Goal: Task Accomplishment & Management: Use online tool/utility

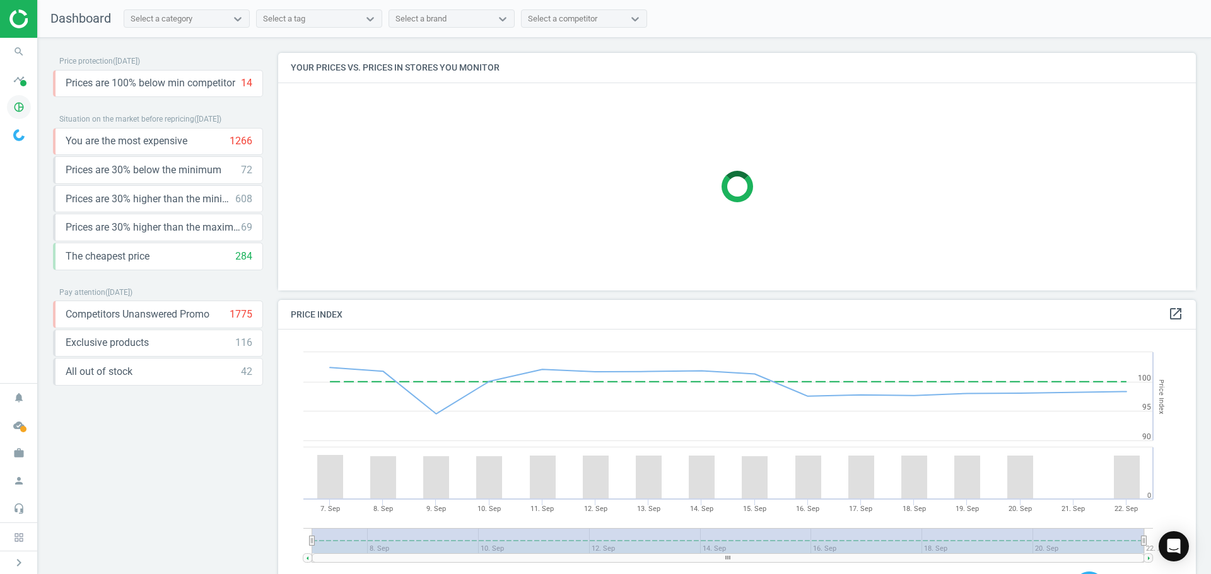
click at [19, 101] on icon "pie_chart_outlined" at bounding box center [19, 107] width 24 height 24
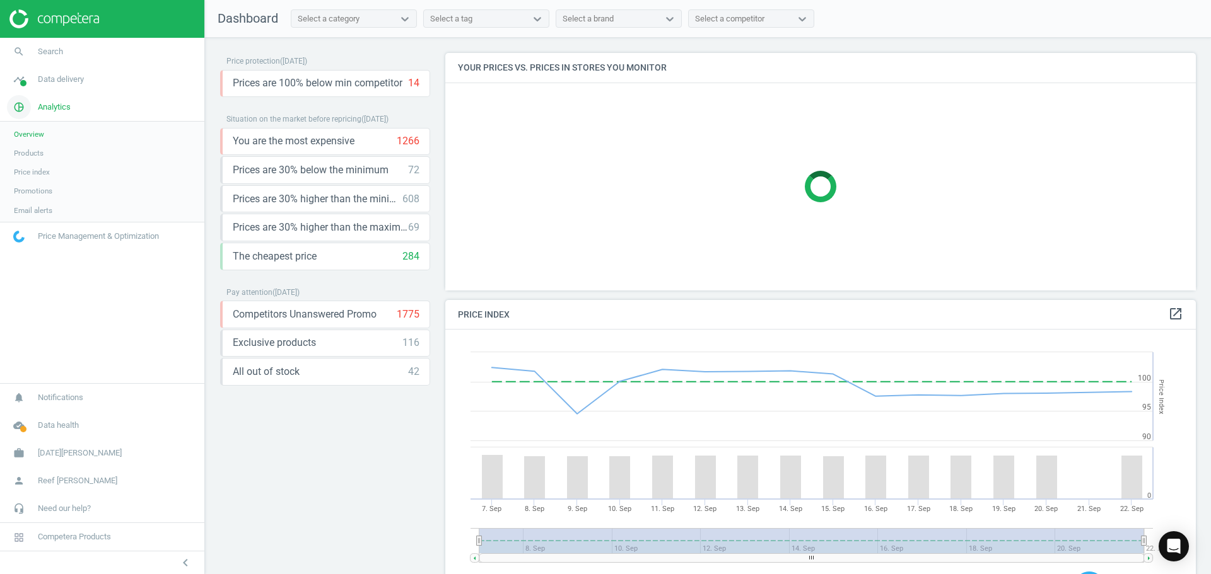
scroll to position [310, 760]
click at [34, 132] on span "Overview" at bounding box center [29, 134] width 30 height 10
click at [37, 152] on span "Products" at bounding box center [29, 153] width 30 height 10
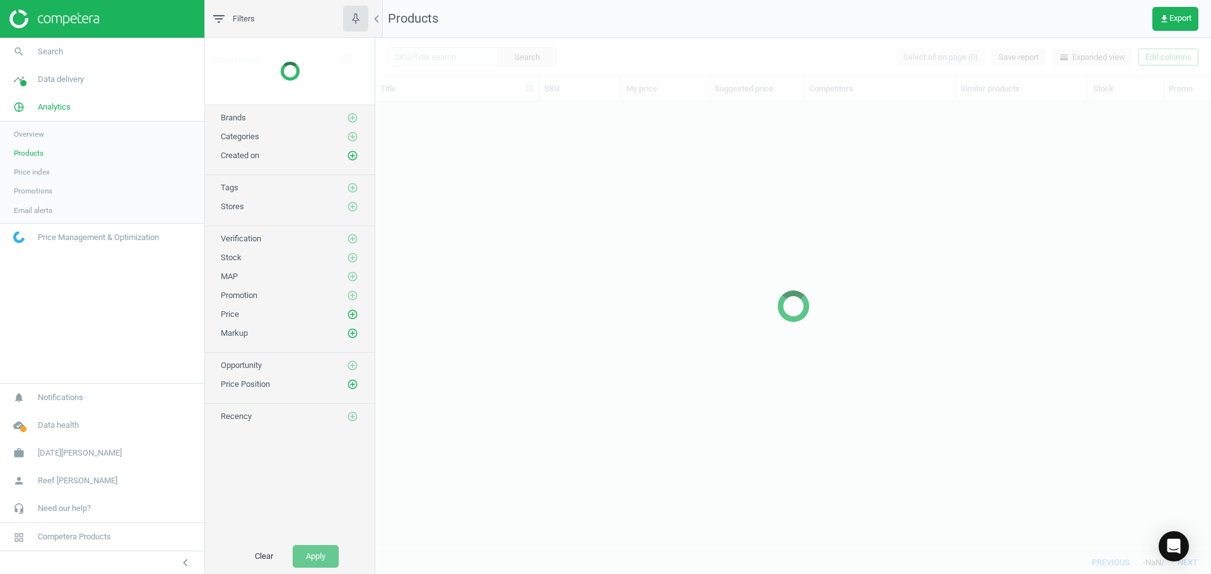
scroll to position [430, 826]
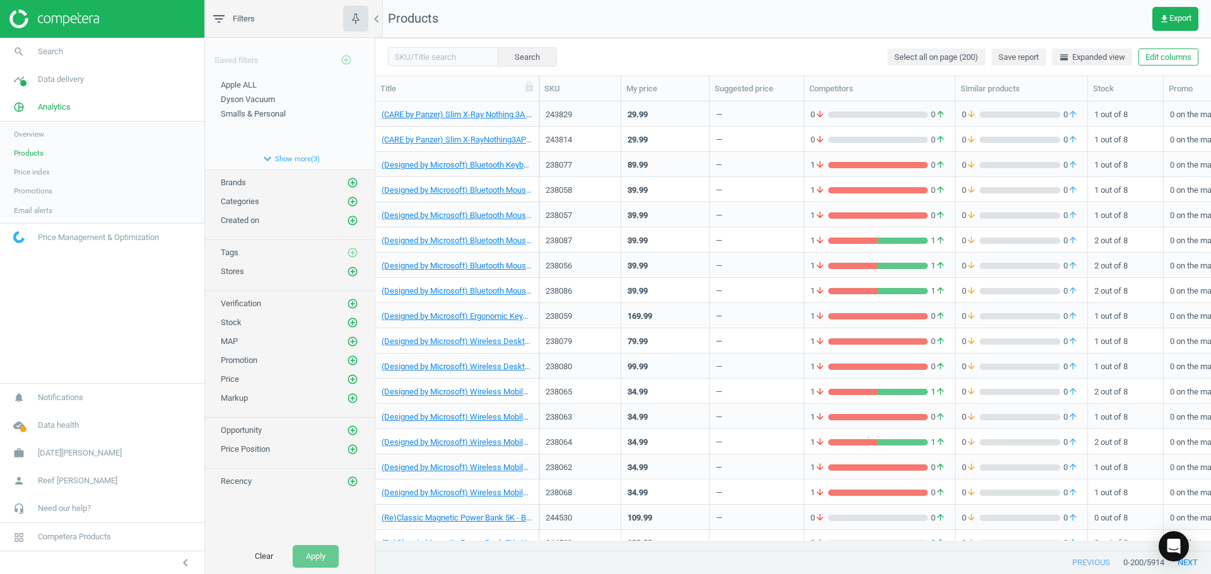
click at [36, 137] on span "Overview" at bounding box center [29, 134] width 30 height 10
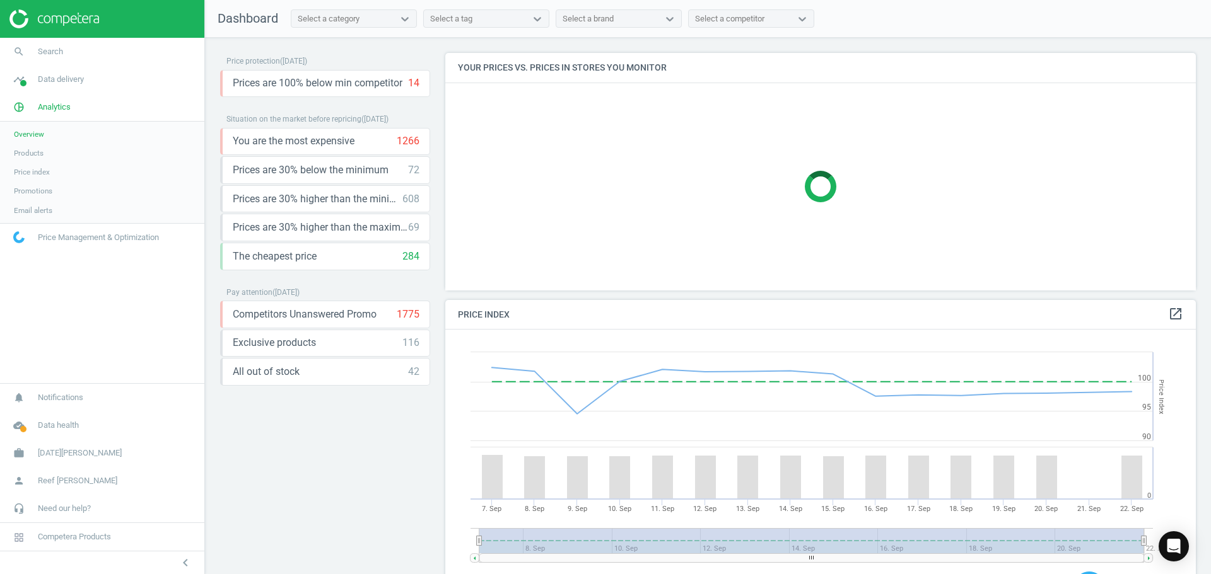
scroll to position [310, 760]
click at [35, 156] on span "Products" at bounding box center [29, 153] width 30 height 10
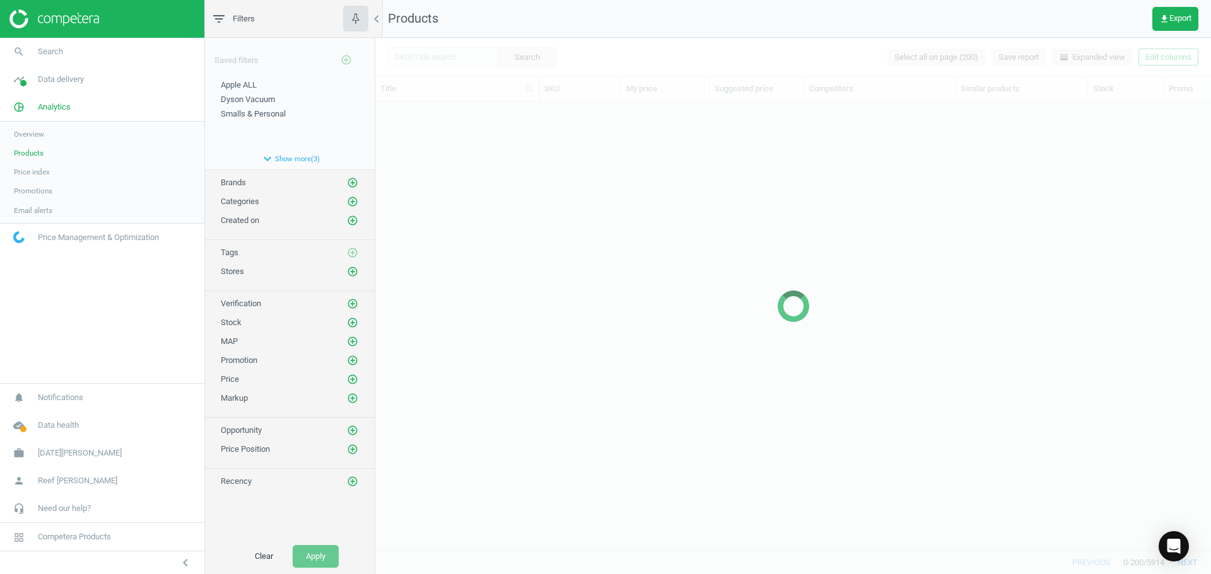
scroll to position [430, 826]
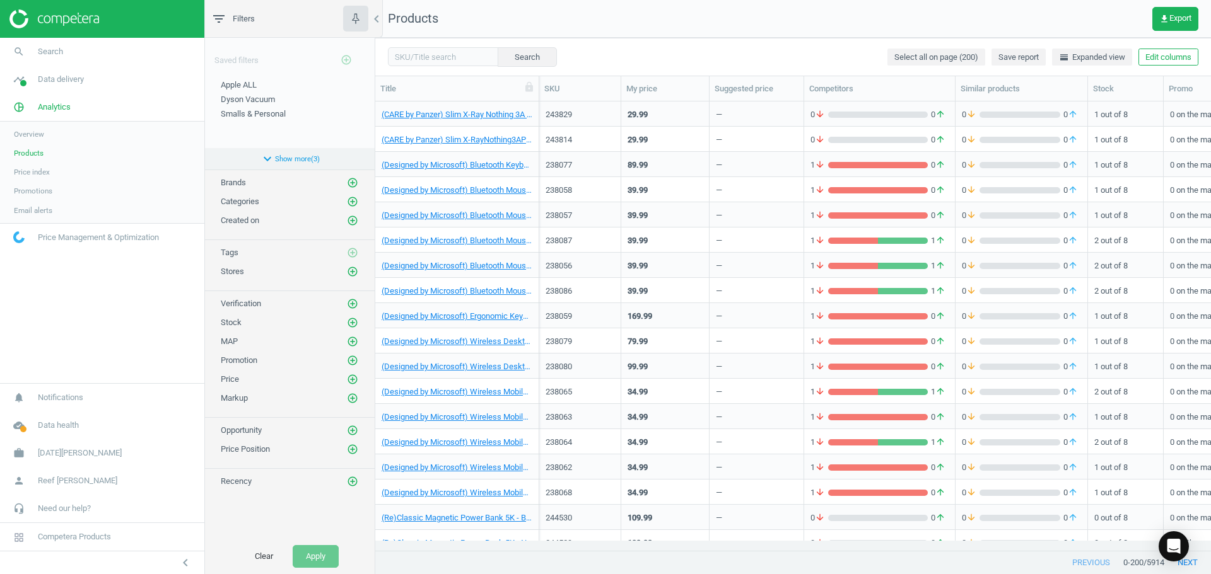
click at [281, 155] on button "expand_more Show more ( 3 )" at bounding box center [290, 158] width 170 height 21
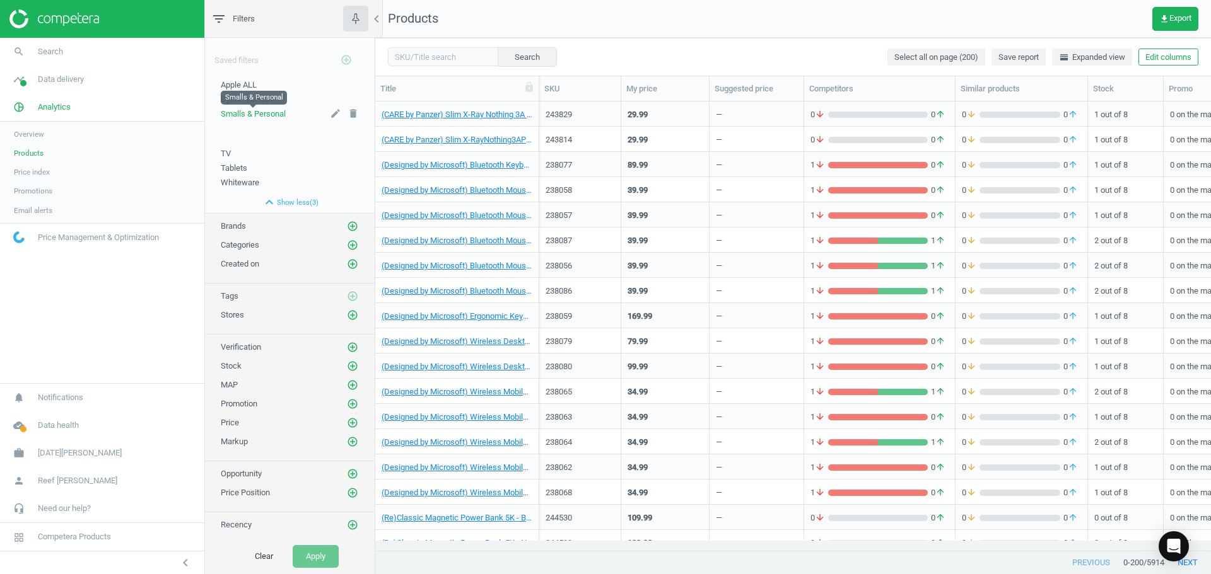
click at [258, 113] on span "Smalls & Personal" at bounding box center [253, 113] width 65 height 9
click at [255, 83] on span "Smalls & Personal" at bounding box center [253, 84] width 65 height 9
click at [256, 86] on span "Smalls & Personal" at bounding box center [253, 84] width 65 height 9
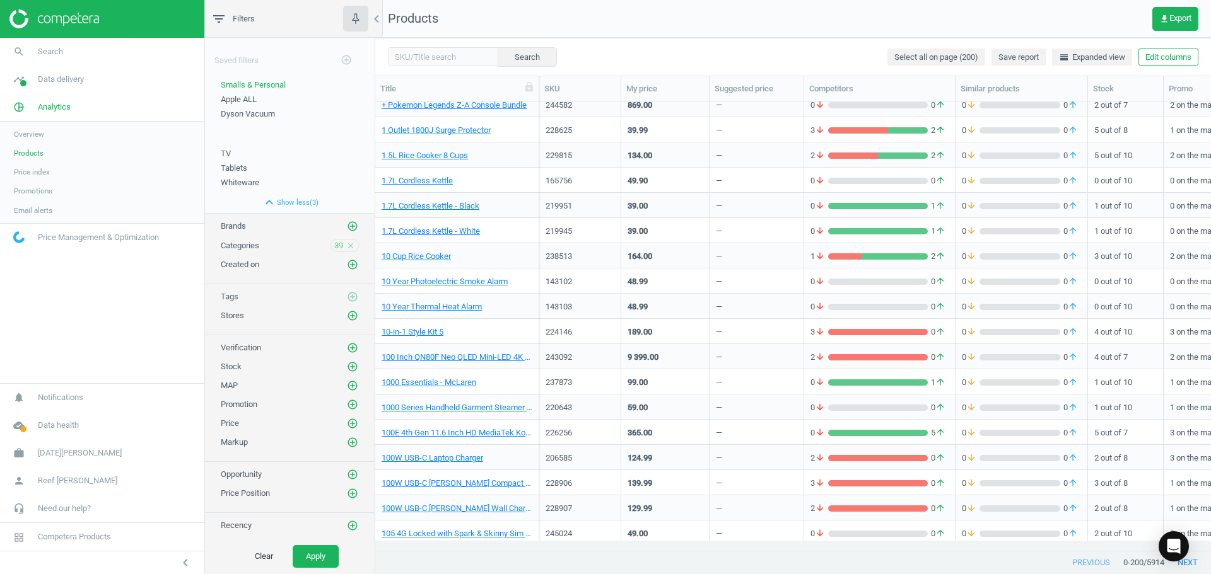
scroll to position [617, 0]
click at [324, 562] on button "Apply" at bounding box center [316, 556] width 46 height 23
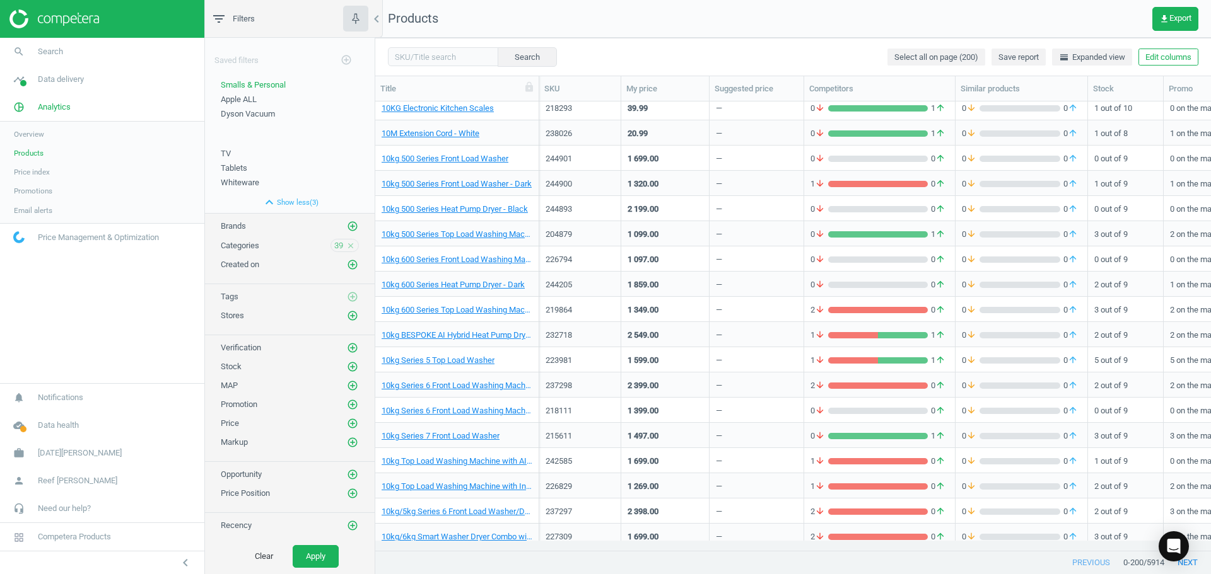
scroll to position [1192, 0]
click at [54, 78] on span "Data delivery" at bounding box center [61, 79] width 46 height 11
click at [45, 244] on span "Analytics" at bounding box center [54, 247] width 33 height 11
click at [24, 134] on span "Overview" at bounding box center [29, 134] width 30 height 10
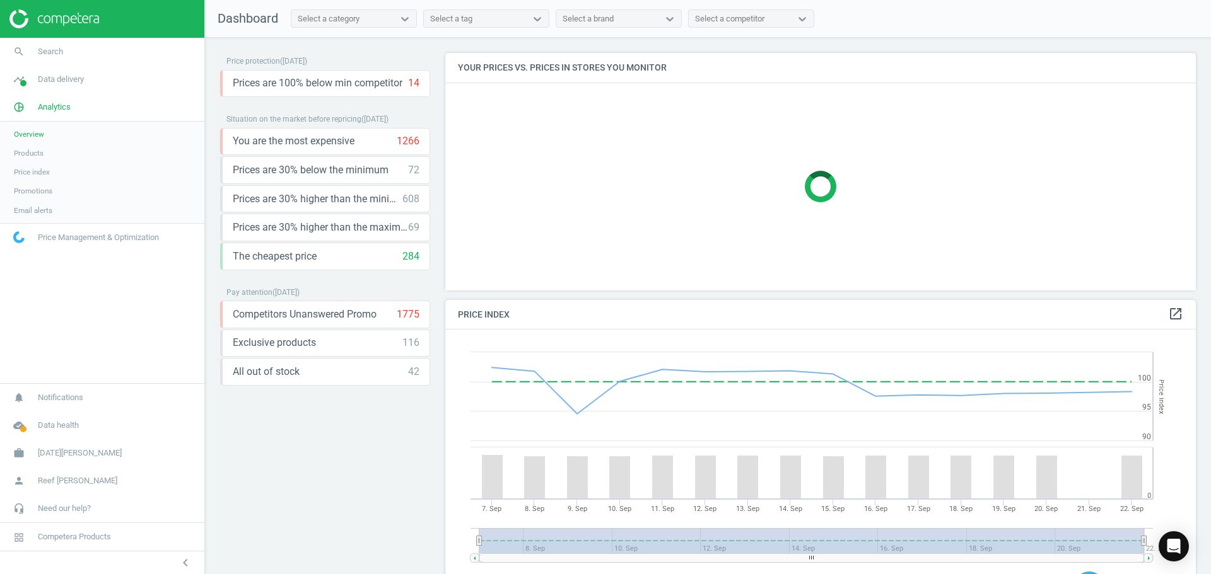
scroll to position [310, 760]
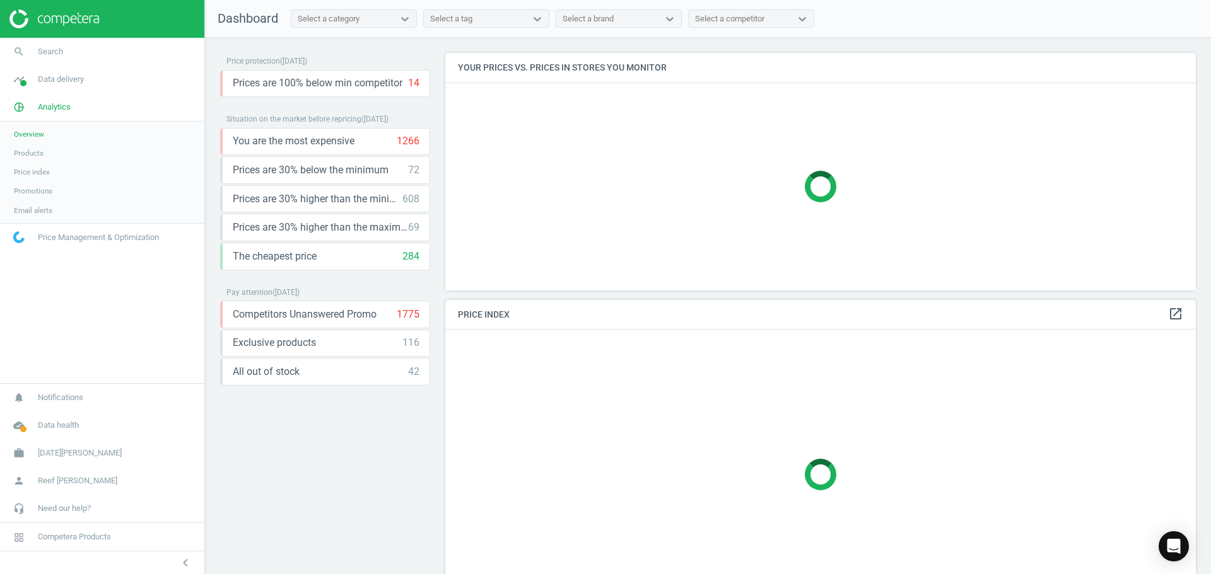
click at [390, 16] on div "Select a category" at bounding box center [342, 19] width 102 height 16
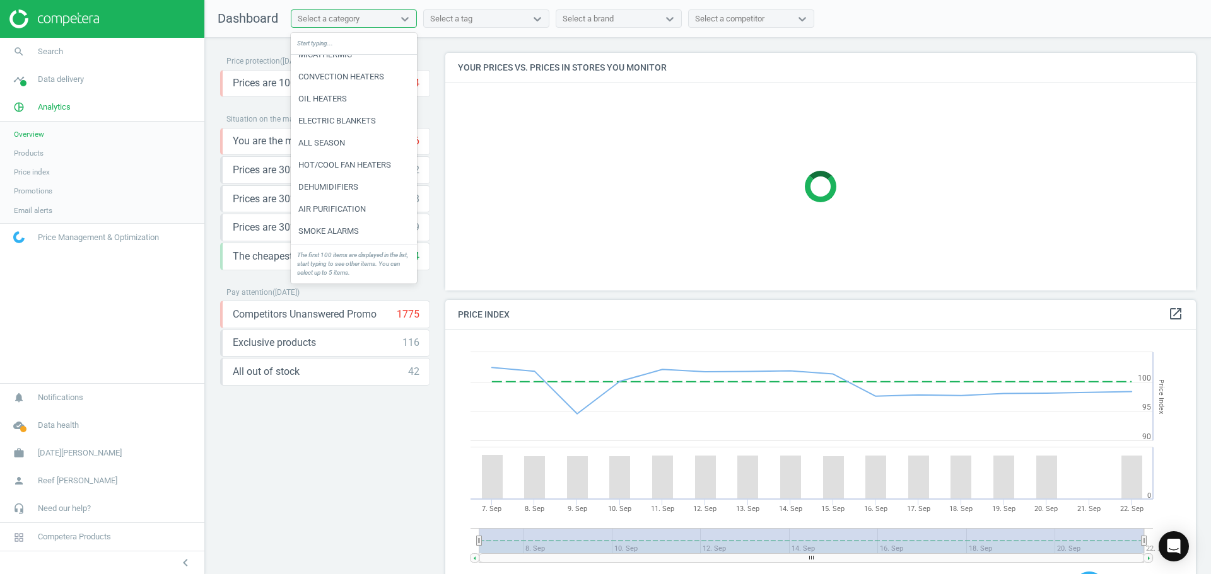
scroll to position [695, 0]
click at [482, 12] on div "Select a tag" at bounding box center [475, 19] width 102 height 16
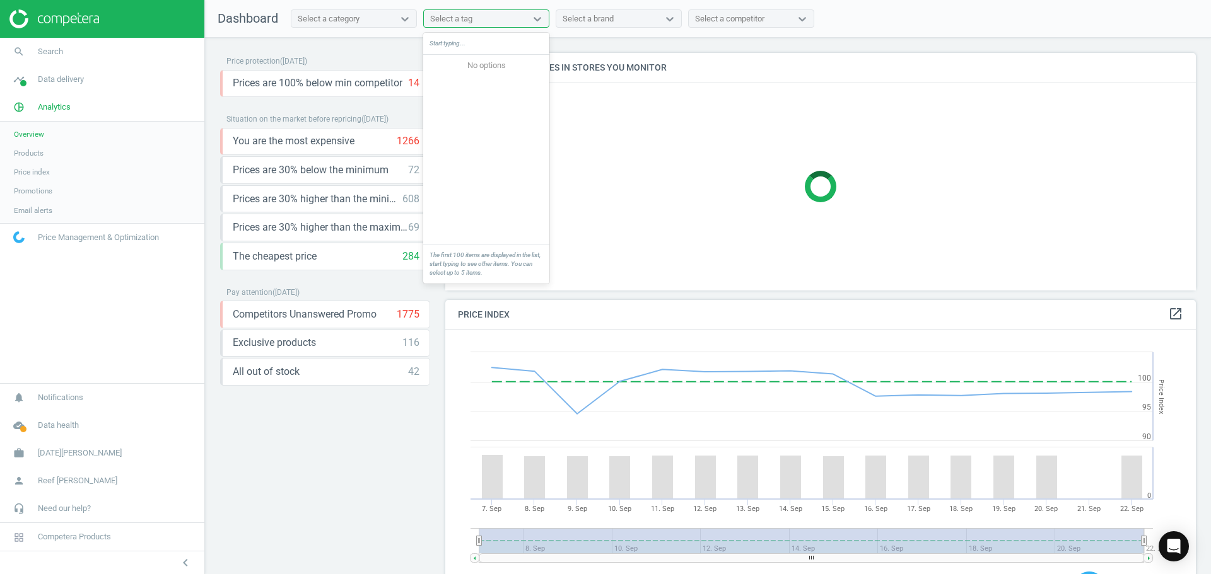
click at [581, 27] on div "Select a brand" at bounding box center [619, 18] width 126 height 19
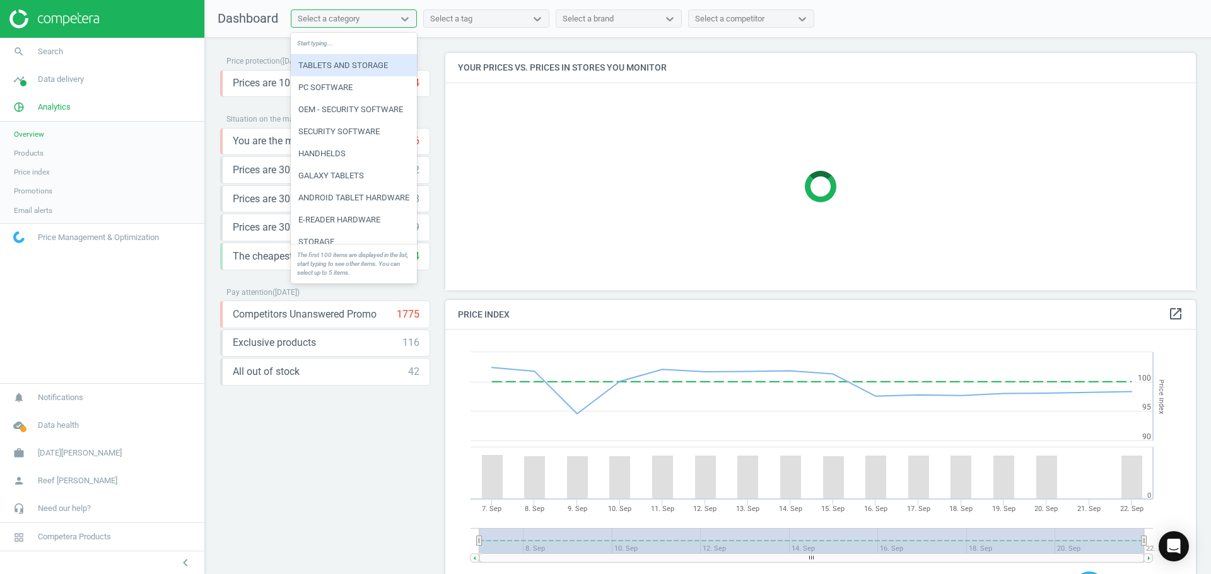
click at [330, 25] on div "Select a category" at bounding box center [342, 19] width 102 height 16
click at [221, 49] on div "Price protection ( [DATE] ) Prices are 100% below min competitor 14 keyboard_ar…" at bounding box center [708, 309] width 1006 height 543
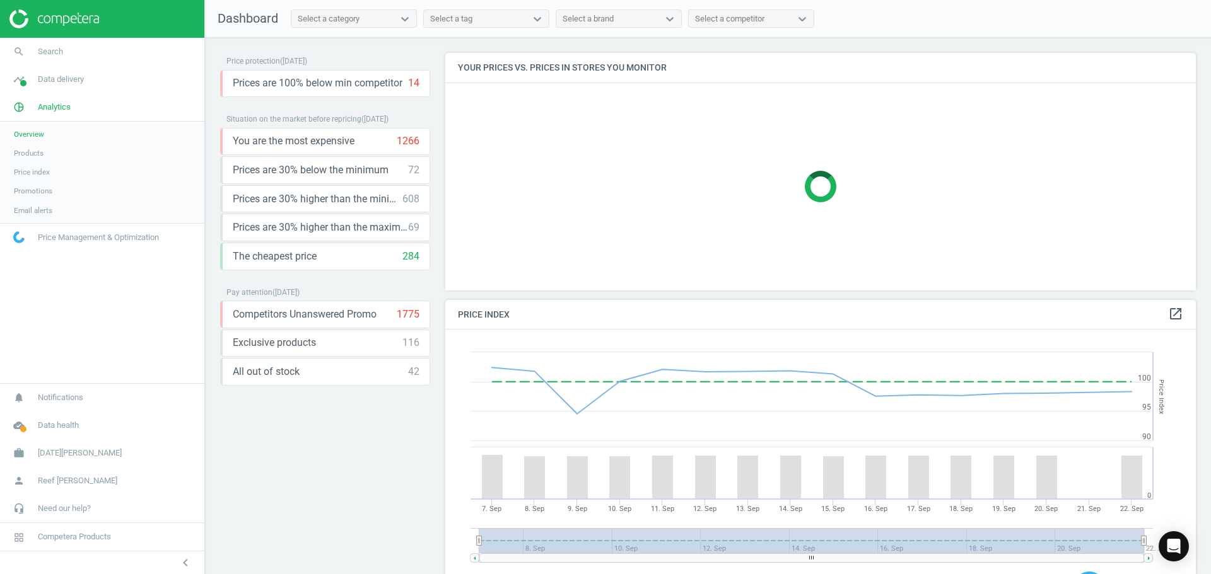
click at [26, 153] on span "Products" at bounding box center [29, 153] width 30 height 10
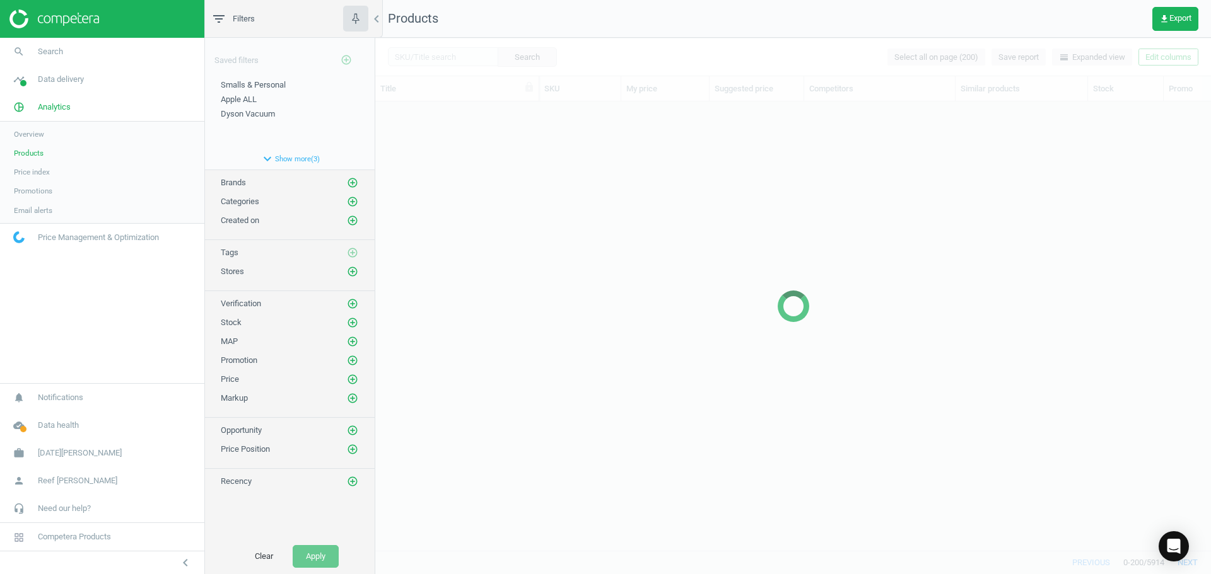
scroll to position [430, 826]
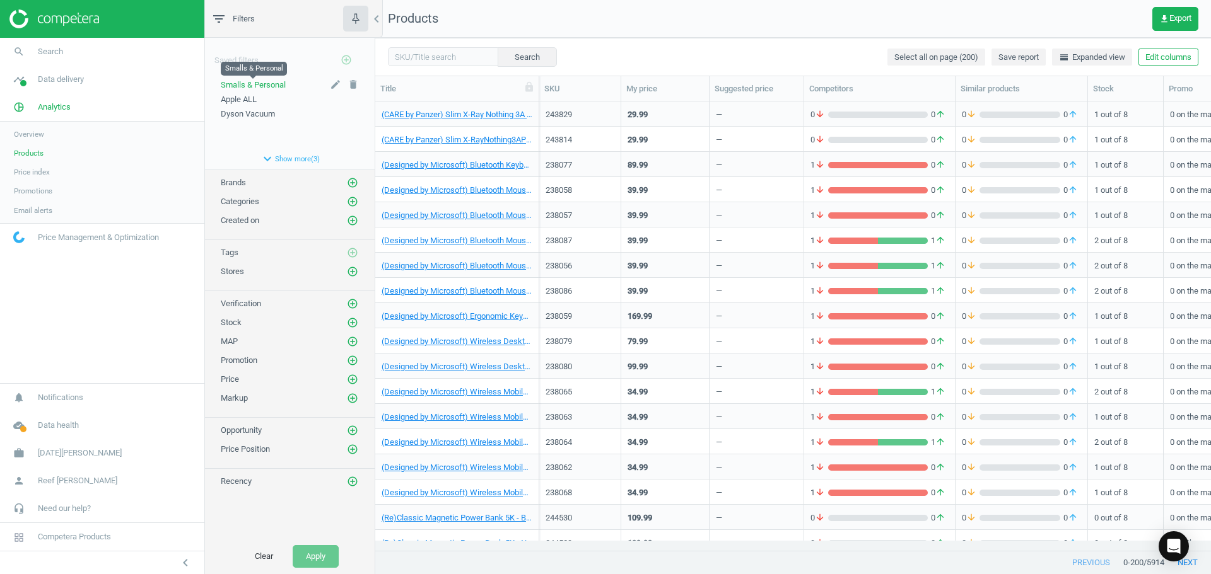
click at [252, 86] on span "Smalls & Personal" at bounding box center [253, 84] width 65 height 9
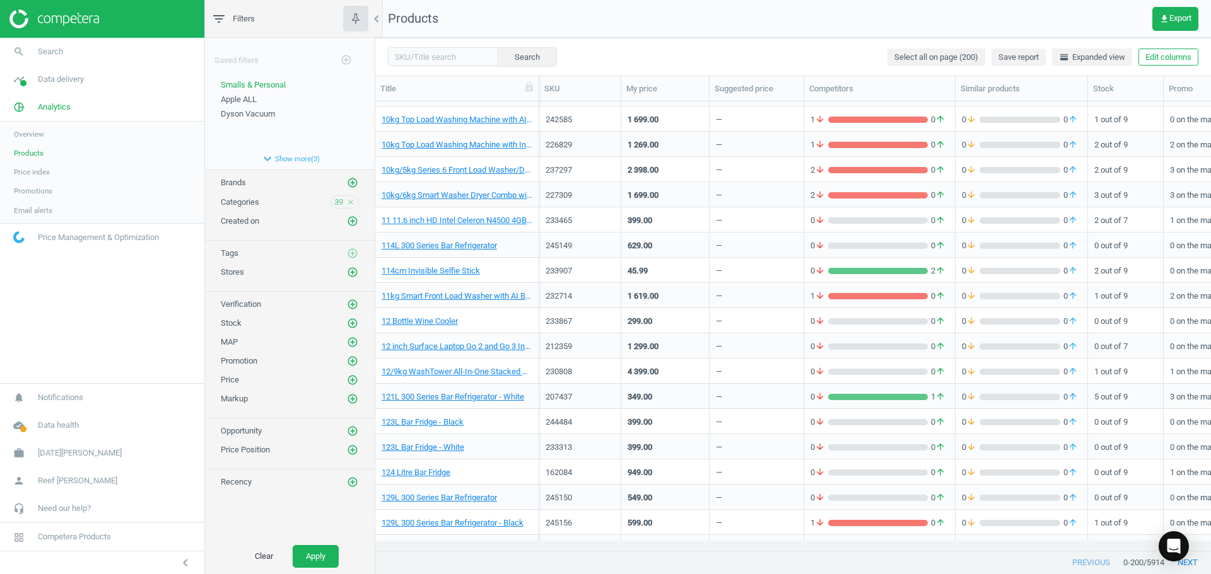
scroll to position [1534, 0]
click at [351, 204] on icon "close" at bounding box center [350, 202] width 9 height 9
click at [260, 85] on span "Smalls & Personal" at bounding box center [253, 84] width 65 height 9
click at [255, 82] on span "Smalls & Personal" at bounding box center [253, 84] width 65 height 9
click at [313, 552] on button "Apply" at bounding box center [316, 556] width 46 height 23
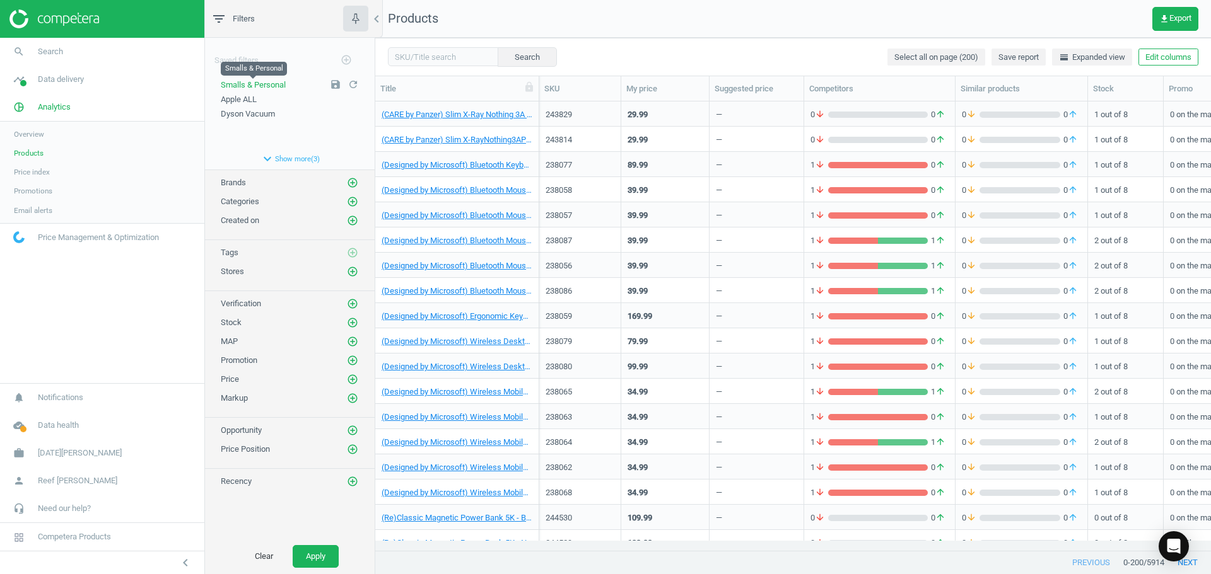
click at [257, 83] on span "Smalls & Personal" at bounding box center [253, 84] width 65 height 9
click at [291, 165] on button "expand_more Show more ( 3 )" at bounding box center [290, 158] width 170 height 21
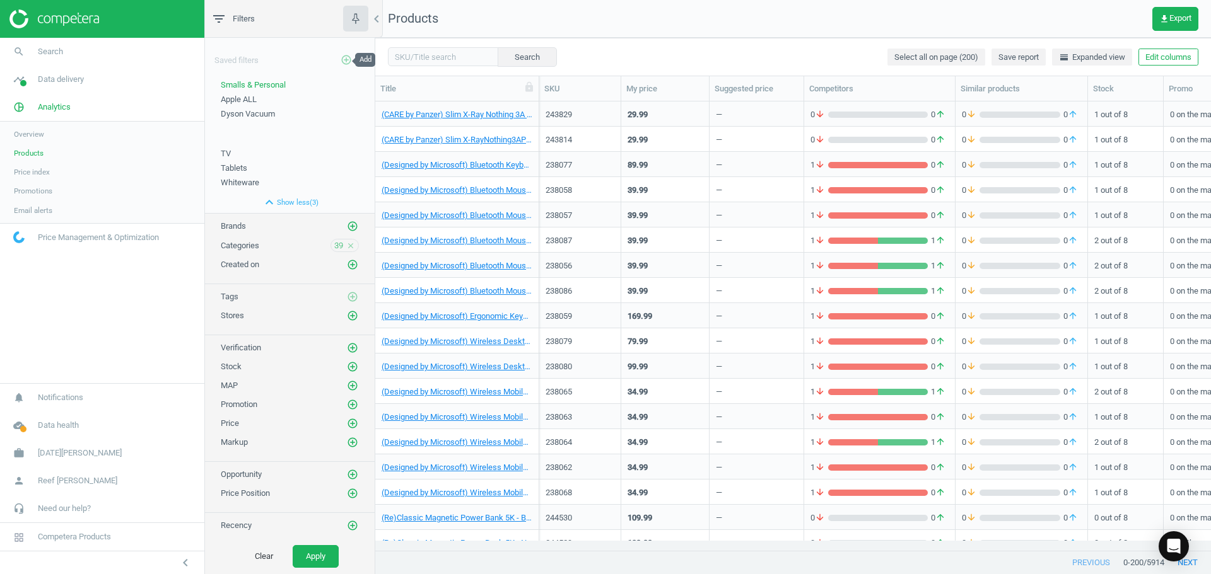
click at [345, 59] on icon "add_circle_outline" at bounding box center [345, 59] width 11 height 11
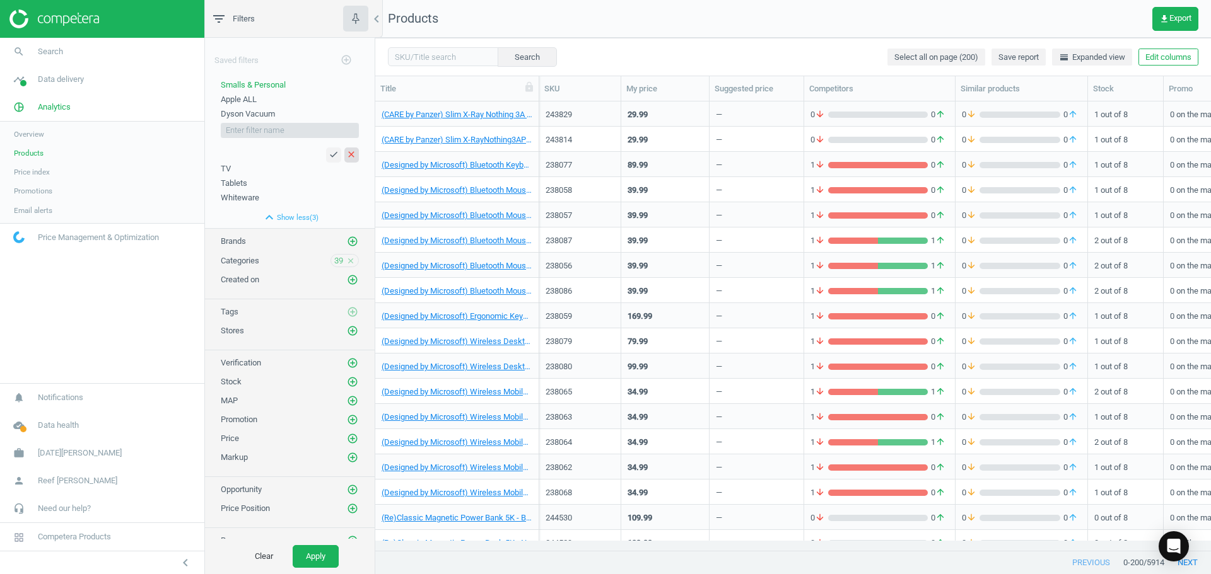
click at [346, 157] on icon "close" at bounding box center [351, 154] width 10 height 10
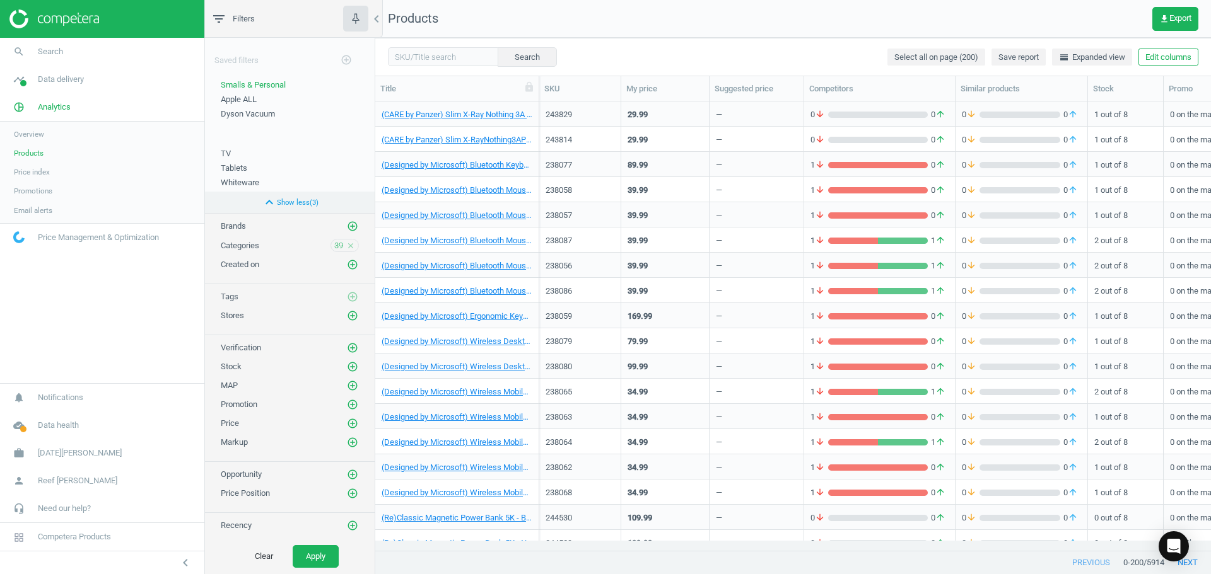
click at [305, 204] on button "expand_less Show less ( 3 )" at bounding box center [290, 202] width 170 height 21
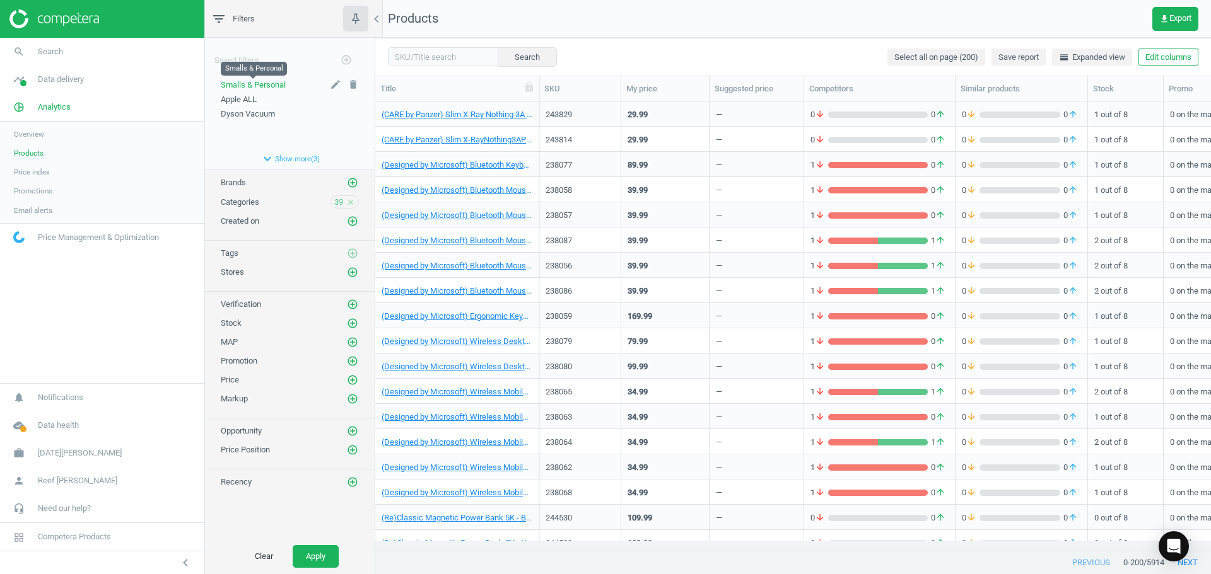
click at [256, 84] on span "Smalls & Personal" at bounding box center [253, 84] width 65 height 9
click at [352, 199] on icon "close" at bounding box center [350, 202] width 9 height 9
click at [282, 155] on button "expand_more Show more ( 3 )" at bounding box center [290, 158] width 170 height 21
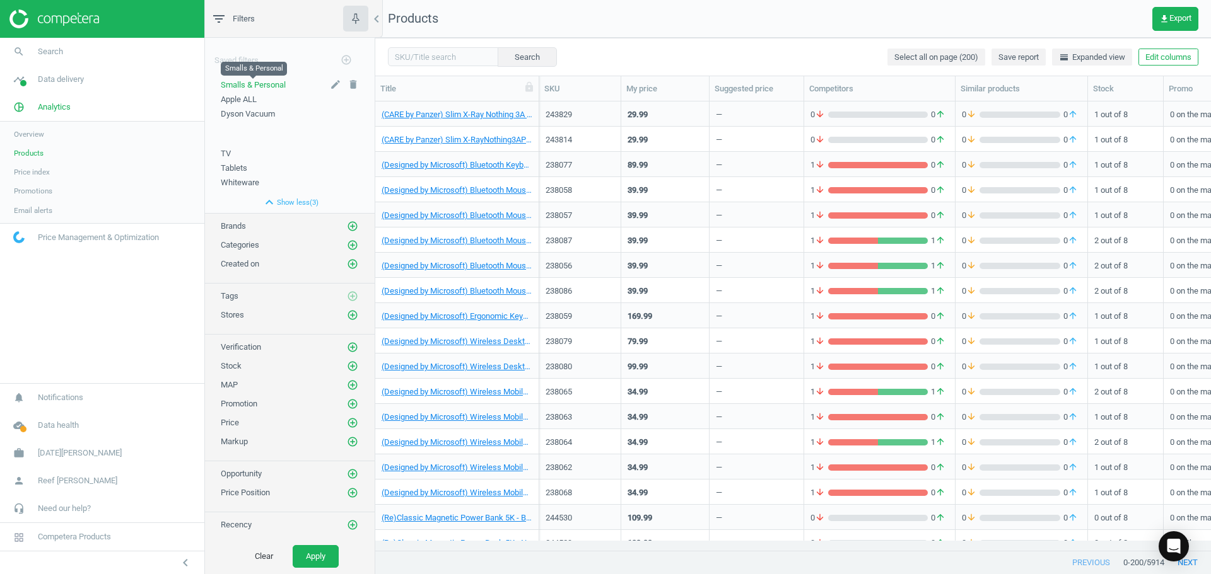
click at [255, 83] on span "Smalls & Personal" at bounding box center [253, 84] width 65 height 9
click at [308, 561] on button "Apply" at bounding box center [316, 556] width 46 height 23
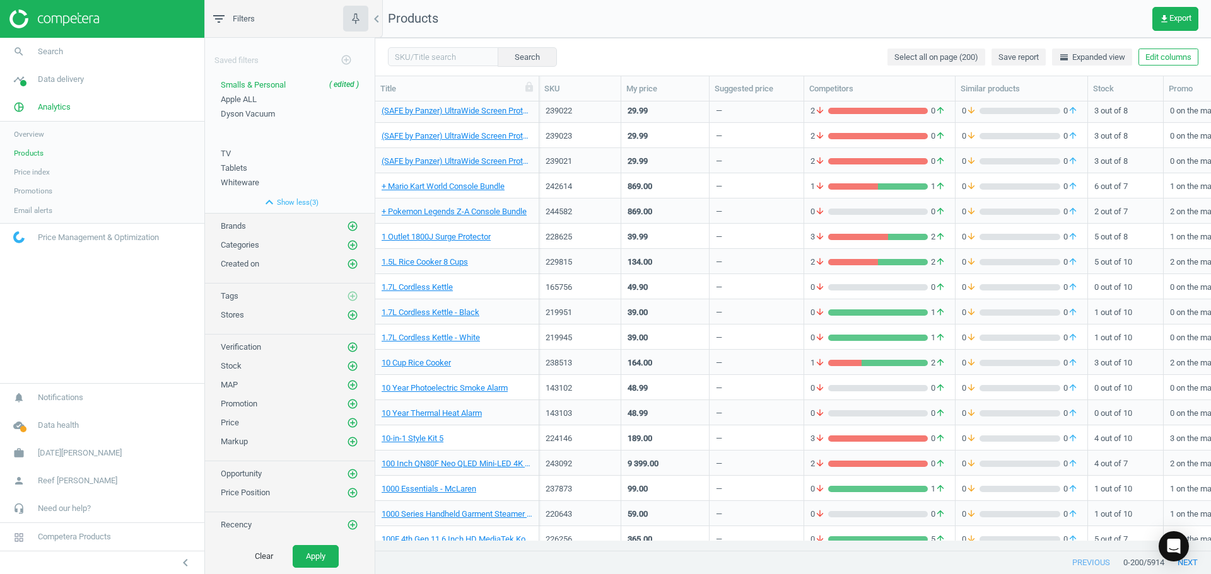
scroll to position [509, 0]
click at [267, 559] on button "Clear" at bounding box center [263, 556] width 45 height 23
click at [259, 557] on button "Clear" at bounding box center [263, 556] width 45 height 23
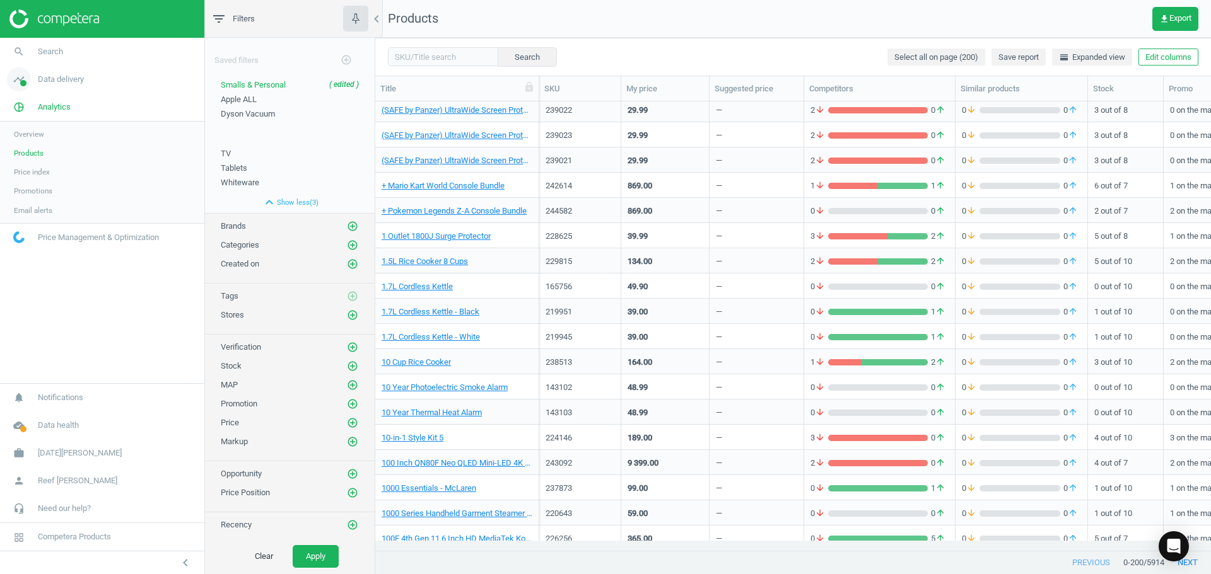
click at [50, 79] on span "Data delivery" at bounding box center [61, 79] width 46 height 11
click at [33, 104] on span "Overview" at bounding box center [29, 107] width 30 height 10
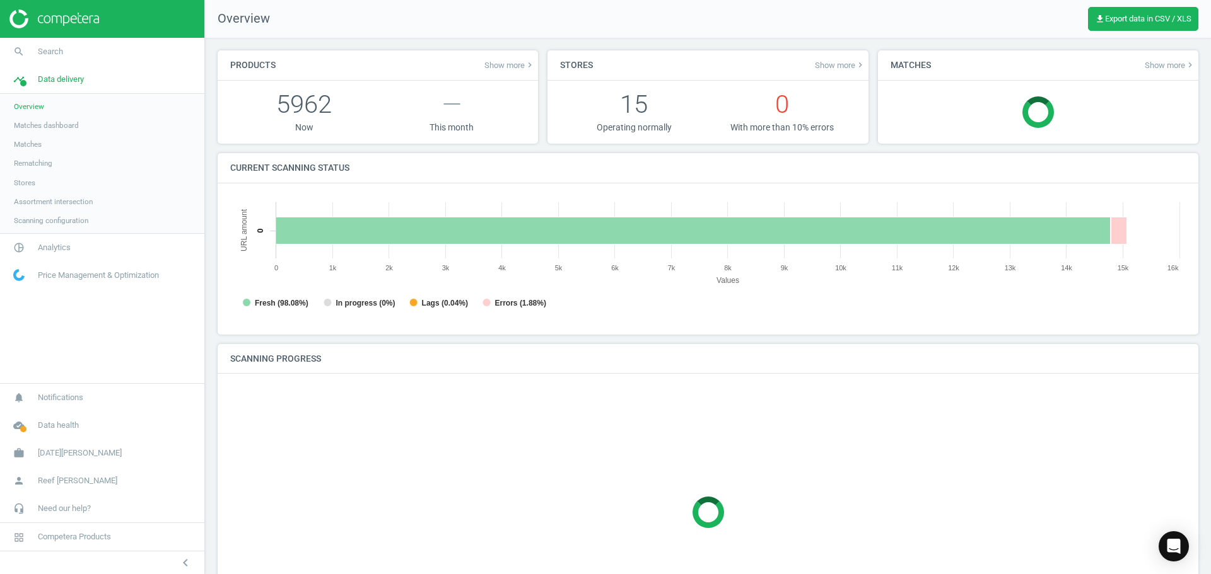
scroll to position [6, 6]
click at [67, 247] on span "Analytics" at bounding box center [54, 247] width 33 height 11
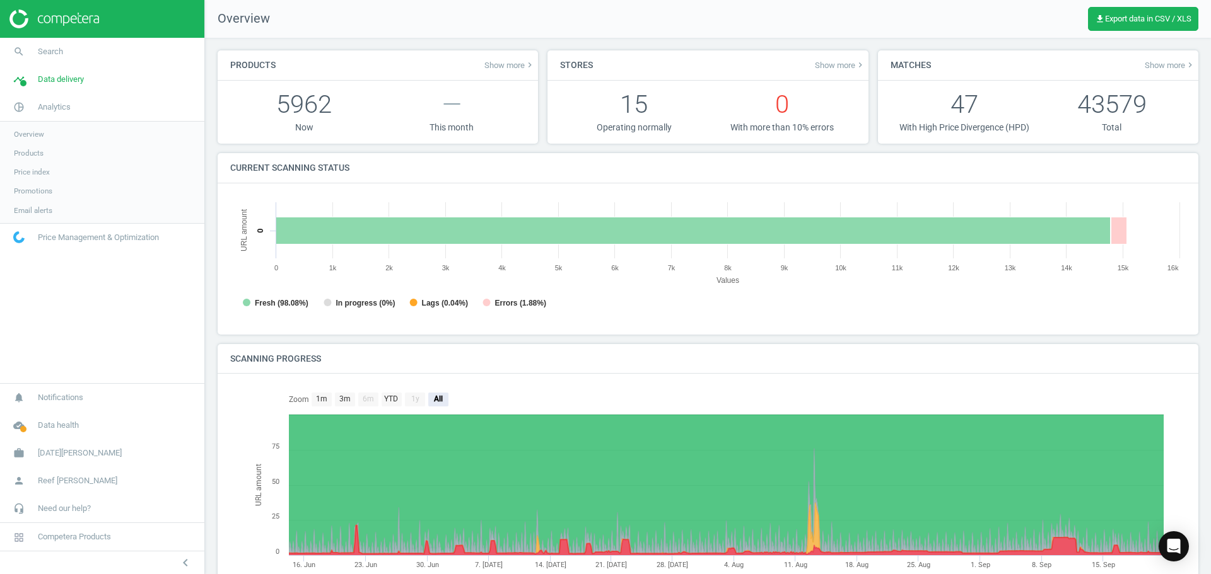
click at [26, 154] on span "Products" at bounding box center [29, 153] width 30 height 10
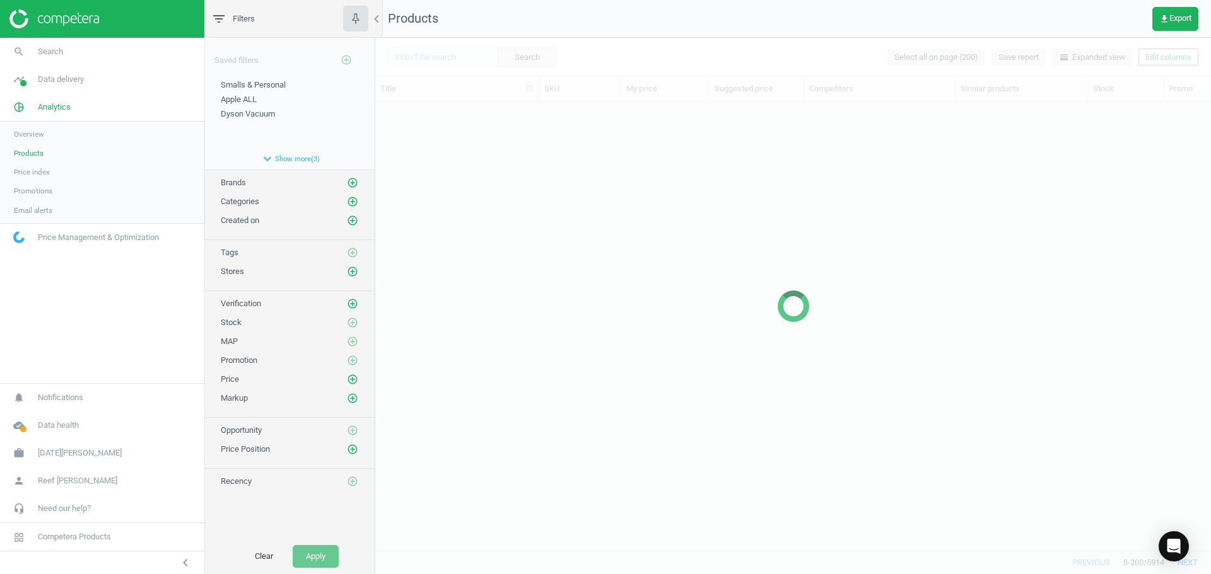
scroll to position [430, 826]
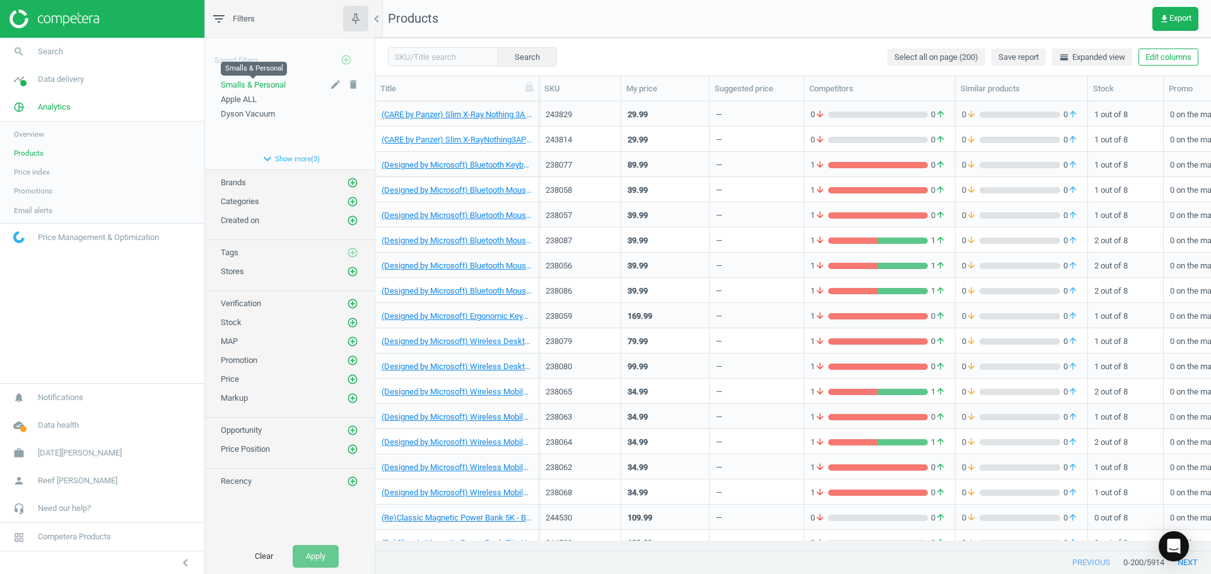
click at [251, 85] on span "Smalls & Personal" at bounding box center [253, 84] width 65 height 9
click at [315, 553] on button "Apply" at bounding box center [316, 556] width 46 height 23
click at [337, 204] on span "39" at bounding box center [338, 202] width 9 height 11
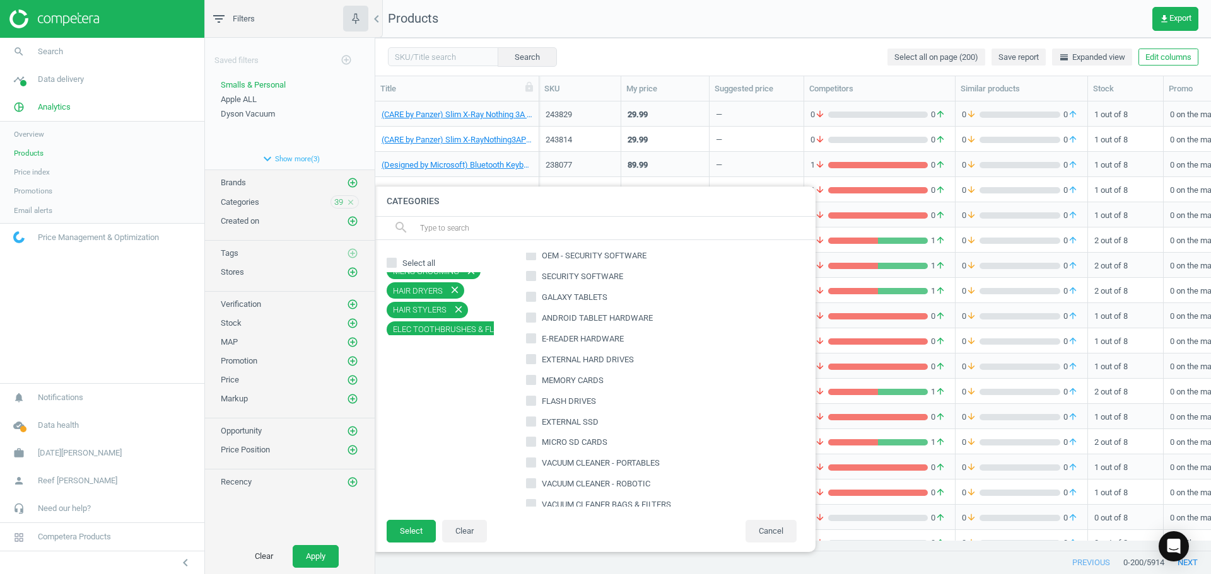
scroll to position [700, 0]
click at [777, 526] on button "Cancel" at bounding box center [770, 531] width 51 height 23
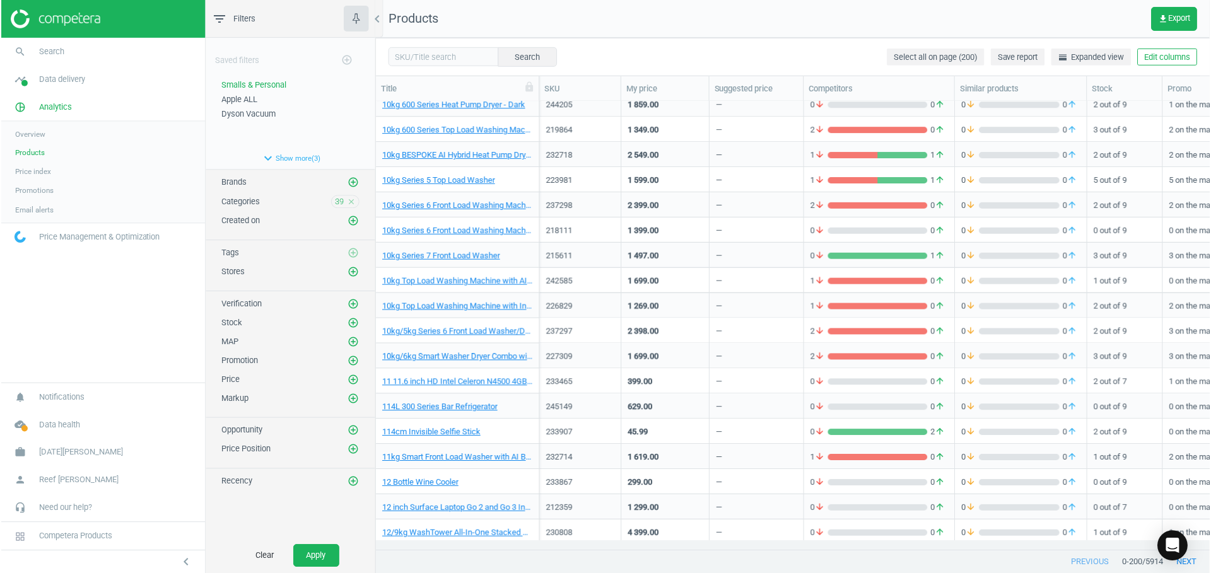
scroll to position [1557, 0]
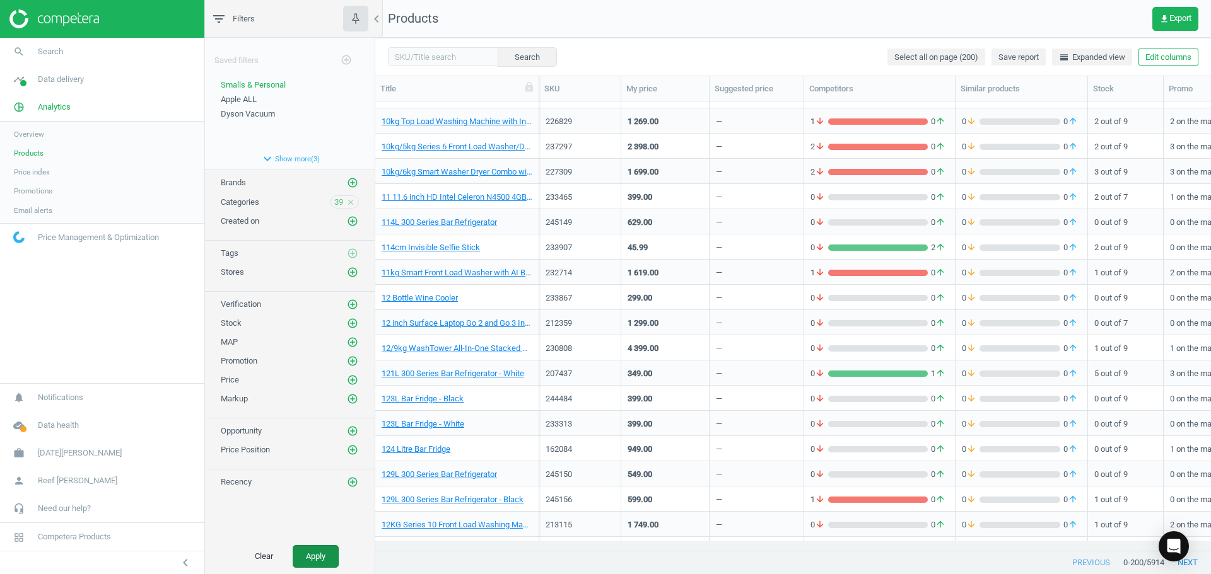
click at [326, 557] on button "Apply" at bounding box center [316, 556] width 46 height 23
click at [315, 550] on button "Apply" at bounding box center [316, 556] width 46 height 23
click at [245, 101] on span "Apple ALL" at bounding box center [239, 99] width 36 height 9
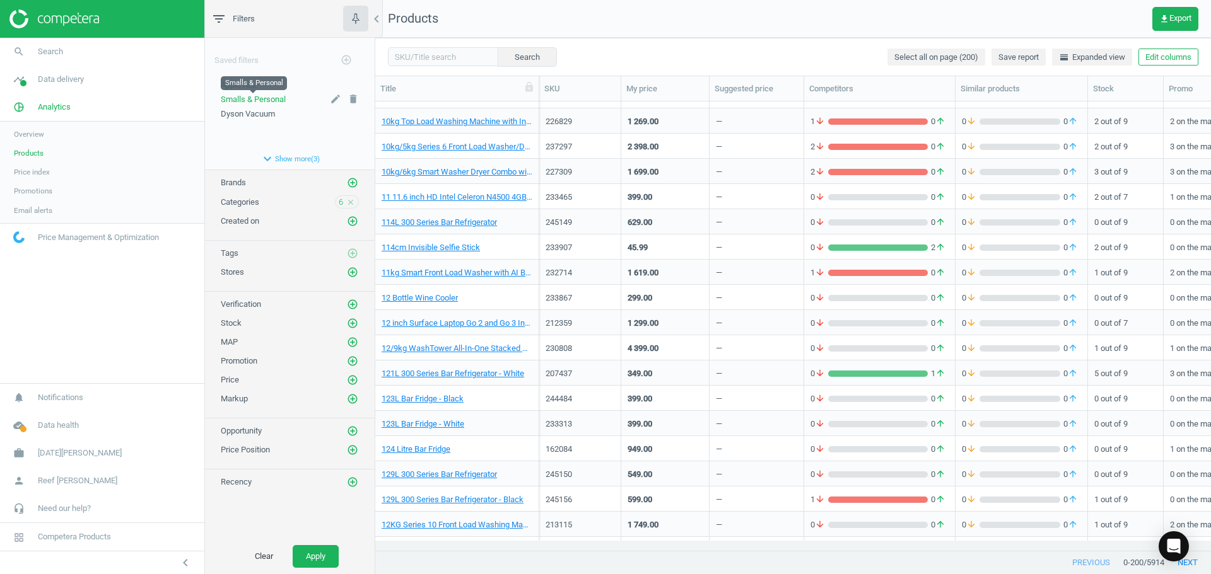
click at [252, 100] on span "Smalls & Personal" at bounding box center [253, 99] width 65 height 9
click at [224, 21] on icon "filter_list" at bounding box center [218, 18] width 15 height 15
click at [319, 549] on button "Apply" at bounding box center [316, 556] width 46 height 23
click at [247, 100] on span "Apple ALL" at bounding box center [239, 99] width 36 height 9
click at [316, 554] on button "Apply" at bounding box center [316, 556] width 46 height 23
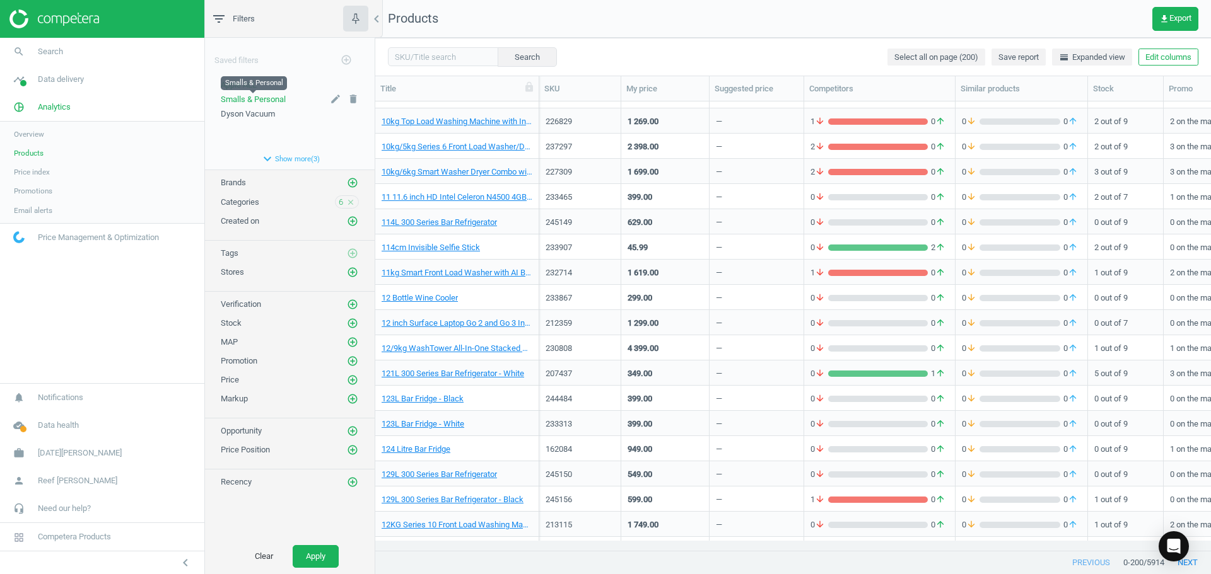
click at [245, 100] on span "Smalls & Personal" at bounding box center [253, 99] width 65 height 9
click at [363, 20] on button "button" at bounding box center [355, 19] width 25 height 26
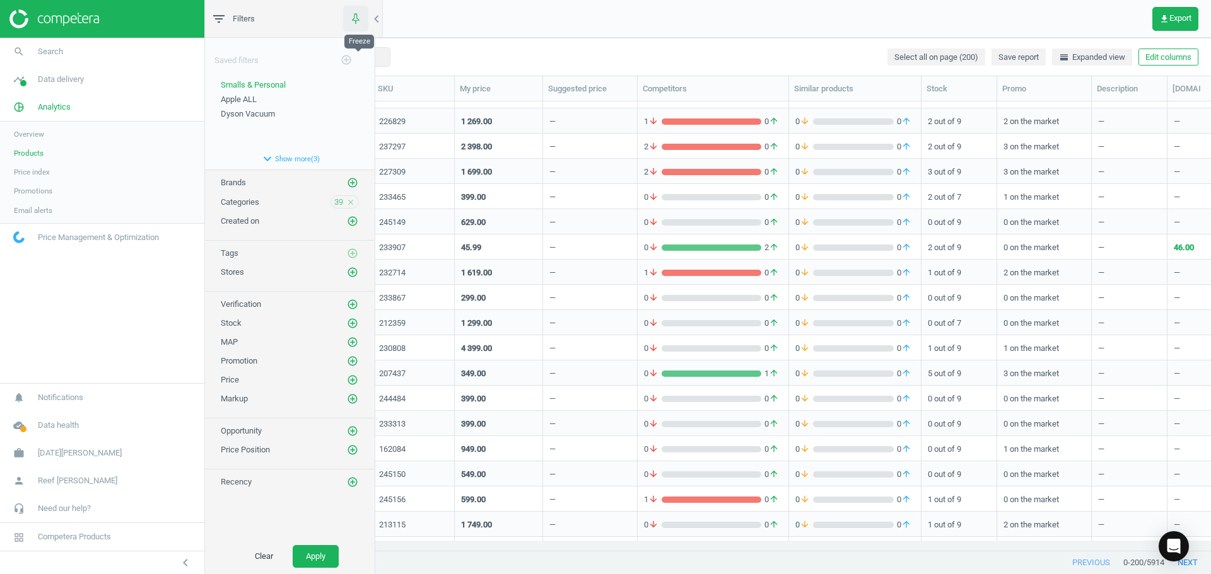
click at [357, 15] on use "button" at bounding box center [355, 18] width 12 height 12
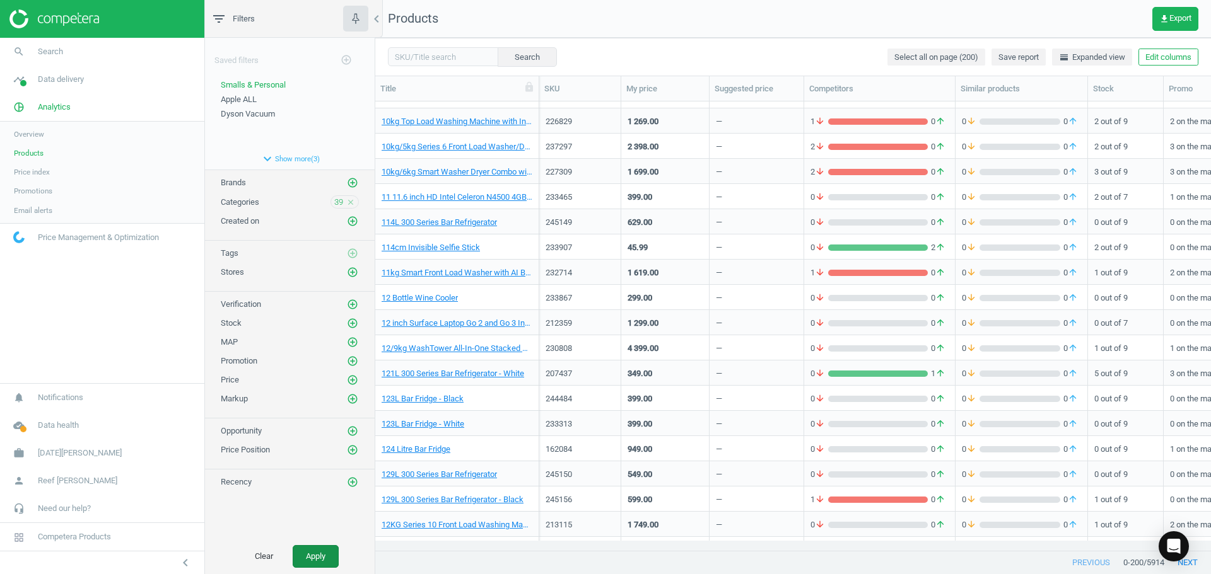
click at [322, 547] on button "Apply" at bounding box center [316, 556] width 46 height 23
click at [314, 552] on button "Apply" at bounding box center [316, 556] width 46 height 23
click at [320, 554] on button "Apply" at bounding box center [316, 556] width 46 height 23
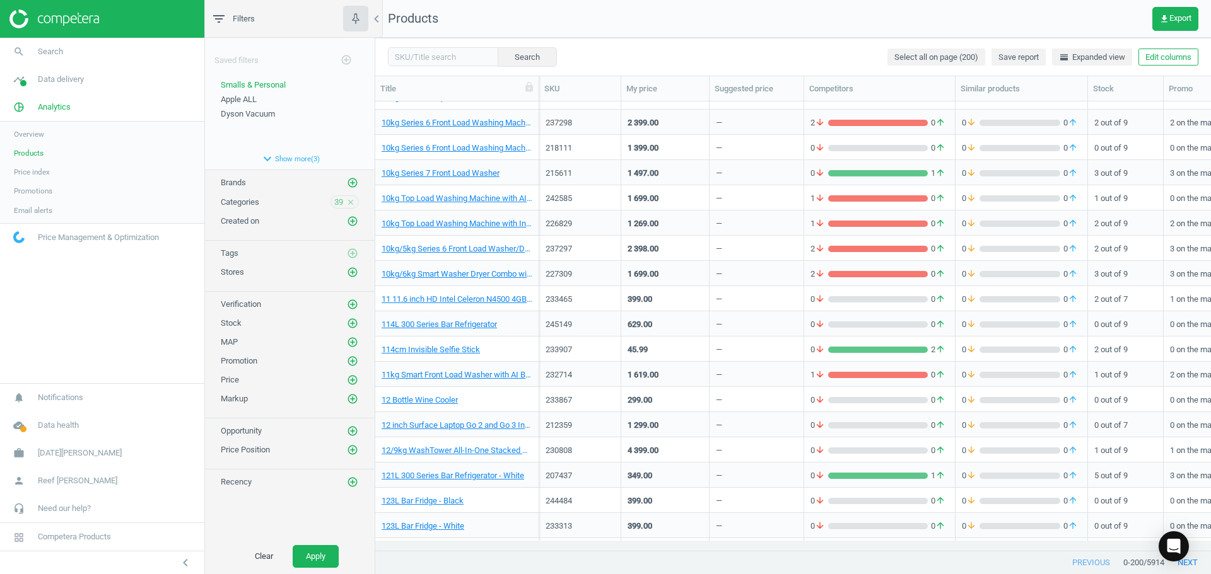
scroll to position [1454, 0]
click at [226, 101] on span "Apple ALL" at bounding box center [239, 99] width 36 height 9
click at [321, 552] on button "Apply" at bounding box center [316, 556] width 46 height 23
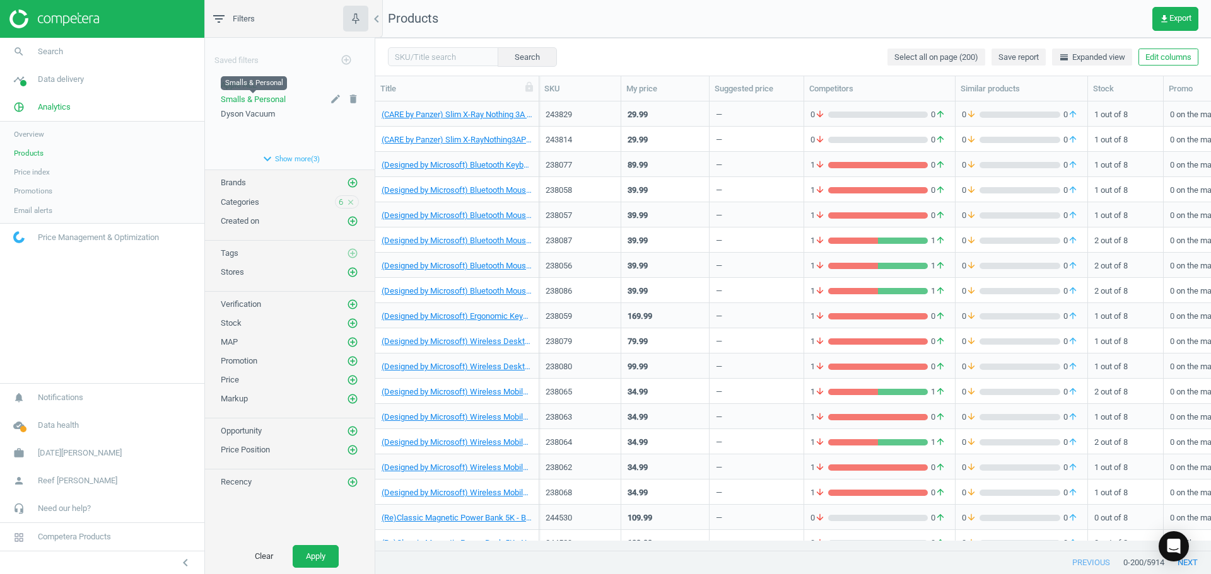
click at [259, 101] on span "Smalls & Personal" at bounding box center [253, 99] width 65 height 9
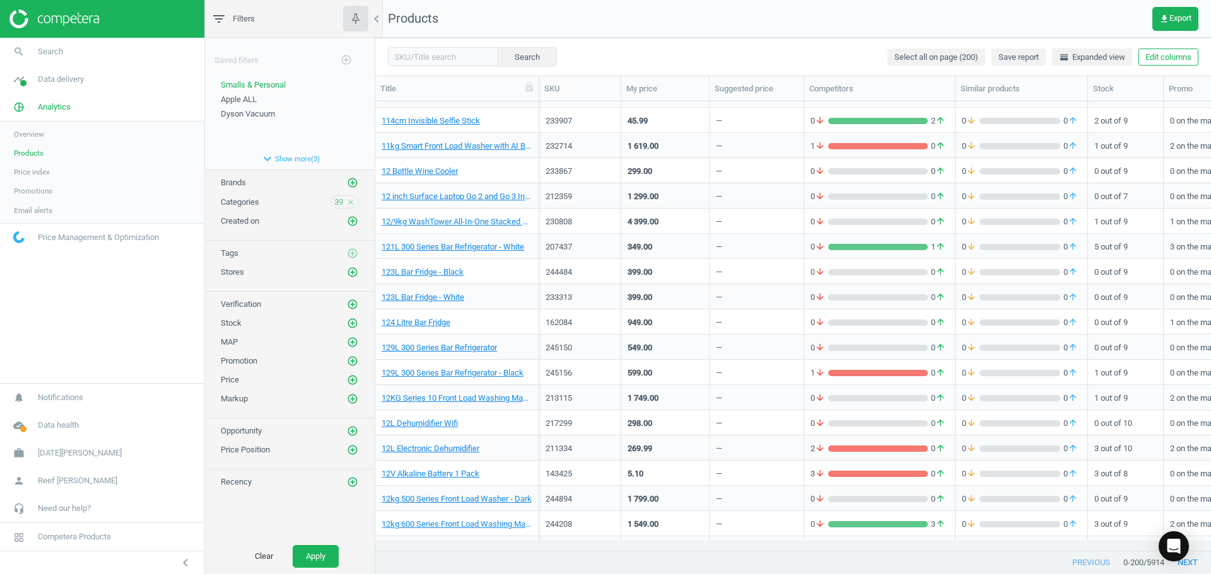
scroll to position [1684, 0]
click at [351, 201] on icon "close" at bounding box center [350, 202] width 9 height 9
click at [243, 103] on span "Apple ALL" at bounding box center [239, 99] width 36 height 9
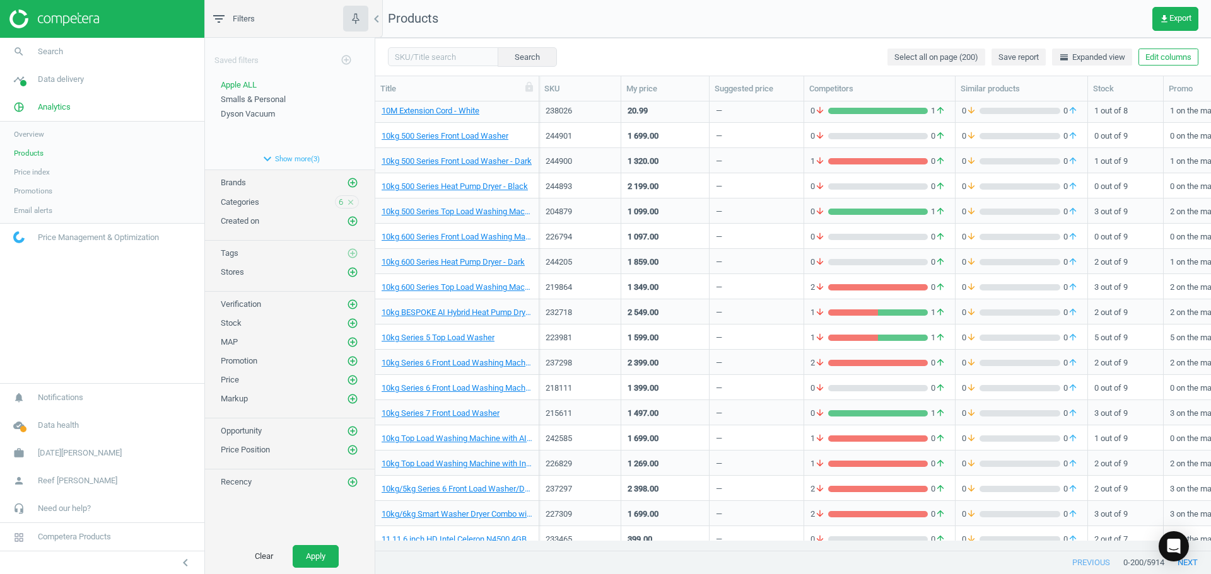
scroll to position [1215, 0]
click at [350, 202] on icon "close" at bounding box center [350, 202] width 9 height 9
click at [354, 198] on icon "add_circle_outline" at bounding box center [352, 201] width 11 height 11
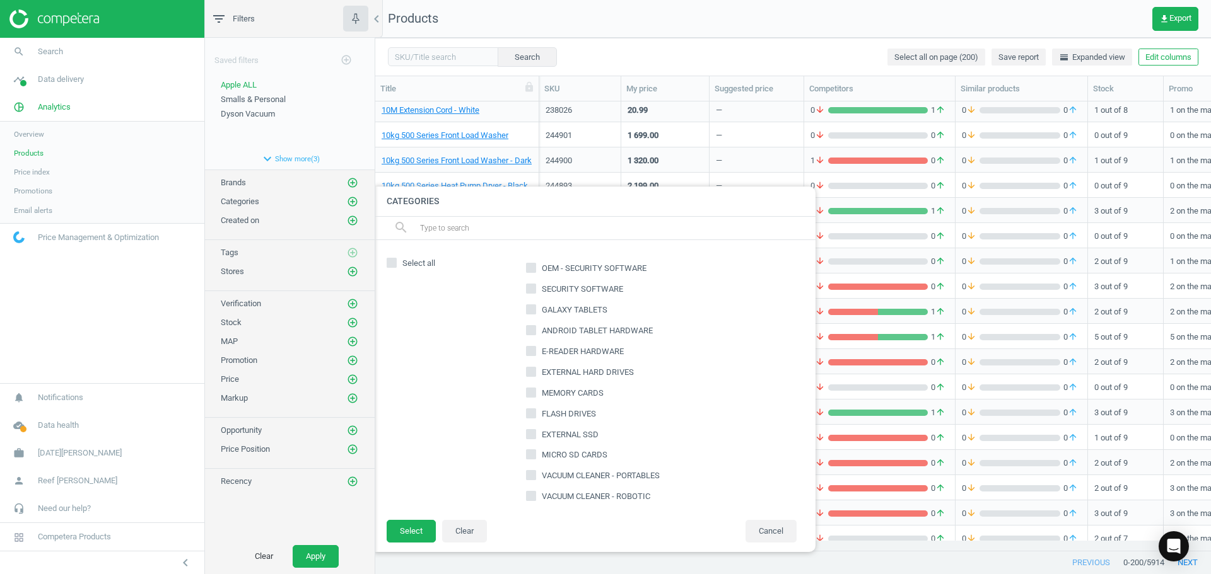
click at [452, 234] on input "text" at bounding box center [612, 228] width 387 height 20
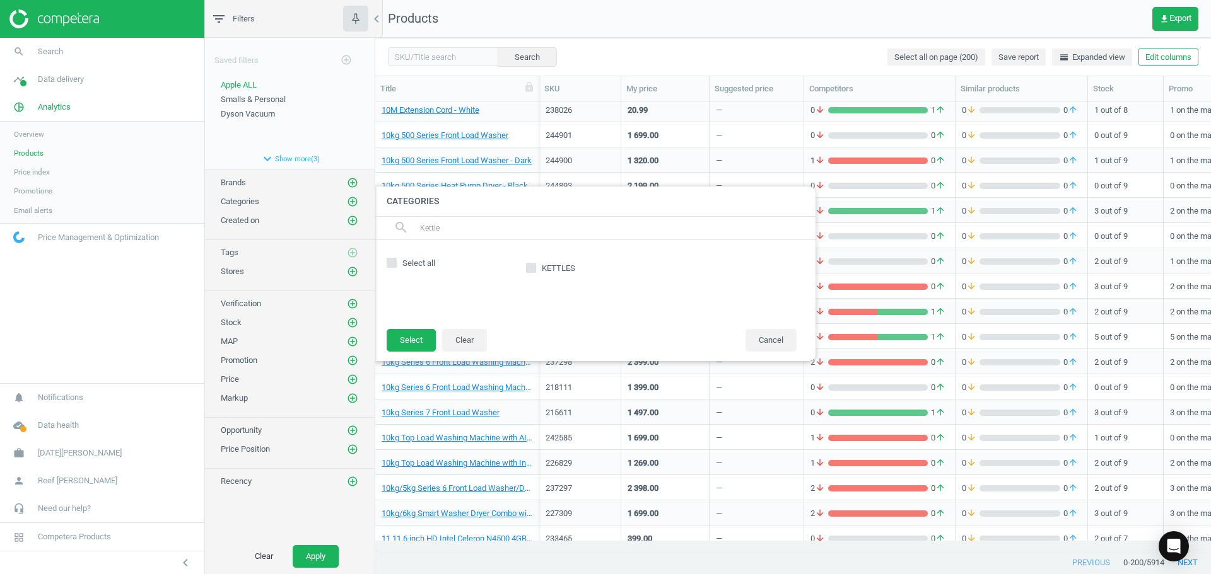
type input "Kettle"
click at [532, 269] on input "KETTLES" at bounding box center [531, 268] width 8 height 8
checkbox input "true"
click at [412, 339] on button "Select" at bounding box center [411, 340] width 49 height 23
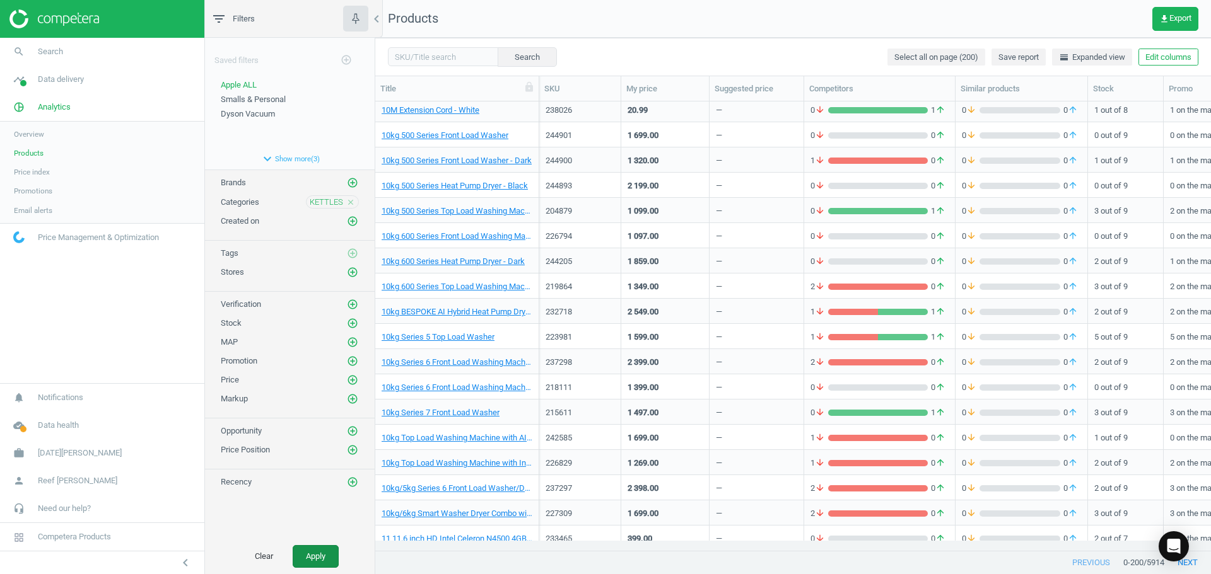
click at [313, 561] on button "Apply" at bounding box center [316, 556] width 46 height 23
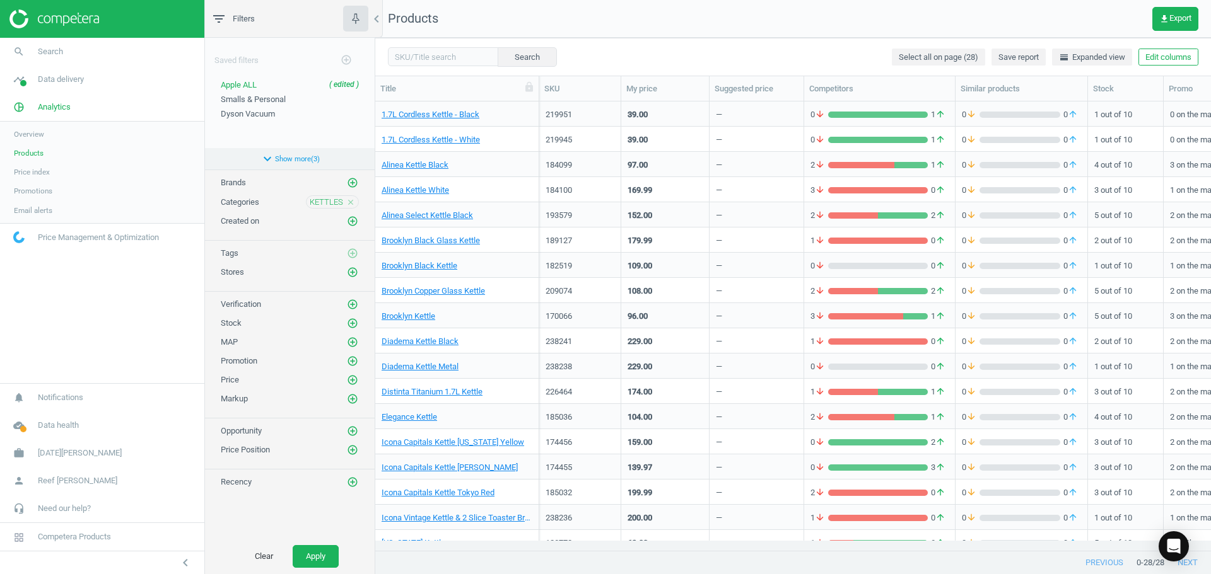
click at [282, 153] on button "expand_more Show more ( 3 )" at bounding box center [290, 158] width 170 height 21
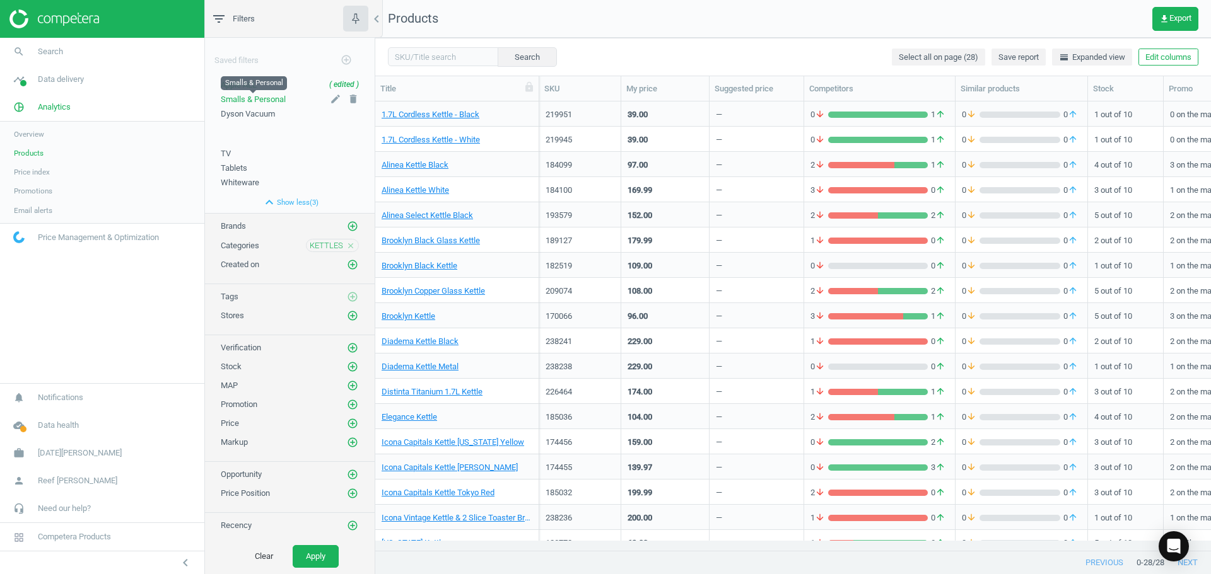
click at [267, 99] on span "Smalls & Personal" at bounding box center [253, 99] width 65 height 9
click at [334, 86] on icon "edit" at bounding box center [335, 84] width 11 height 11
click at [333, 112] on icon "check" at bounding box center [334, 111] width 10 height 10
click at [338, 246] on span "39" at bounding box center [338, 245] width 9 height 11
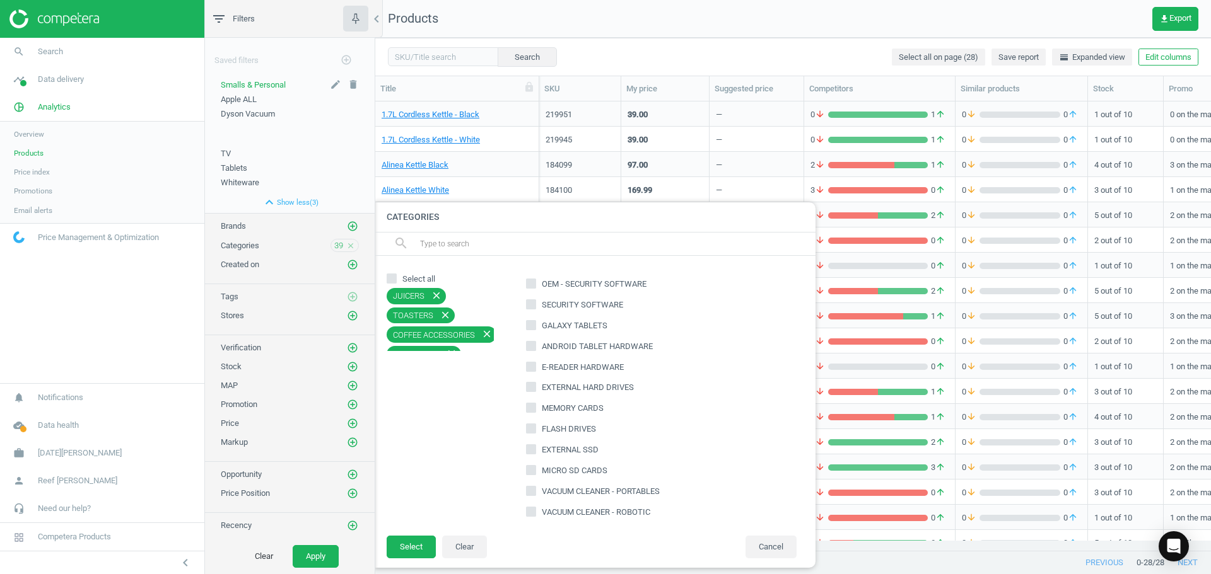
click at [390, 279] on input "Select all" at bounding box center [392, 278] width 8 height 8
checkbox input "true"
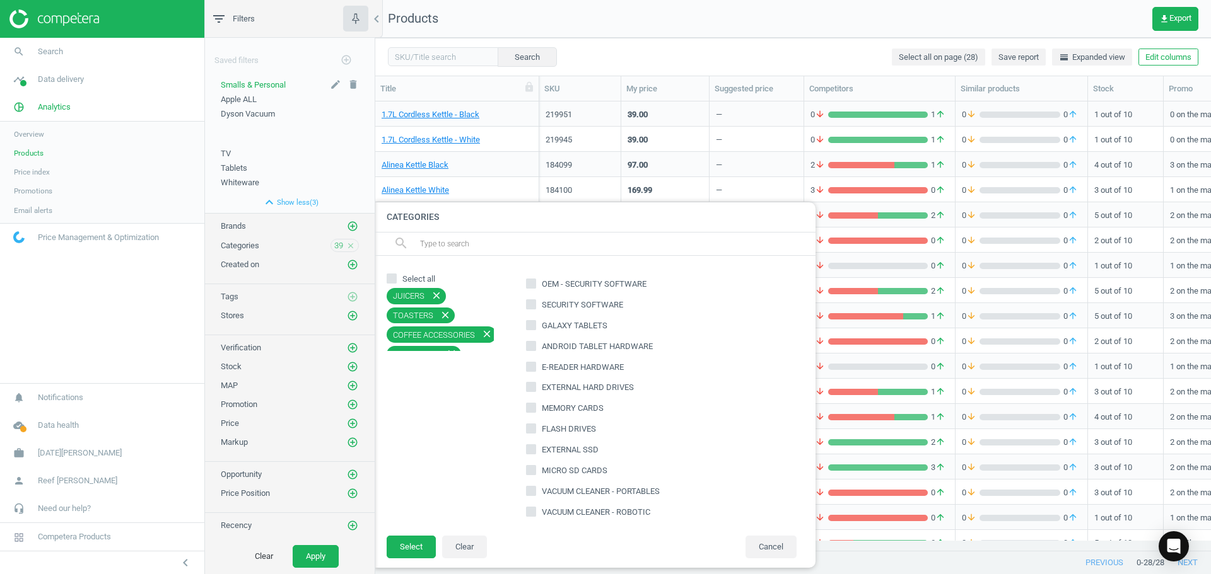
checkbox input "true"
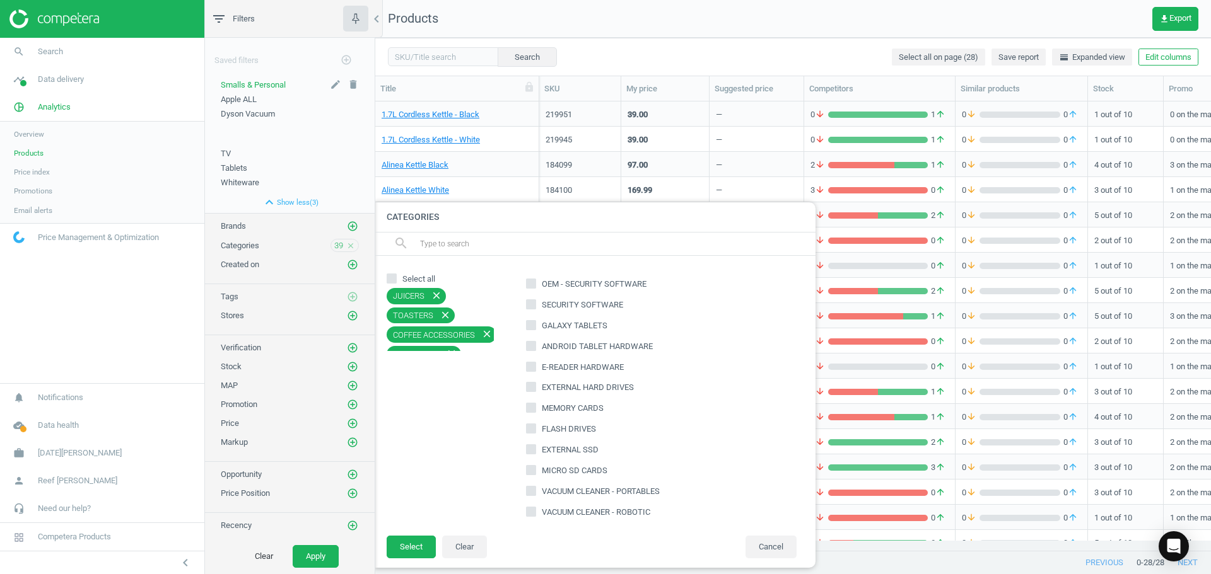
checkbox input "true"
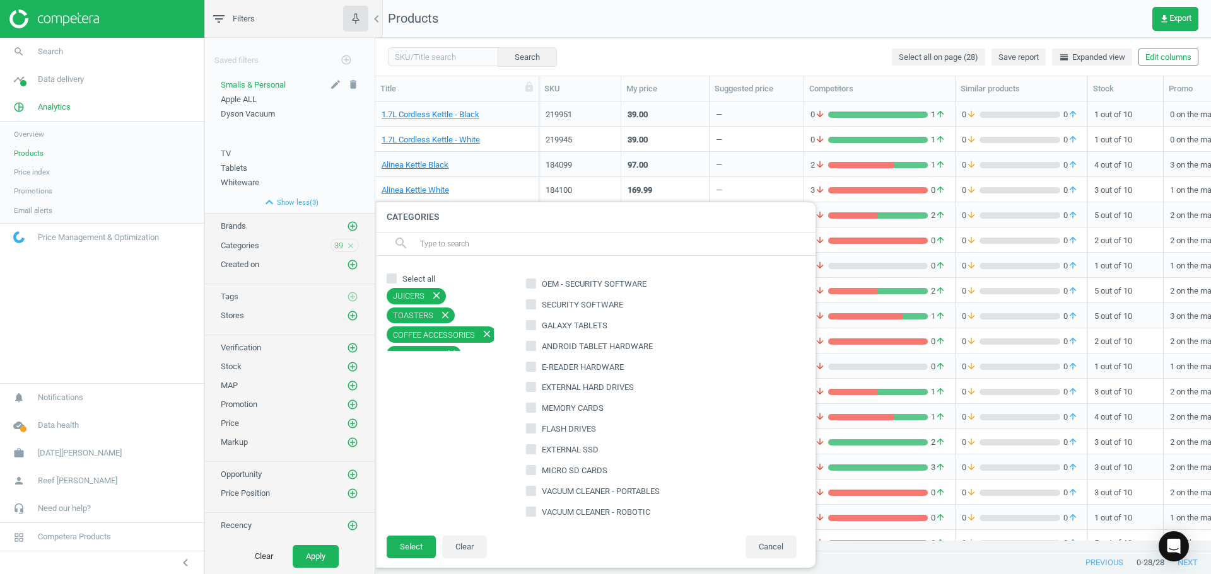
checkbox input "true"
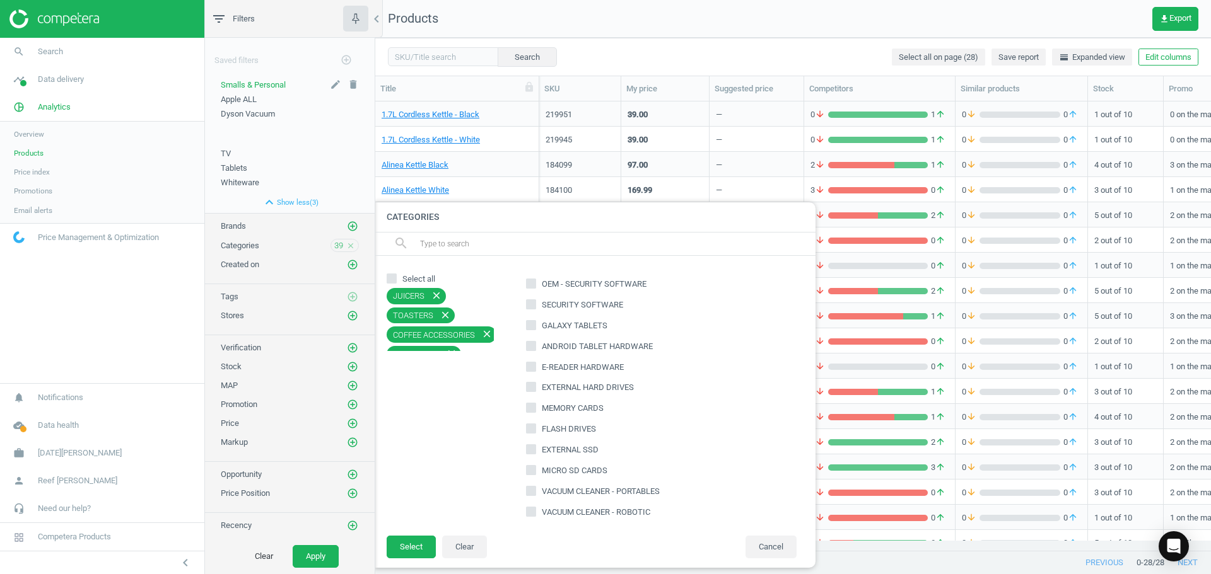
checkbox input "true"
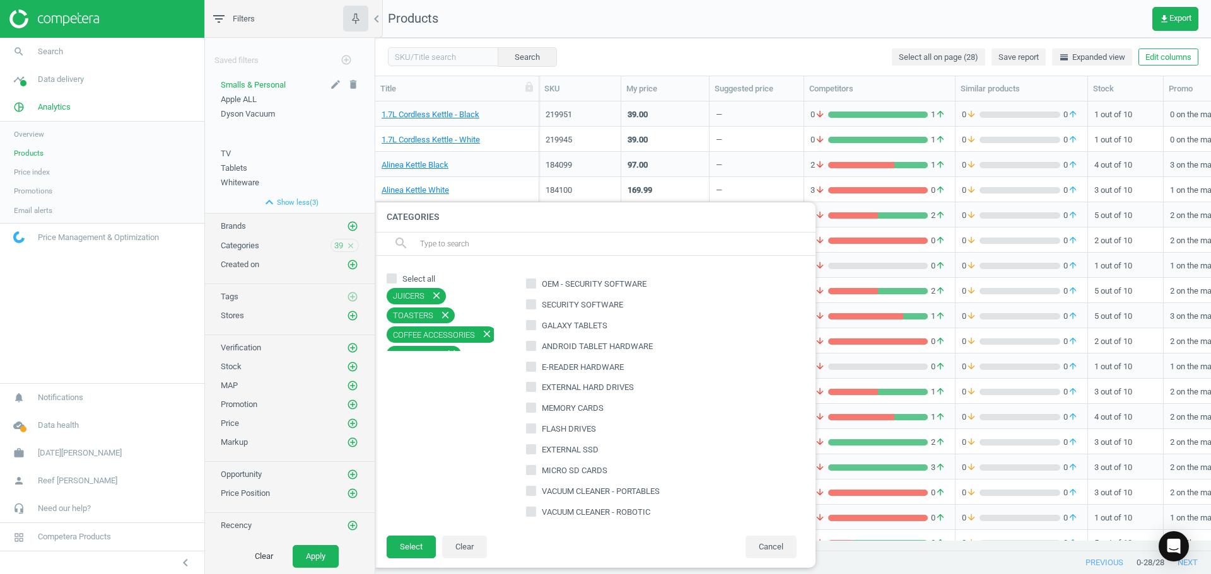
checkbox input "true"
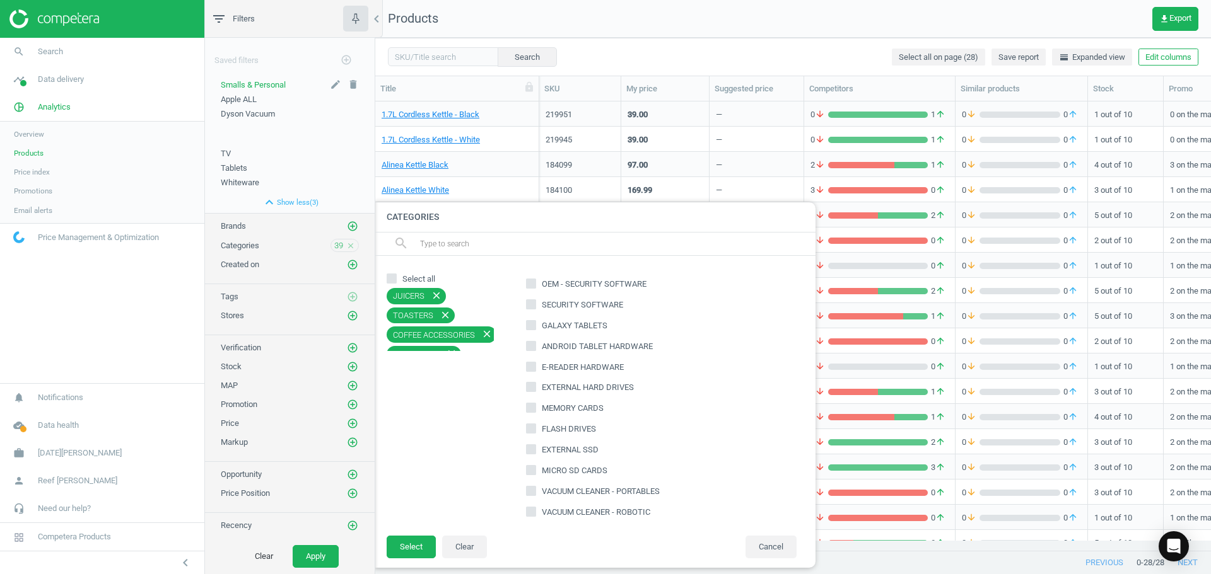
checkbox input "true"
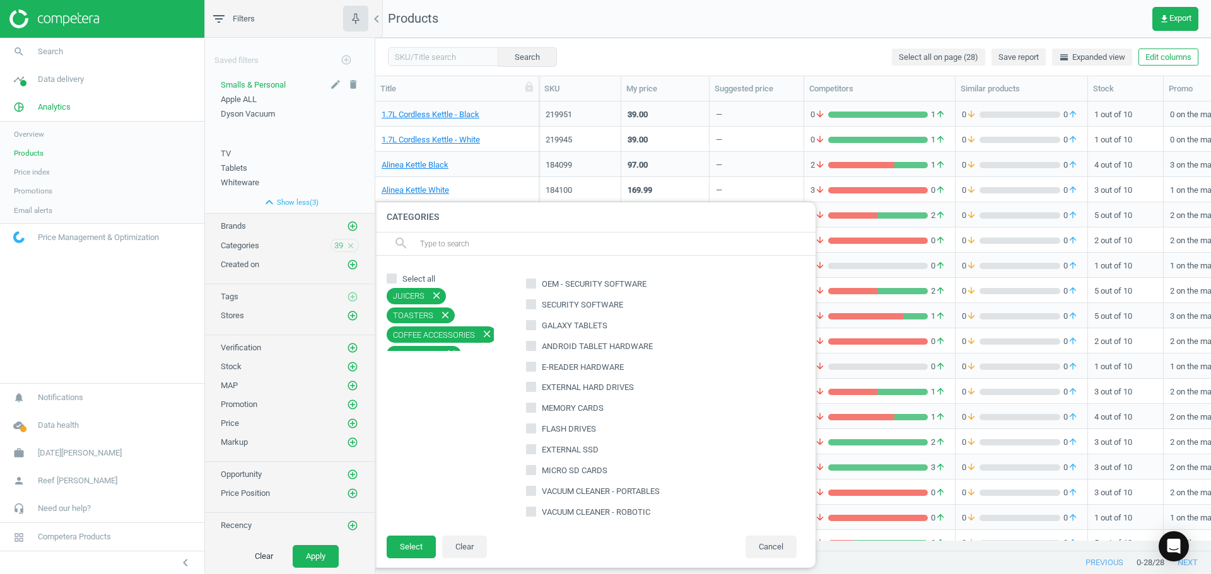
checkbox input "true"
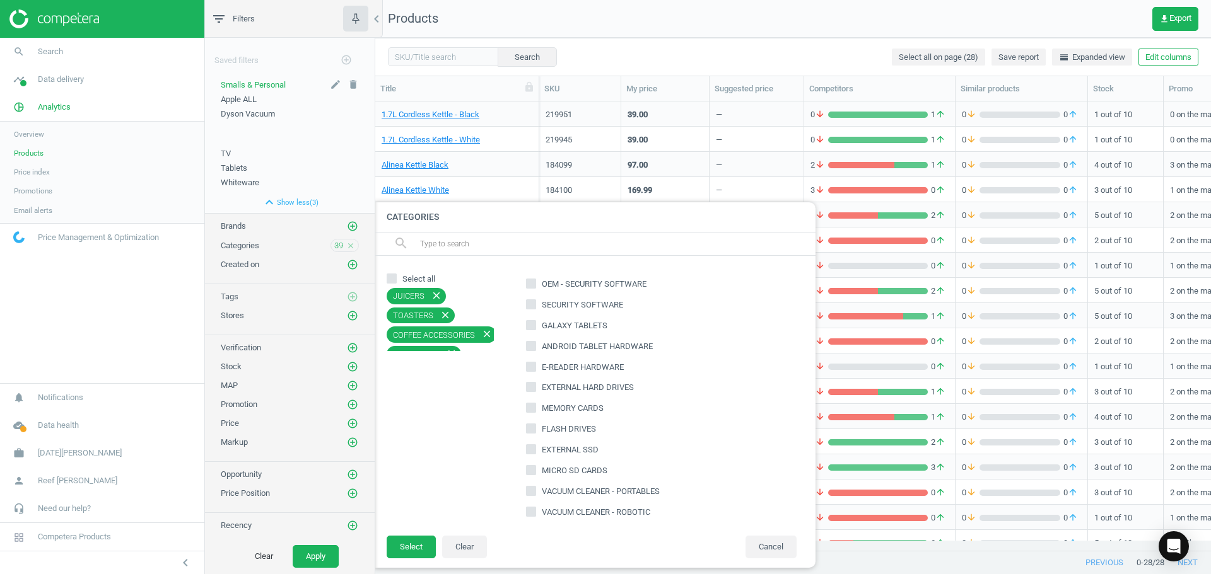
checkbox input "true"
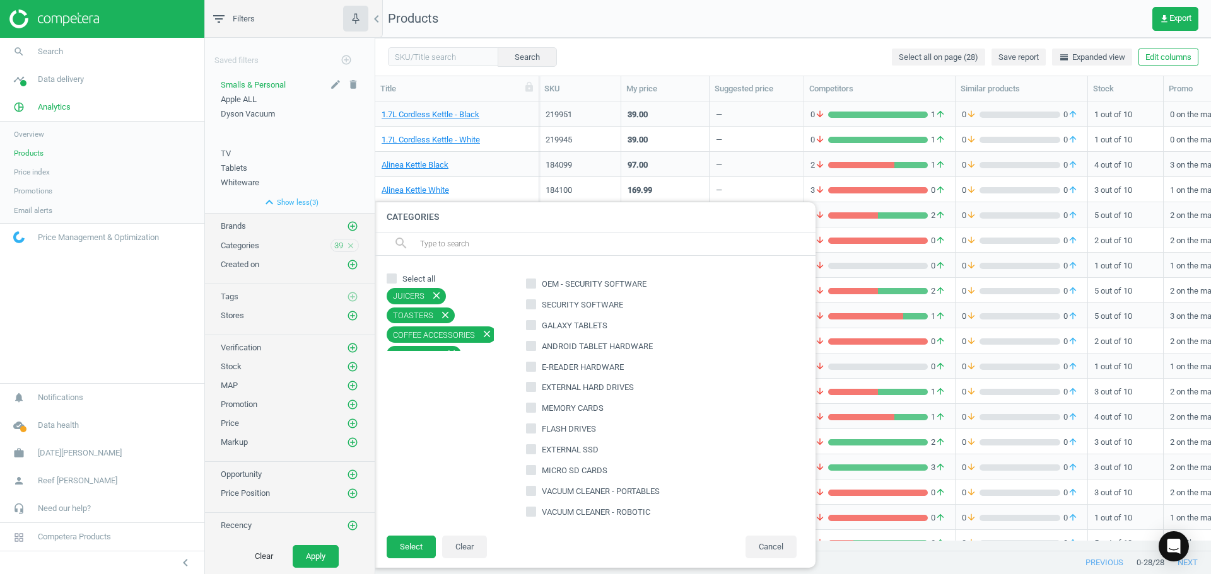
checkbox input "true"
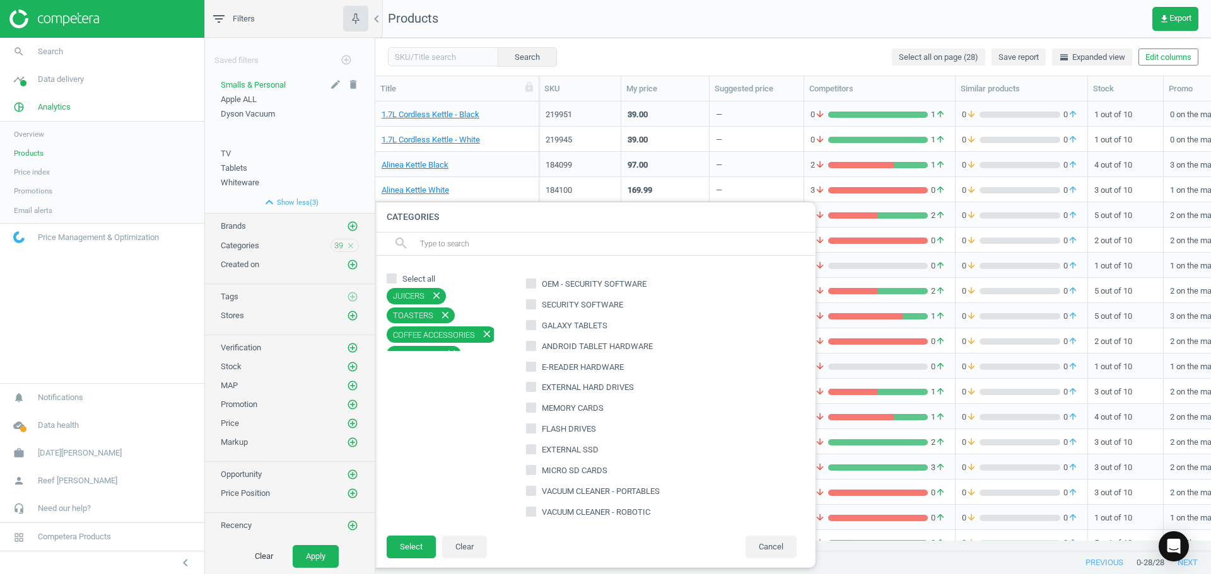
checkbox input "true"
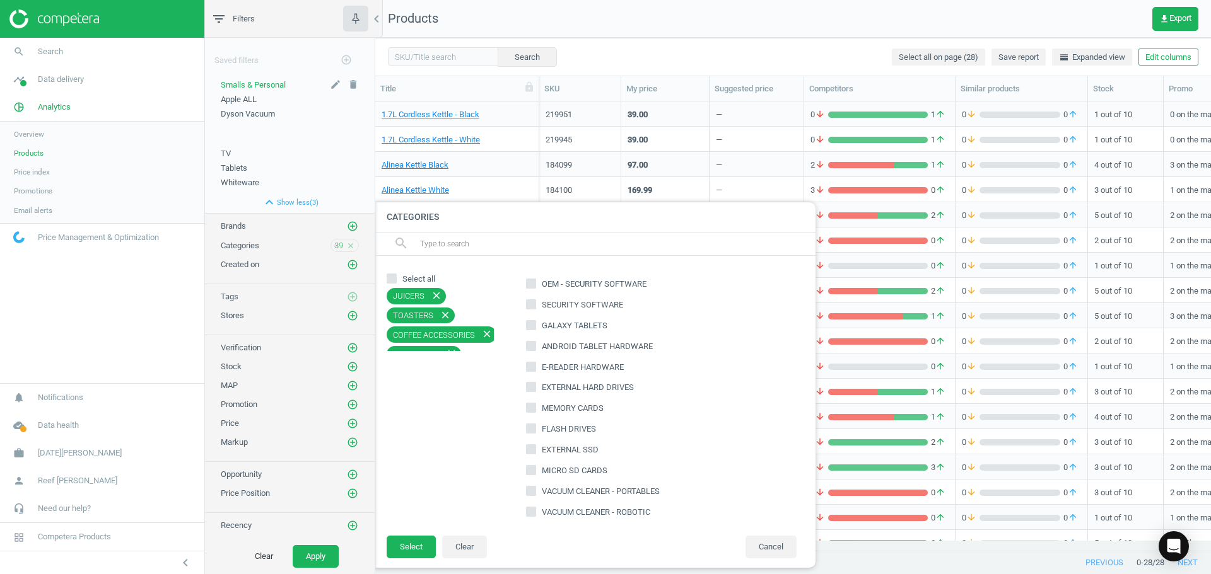
checkbox input "true"
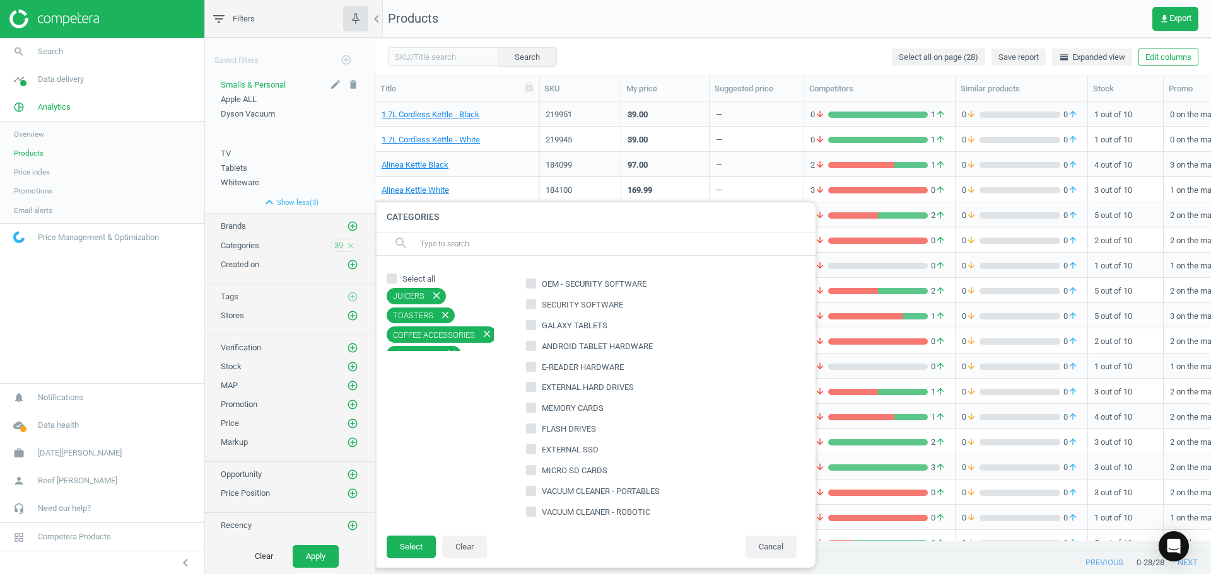
checkbox input "true"
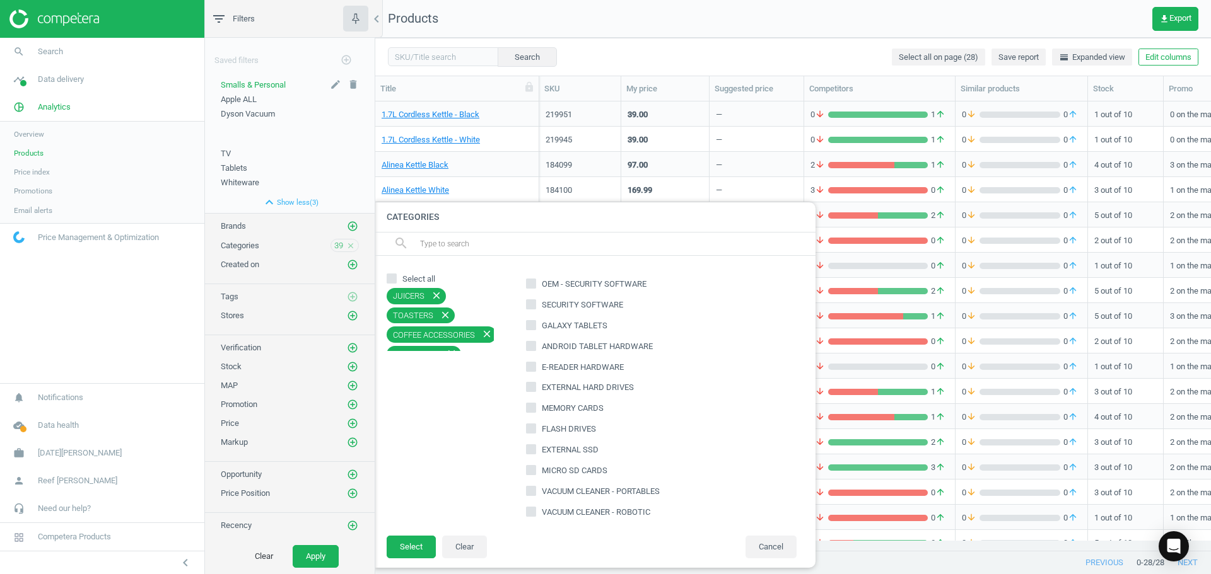
checkbox input "true"
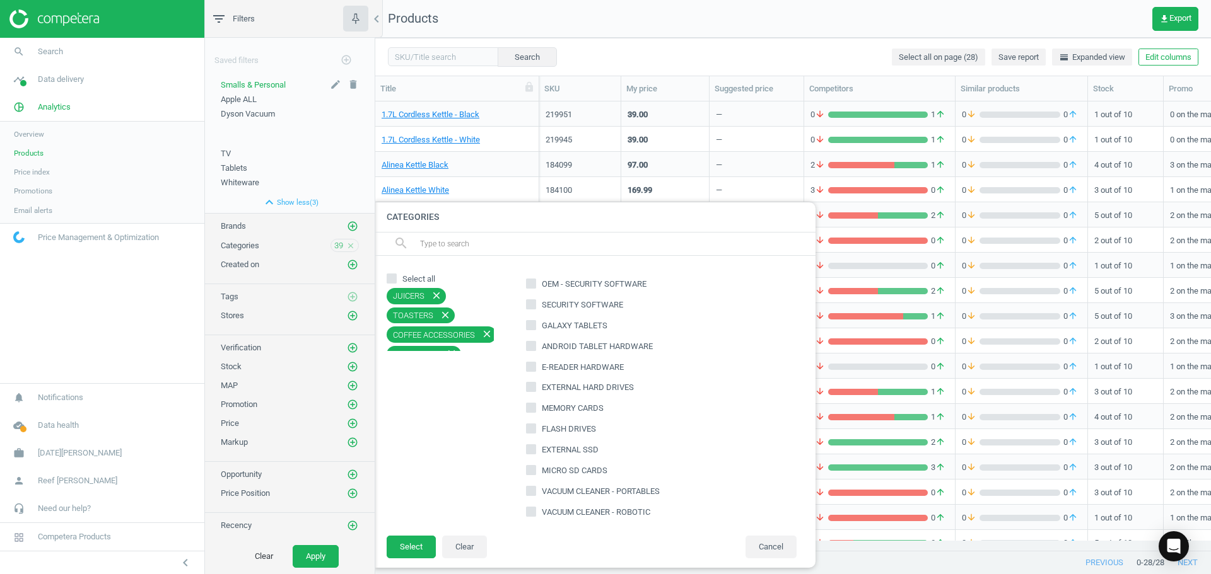
checkbox input "true"
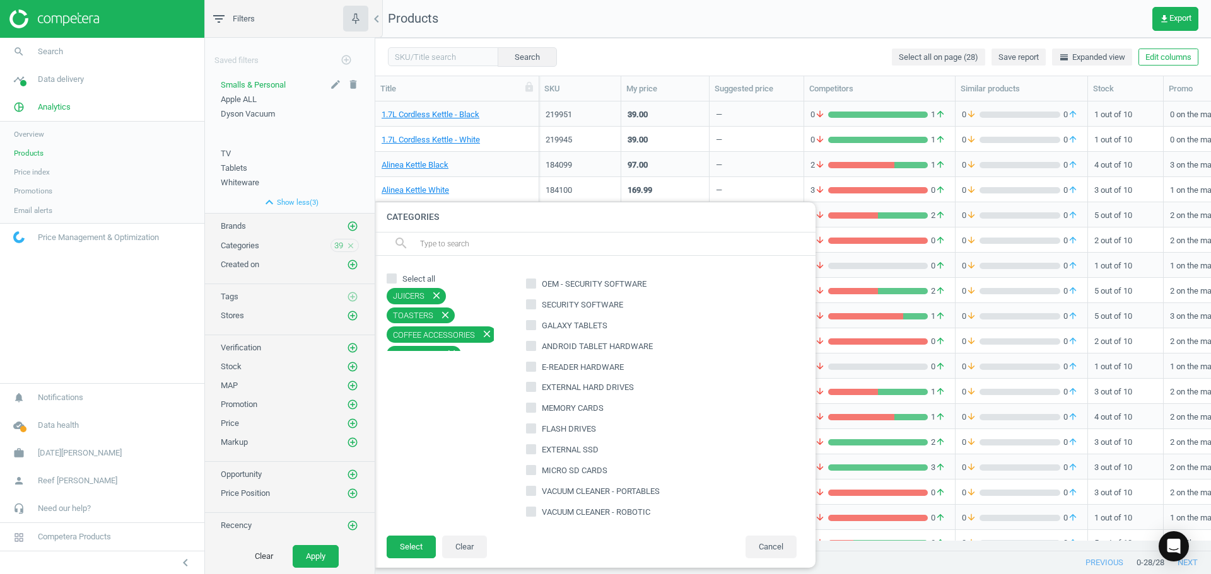
checkbox input "true"
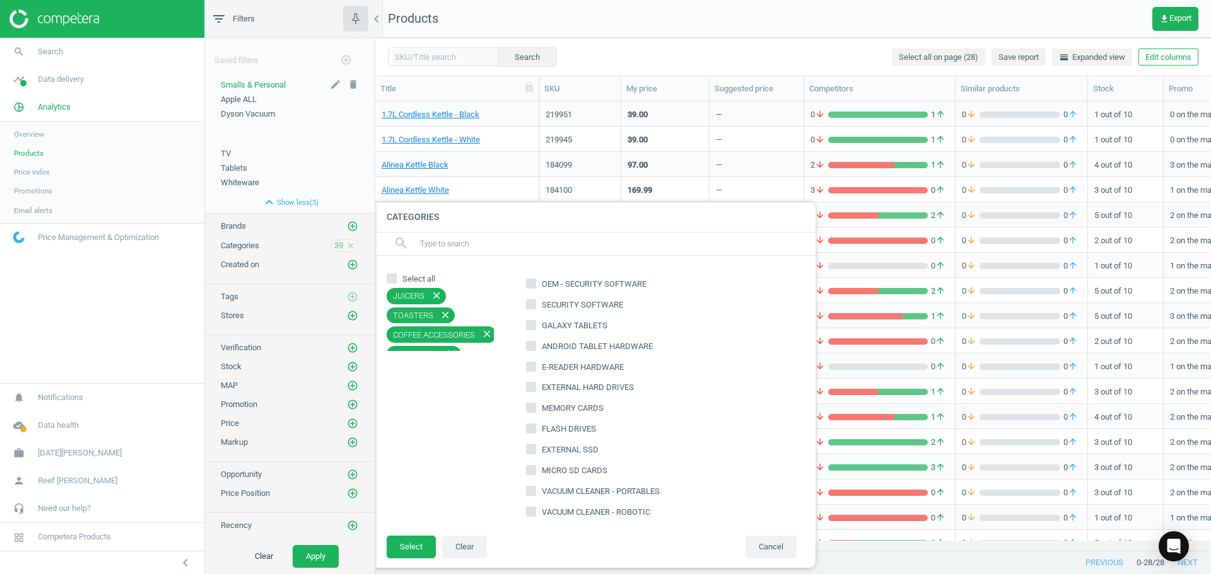
checkbox input "true"
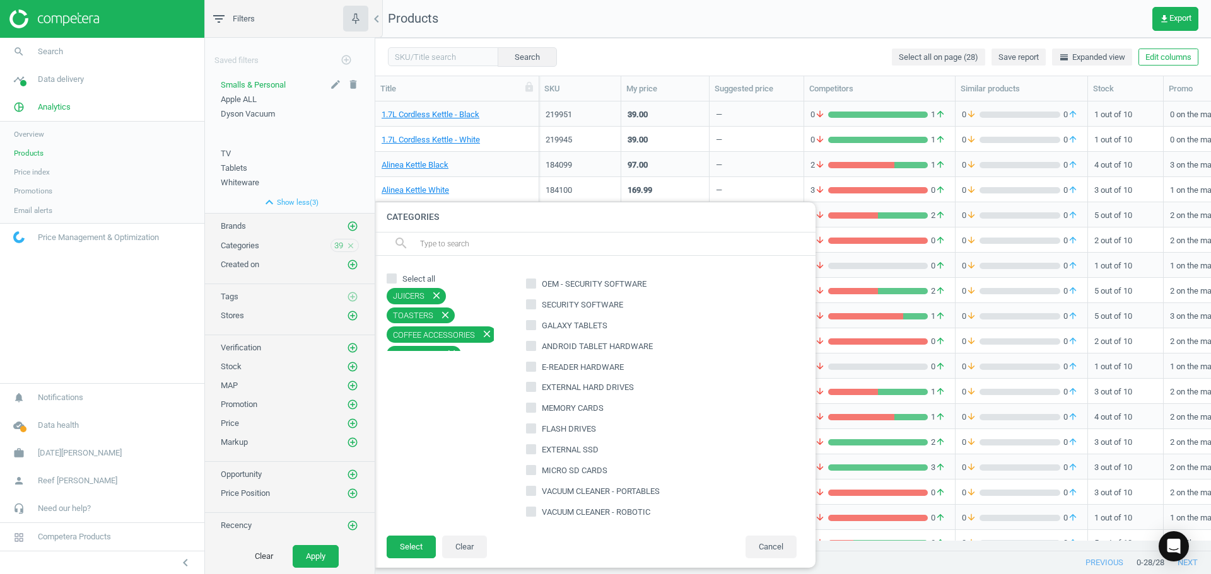
checkbox input "true"
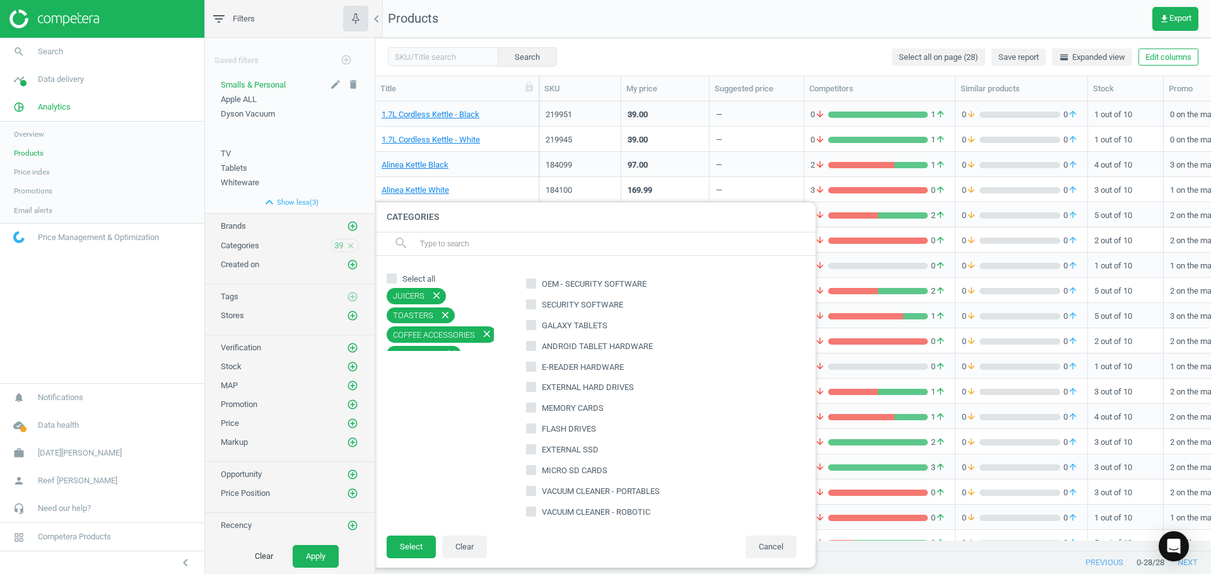
checkbox input "true"
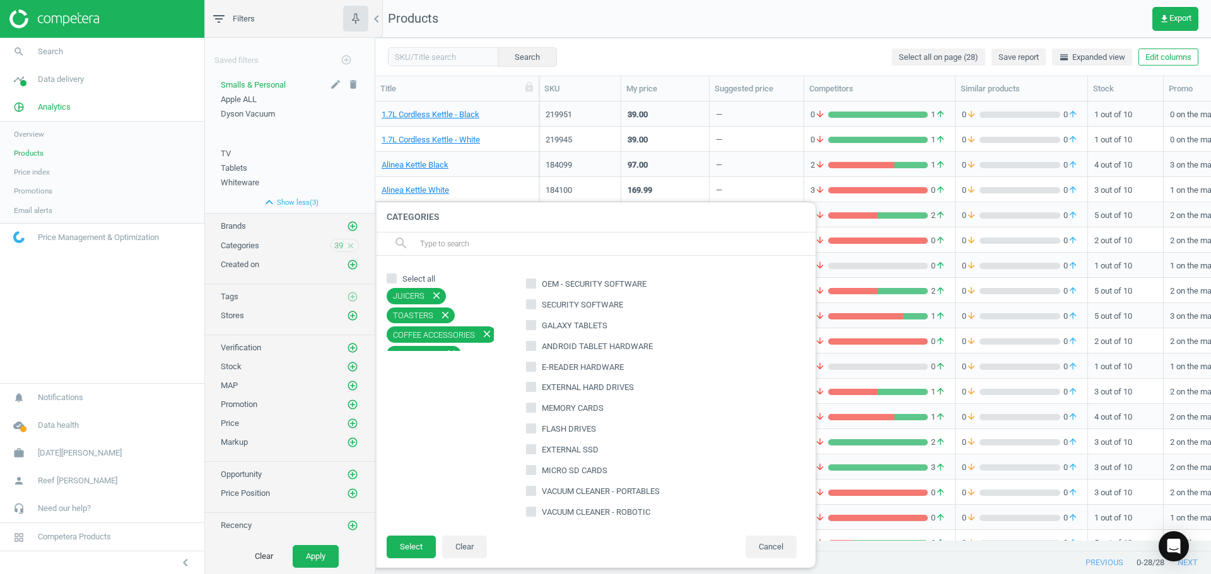
checkbox input "true"
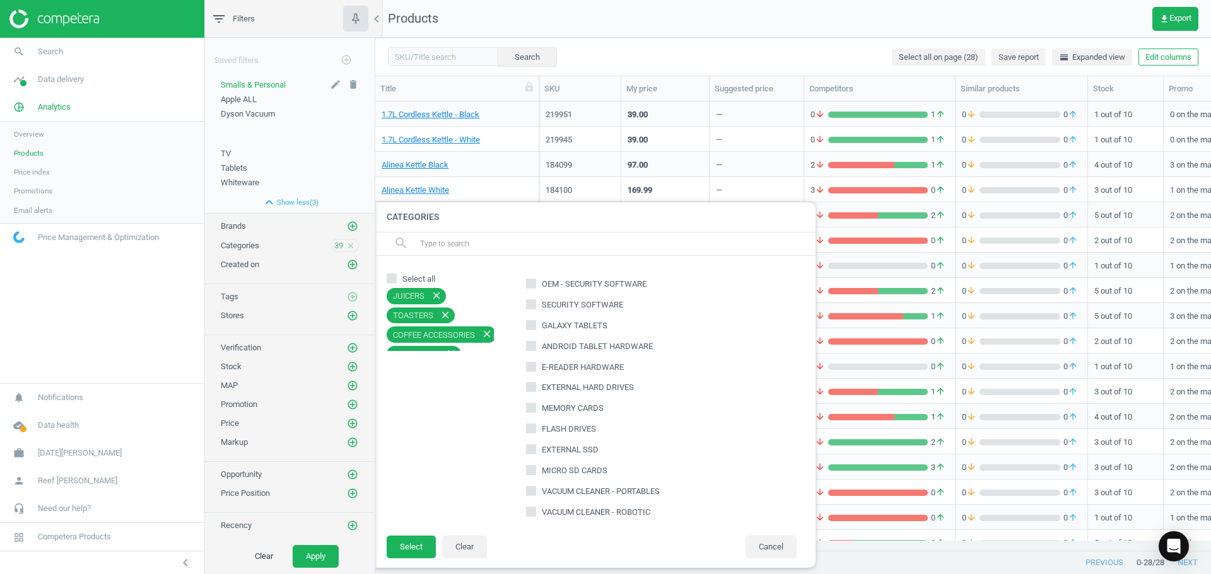
checkbox input "true"
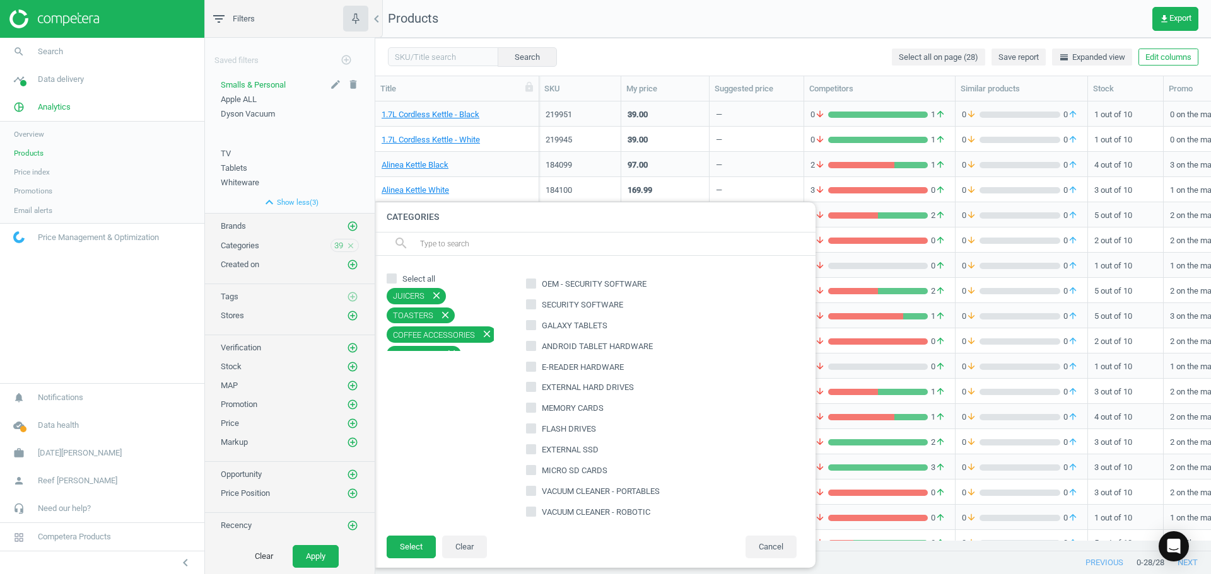
checkbox input "true"
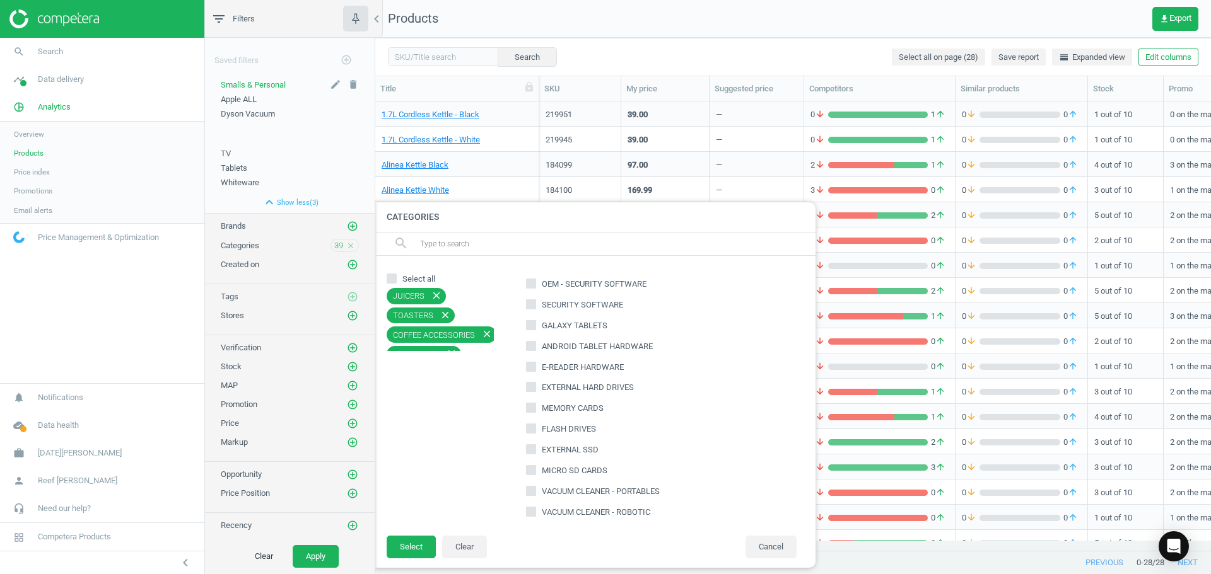
checkbox input "true"
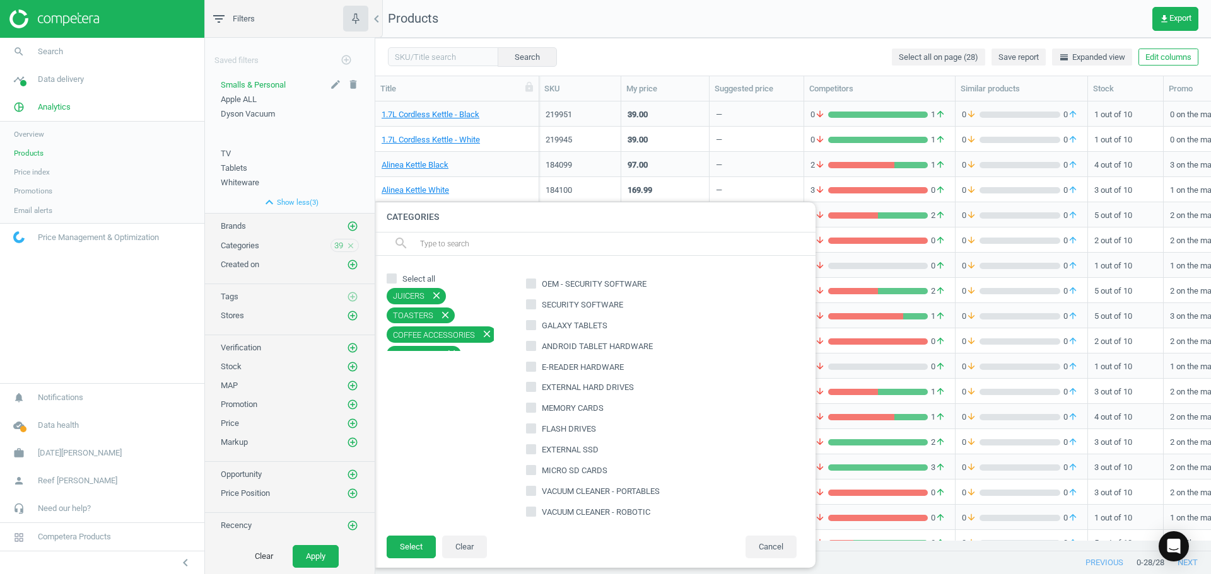
checkbox input "true"
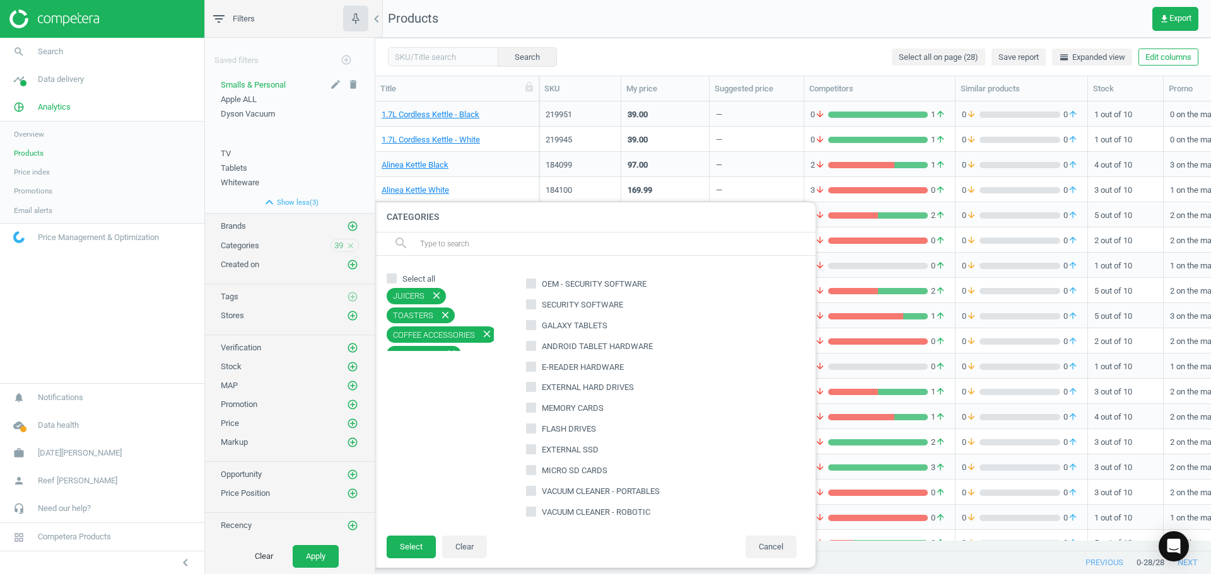
checkbox input "true"
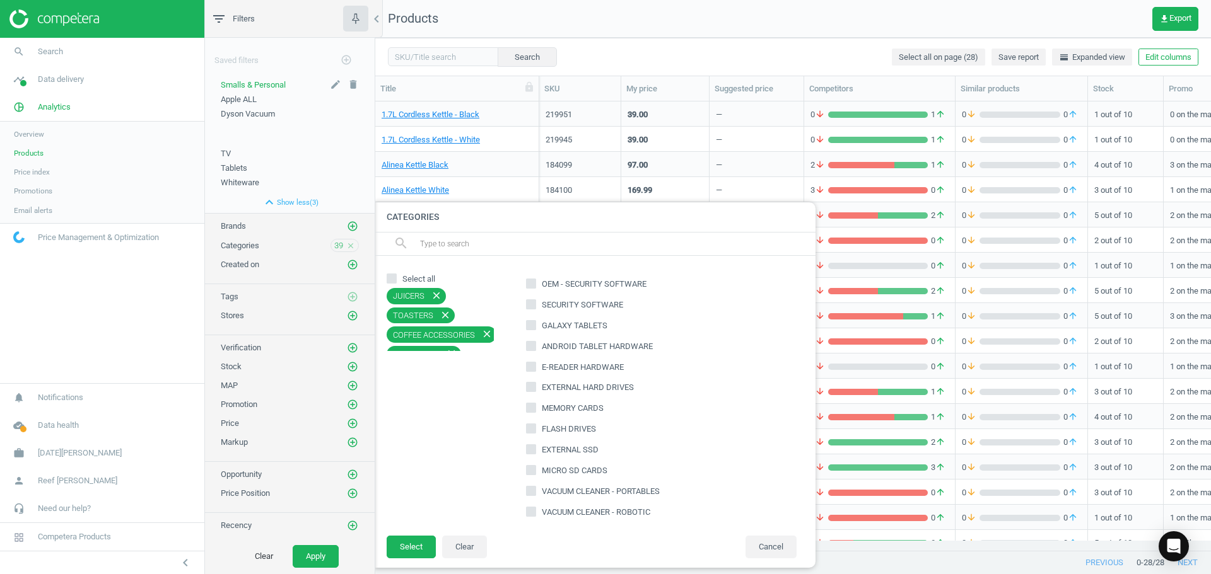
checkbox input "true"
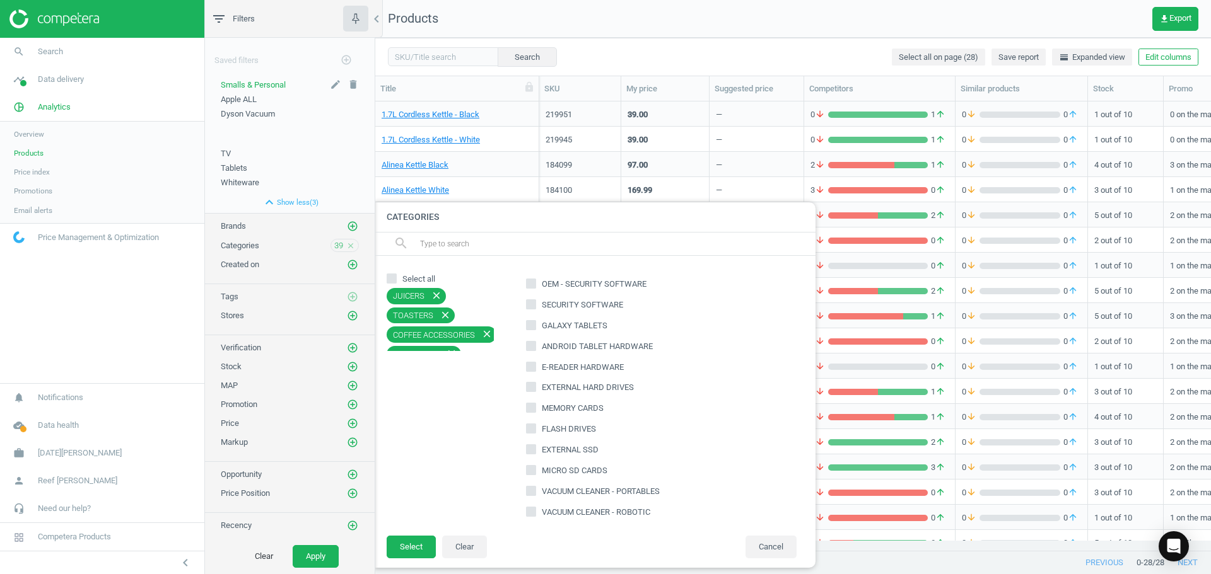
checkbox input "true"
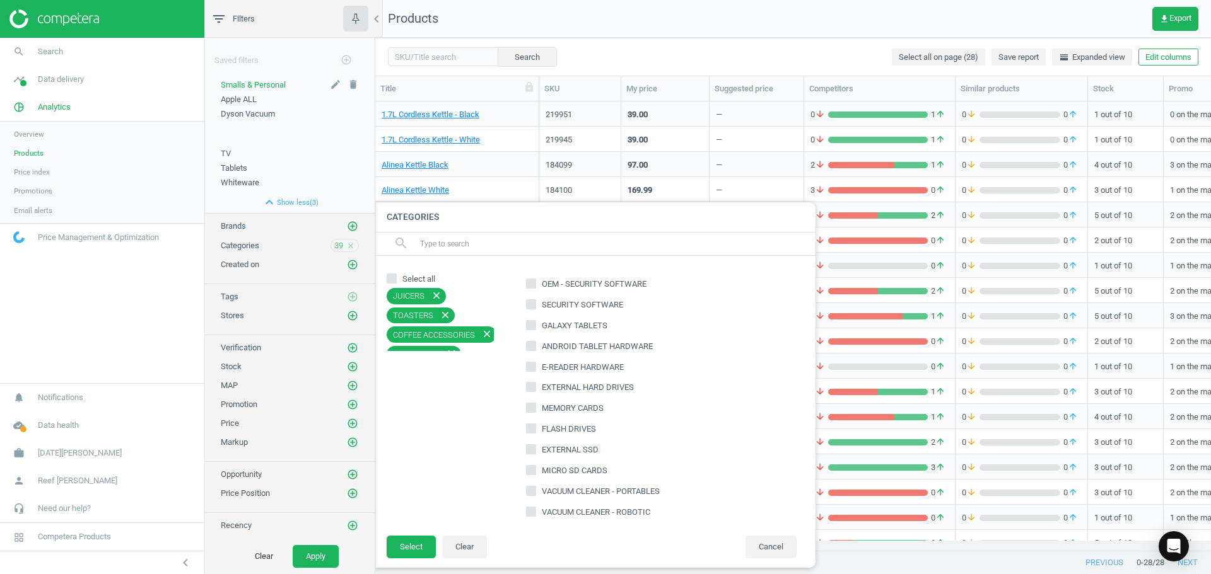
checkbox input "true"
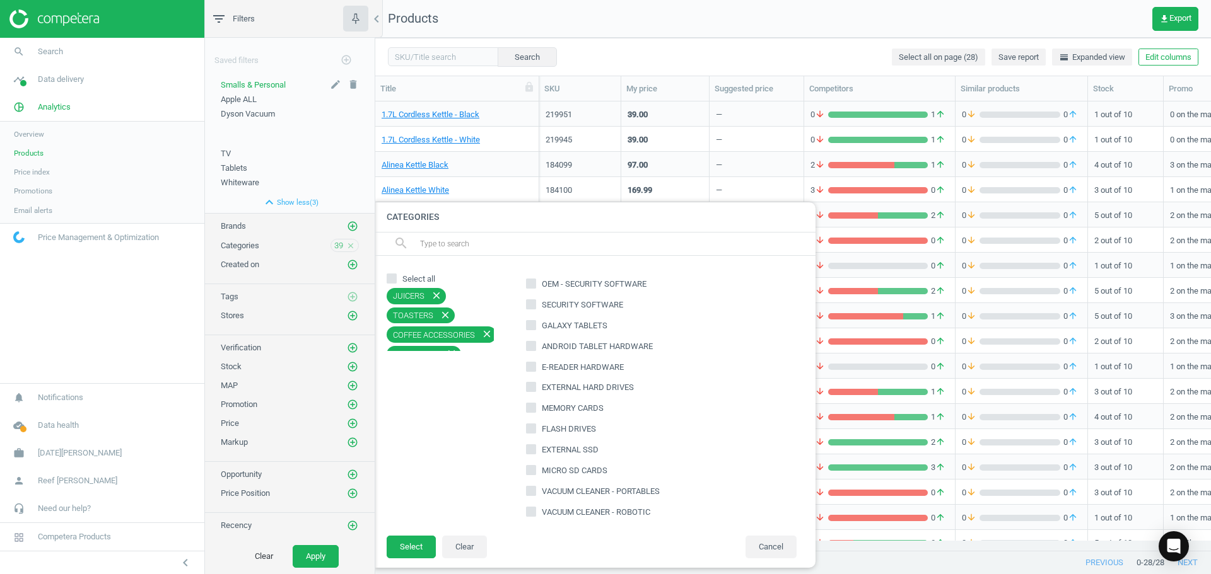
checkbox input "true"
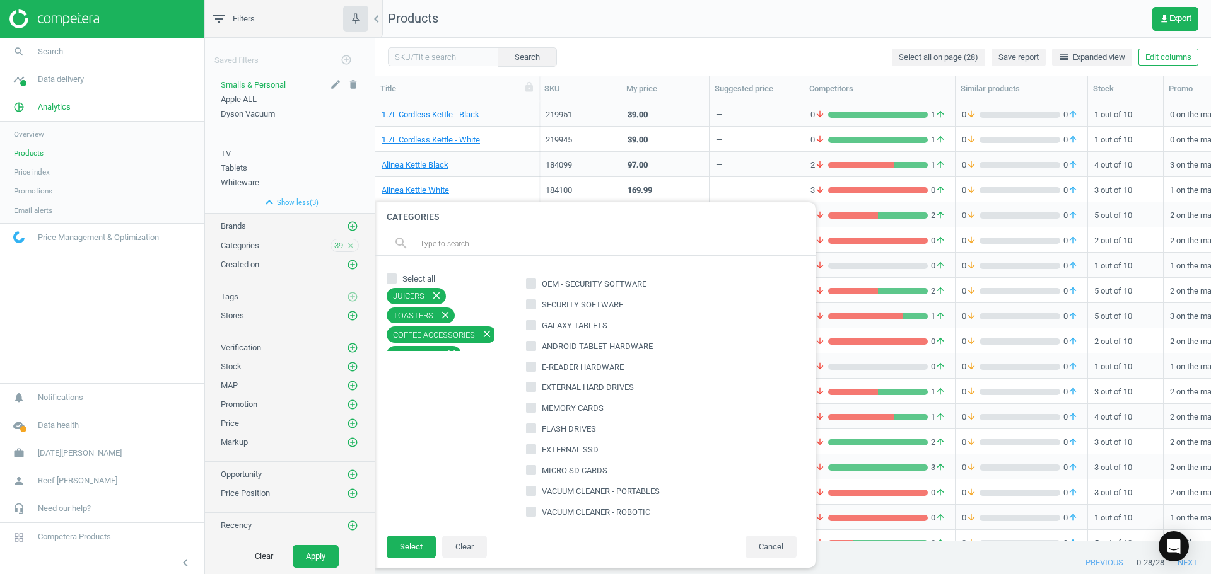
checkbox input "true"
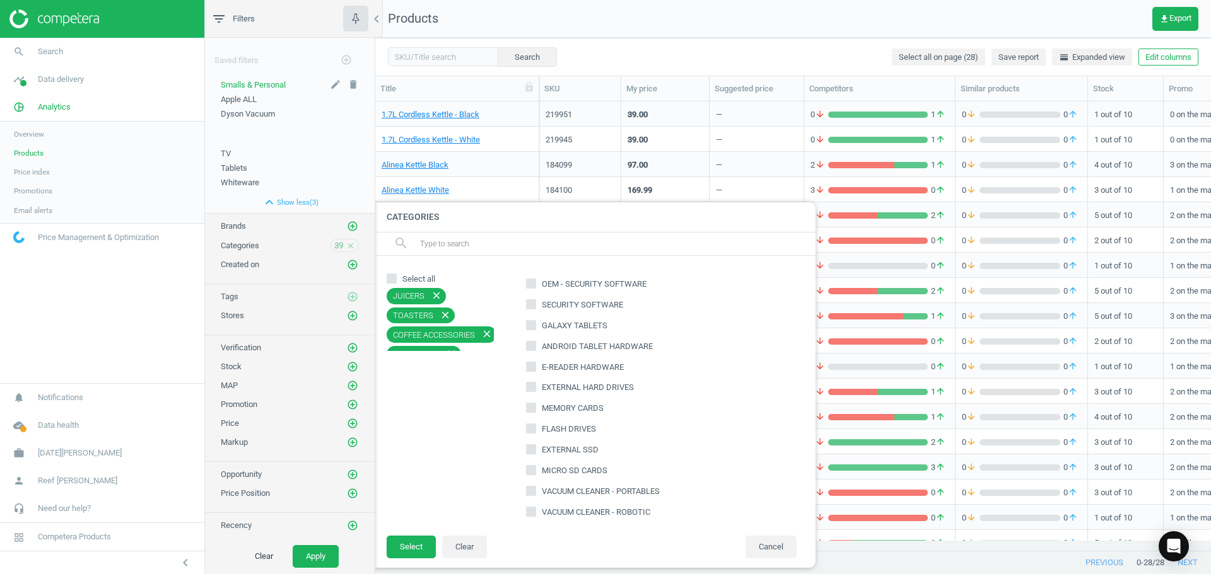
checkbox input "true"
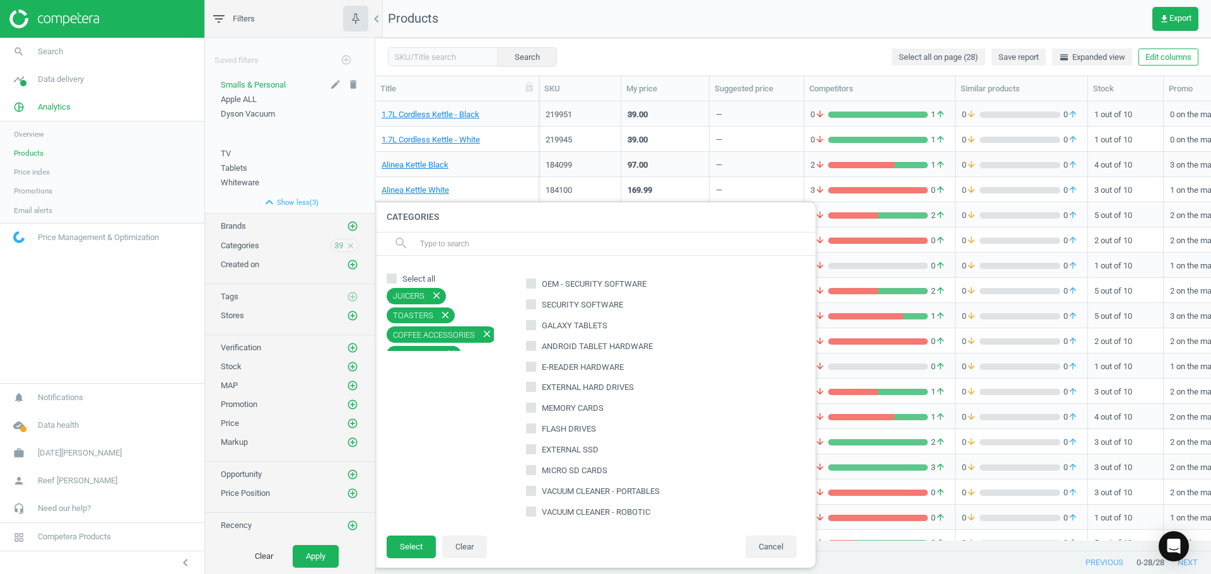
checkbox input "true"
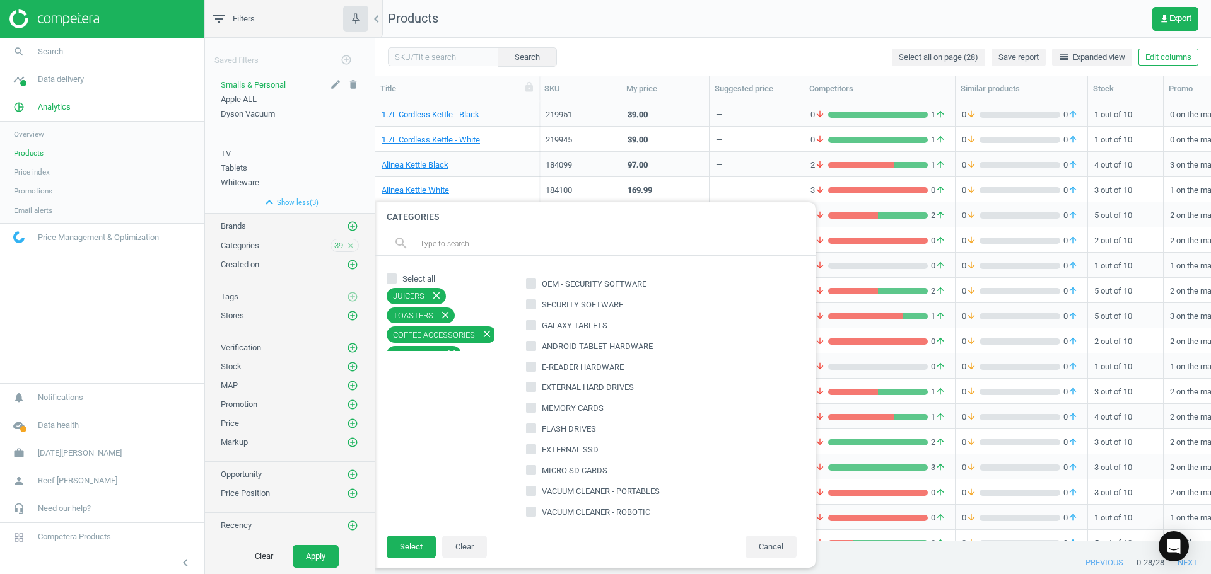
checkbox input "true"
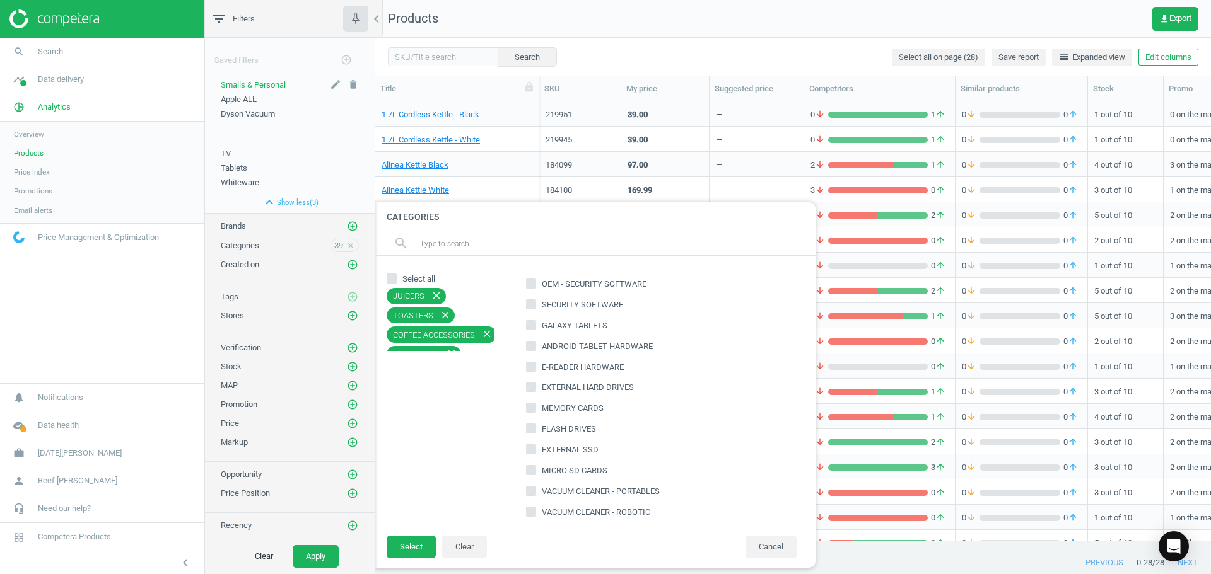
checkbox input "true"
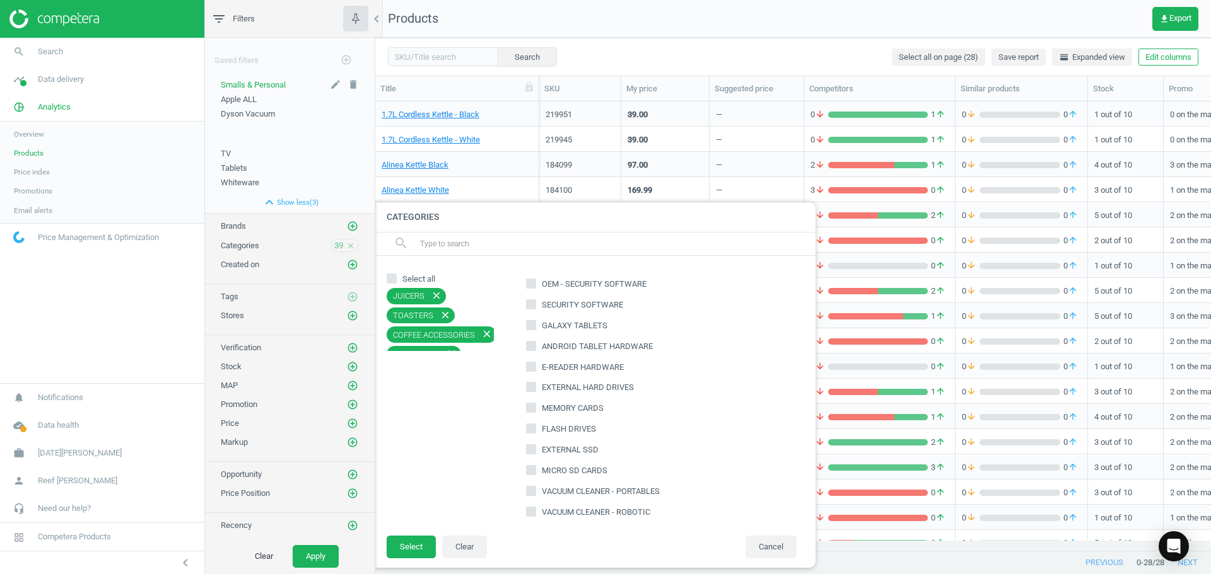
checkbox input "true"
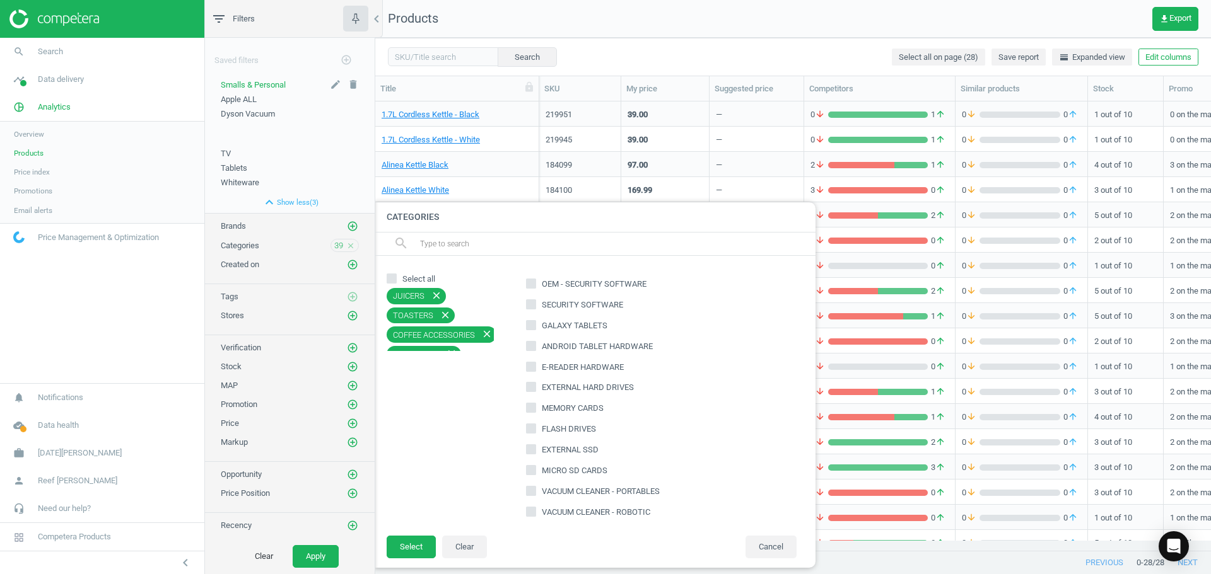
checkbox input "true"
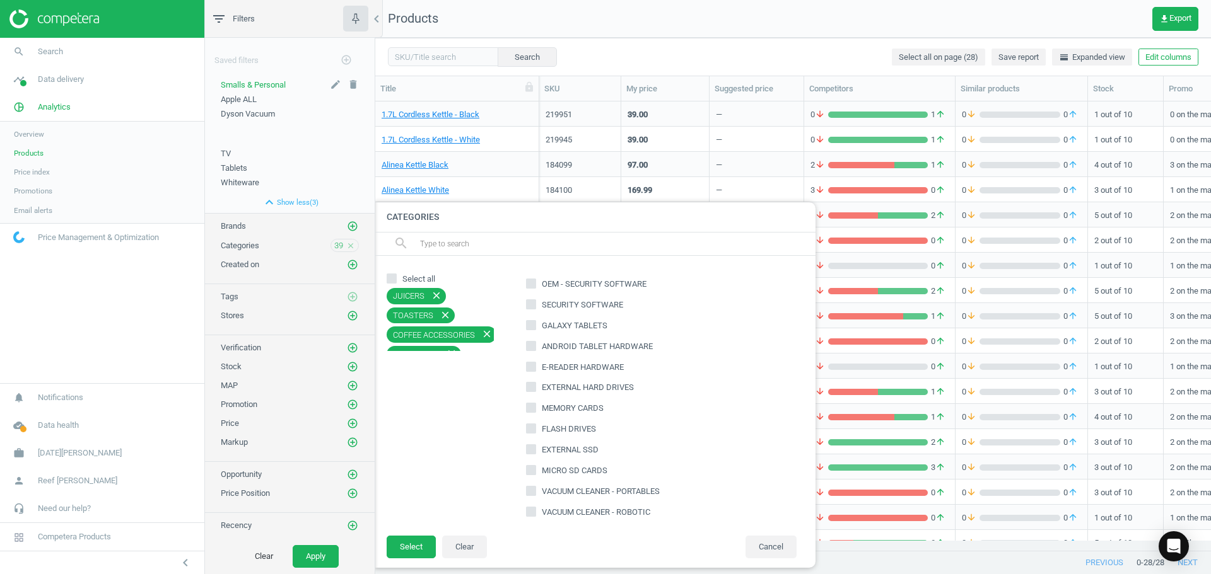
checkbox input "true"
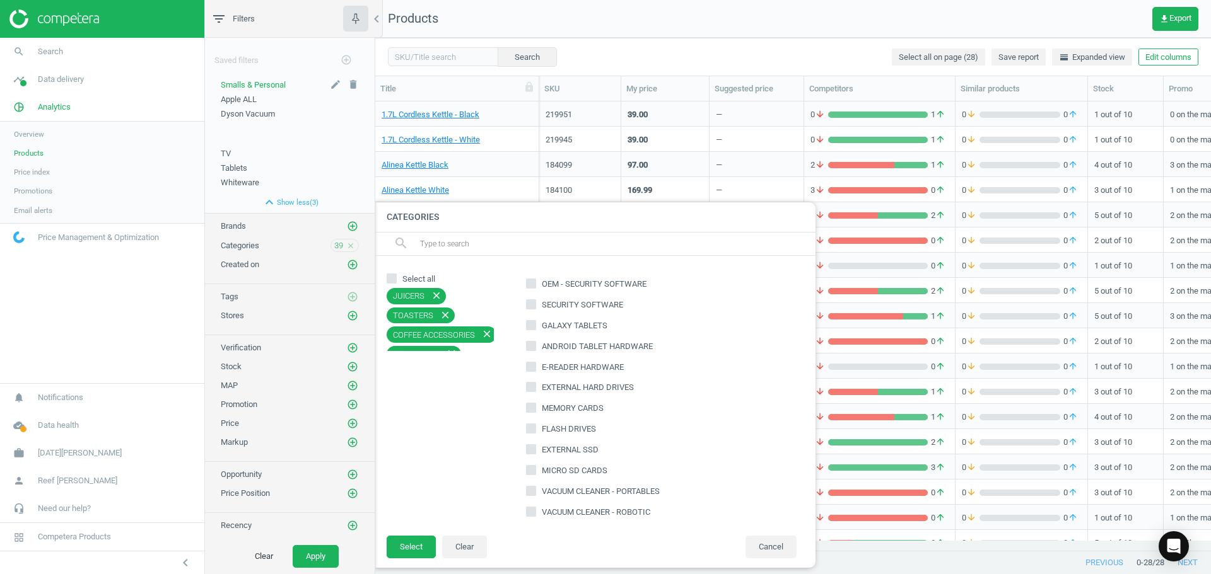
checkbox input "true"
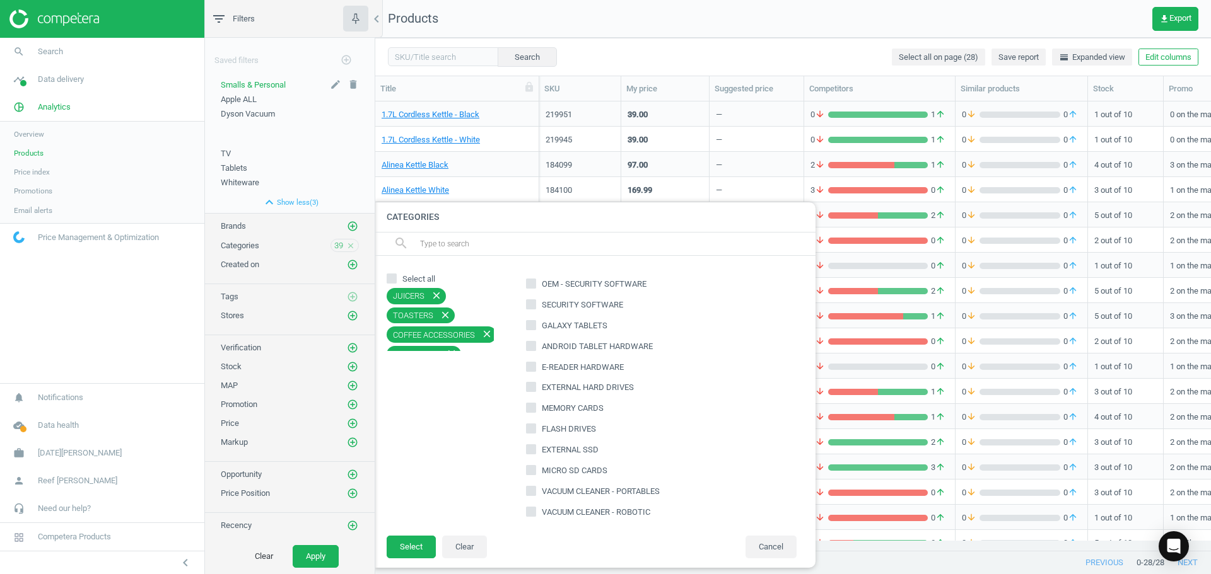
checkbox input "true"
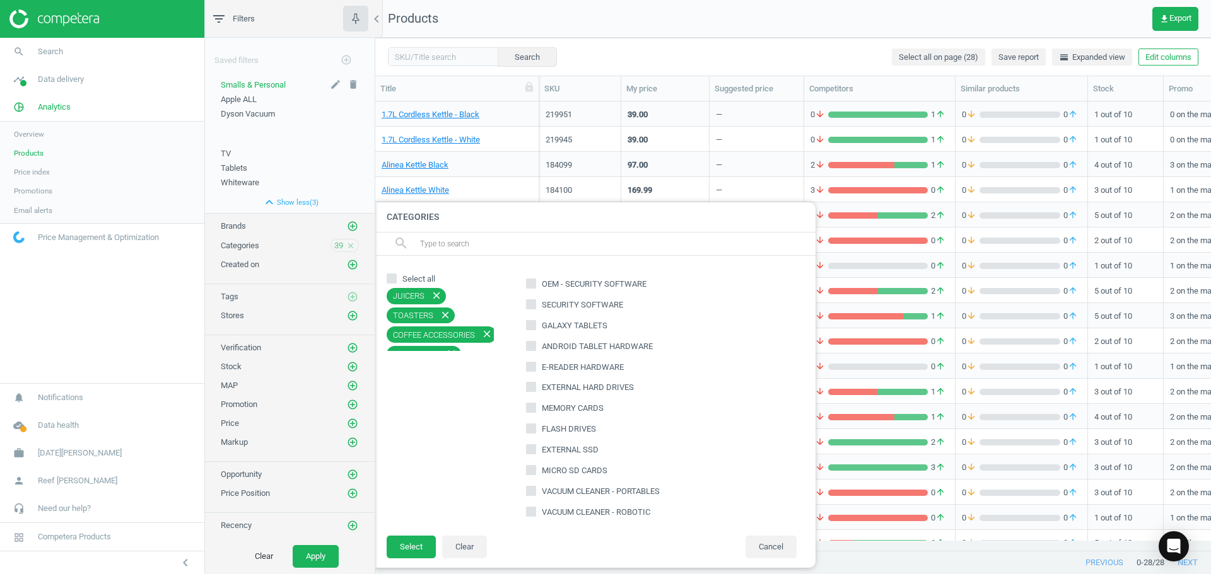
checkbox input "true"
click at [390, 275] on input "Select all" at bounding box center [392, 278] width 8 height 8
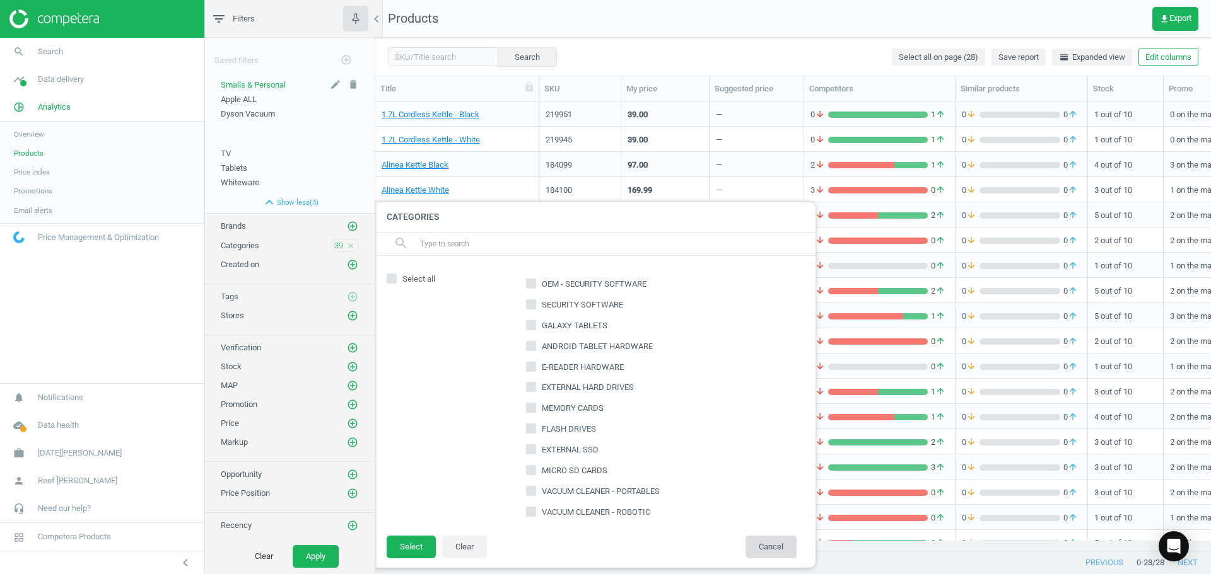
click at [767, 540] on button "Cancel" at bounding box center [770, 547] width 51 height 23
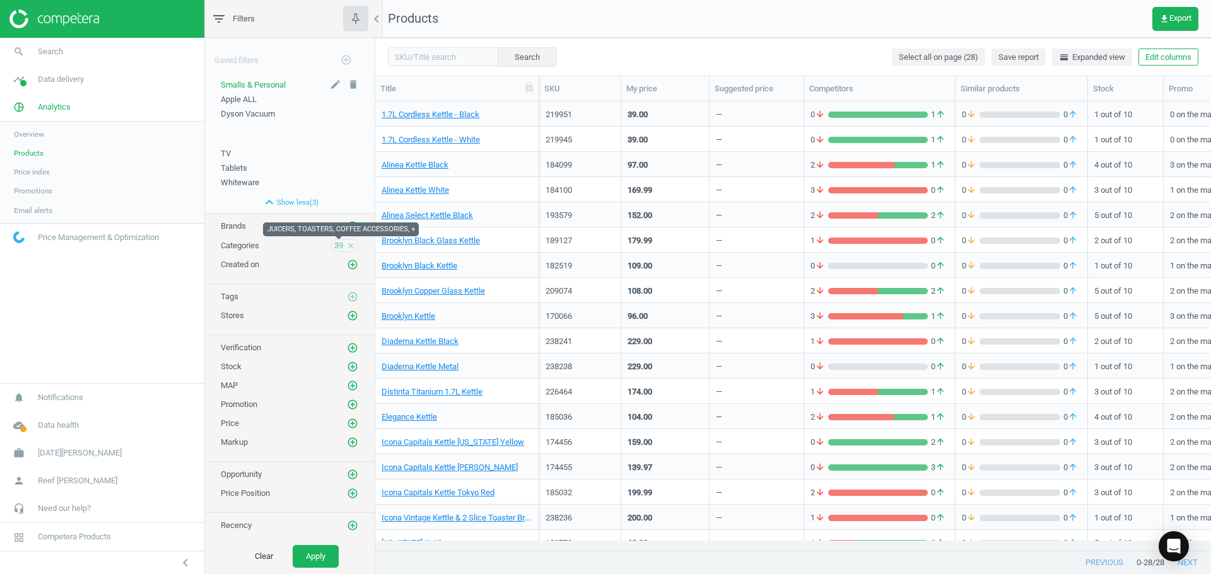
click at [334, 245] on span "39" at bounding box center [338, 245] width 9 height 11
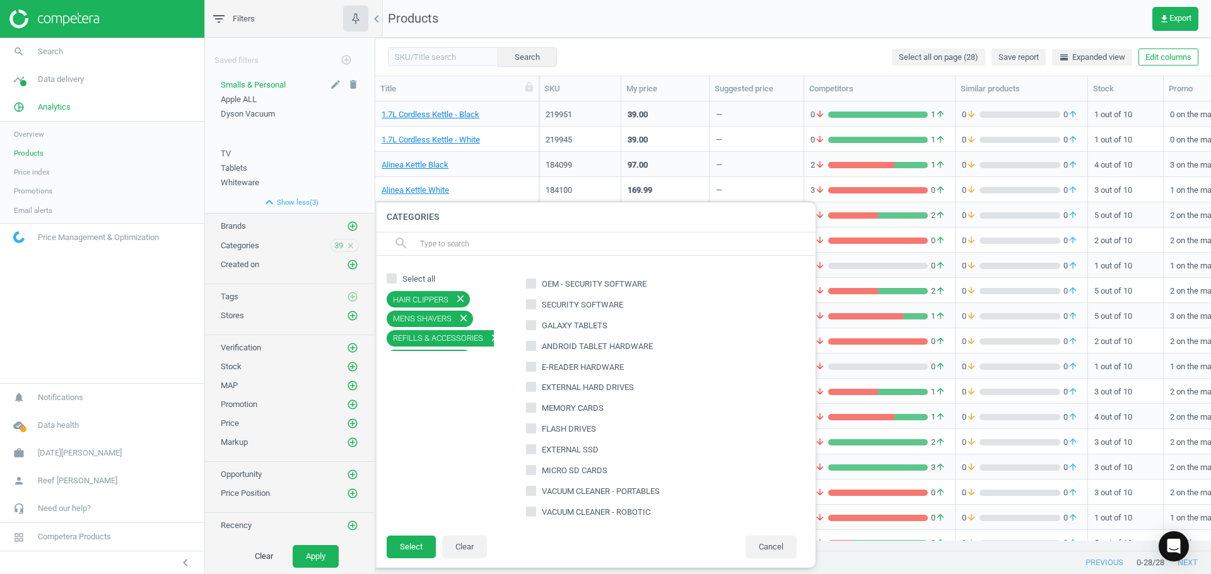
scroll to position [700, 0]
click at [406, 538] on button "Select" at bounding box center [411, 547] width 49 height 23
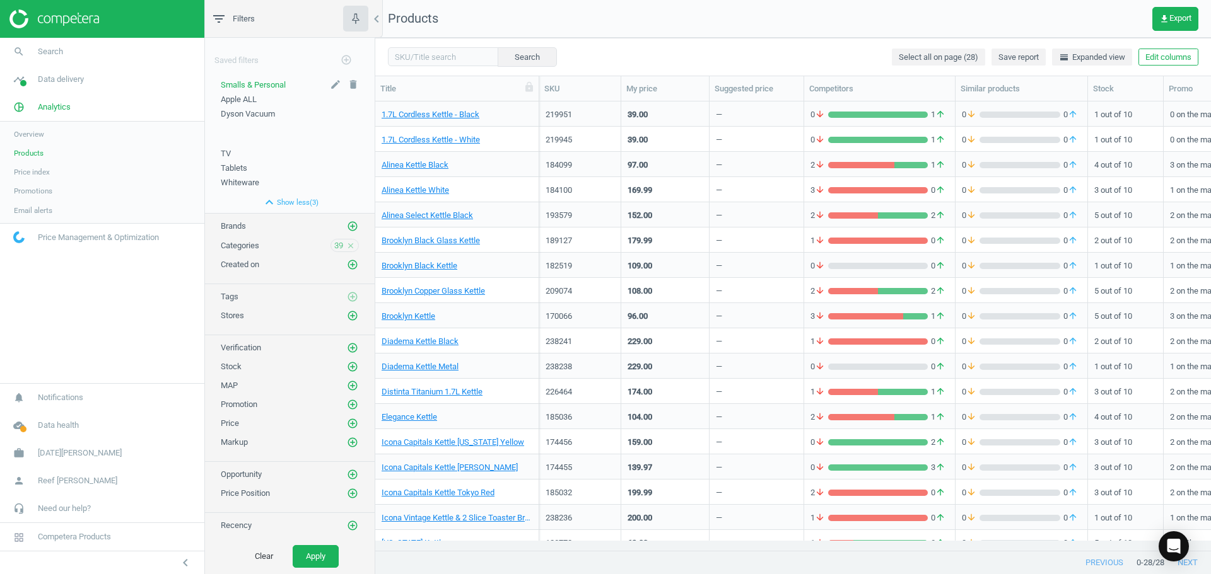
scroll to position [1, 0]
click at [337, 243] on span "39" at bounding box center [338, 245] width 9 height 11
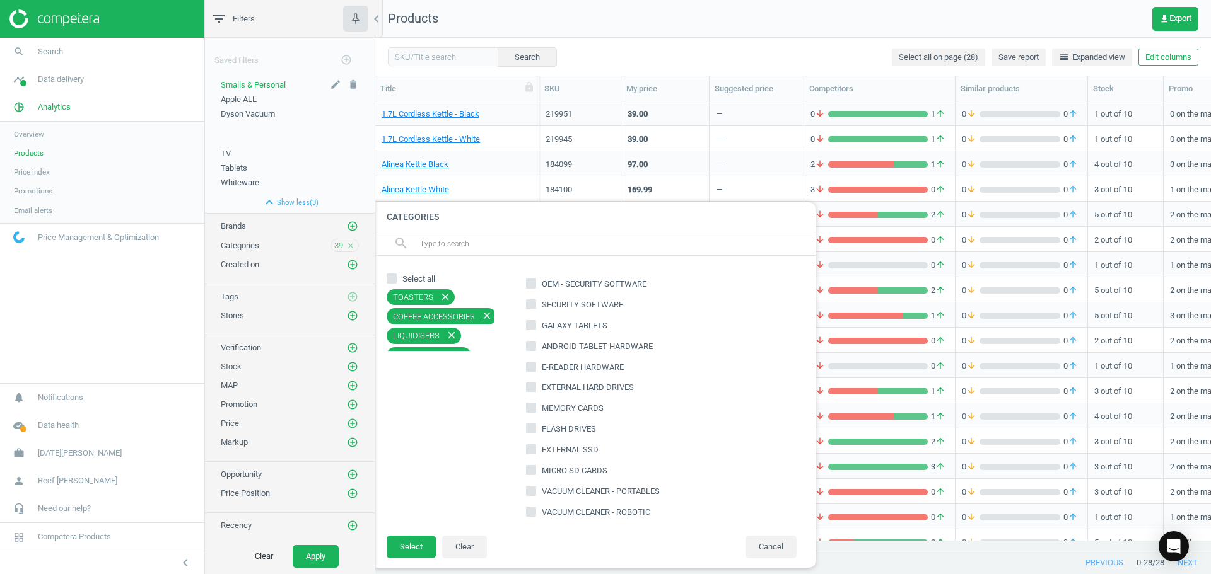
scroll to position [0, 0]
click at [653, 32] on div at bounding box center [980, 287] width 1211 height 574
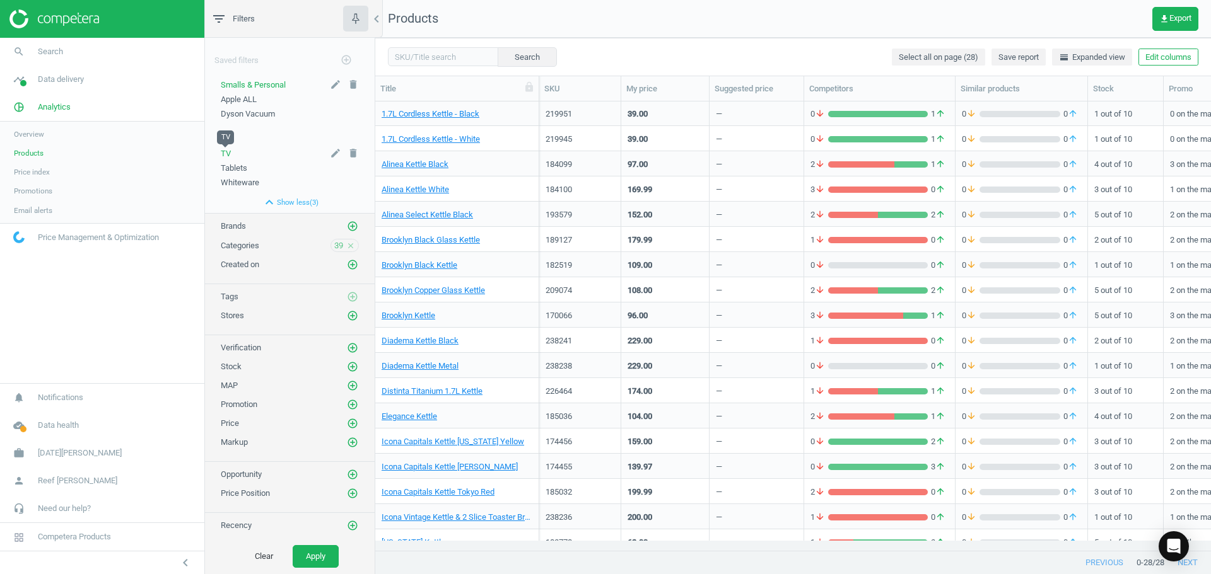
click at [228, 153] on span "TV" at bounding box center [226, 153] width 10 height 9
click at [230, 86] on span "TV" at bounding box center [226, 84] width 10 height 9
click at [348, 59] on icon "add_circle_outline" at bounding box center [345, 59] width 11 height 11
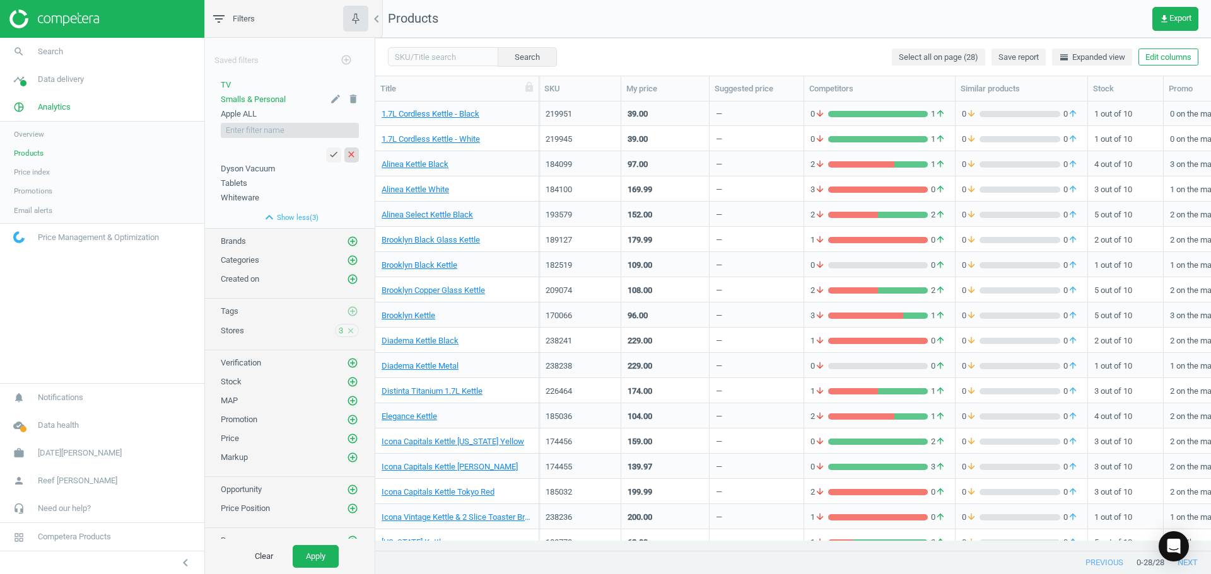
click at [344, 159] on button "close" at bounding box center [351, 155] width 15 height 15
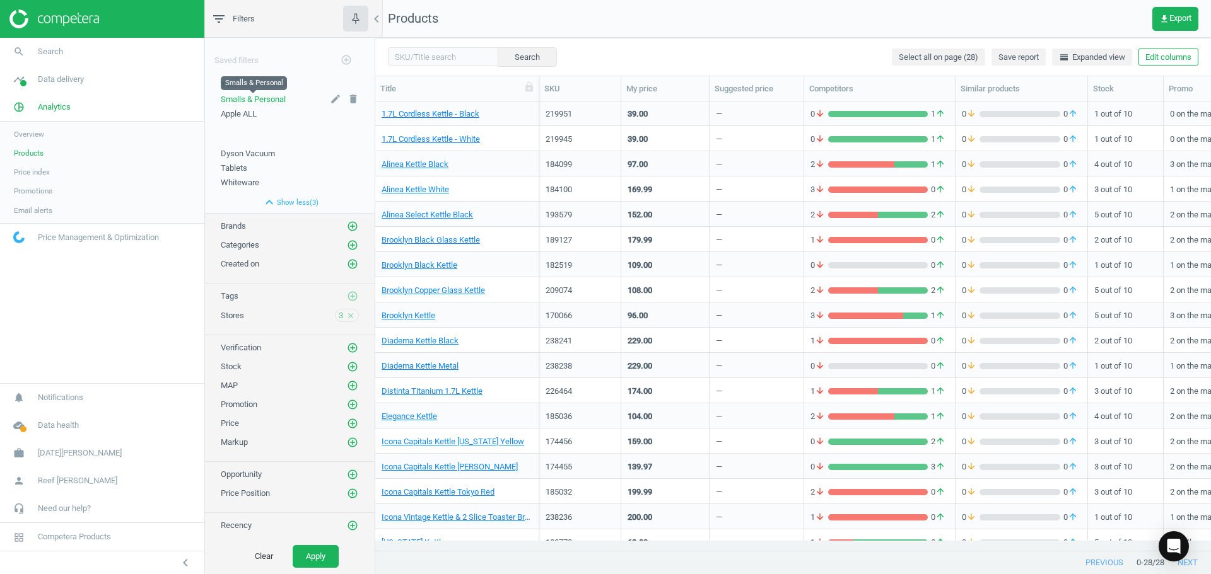
click at [247, 98] on span "Smalls & Personal" at bounding box center [253, 99] width 65 height 9
click at [339, 248] on span "39" at bounding box center [338, 245] width 9 height 11
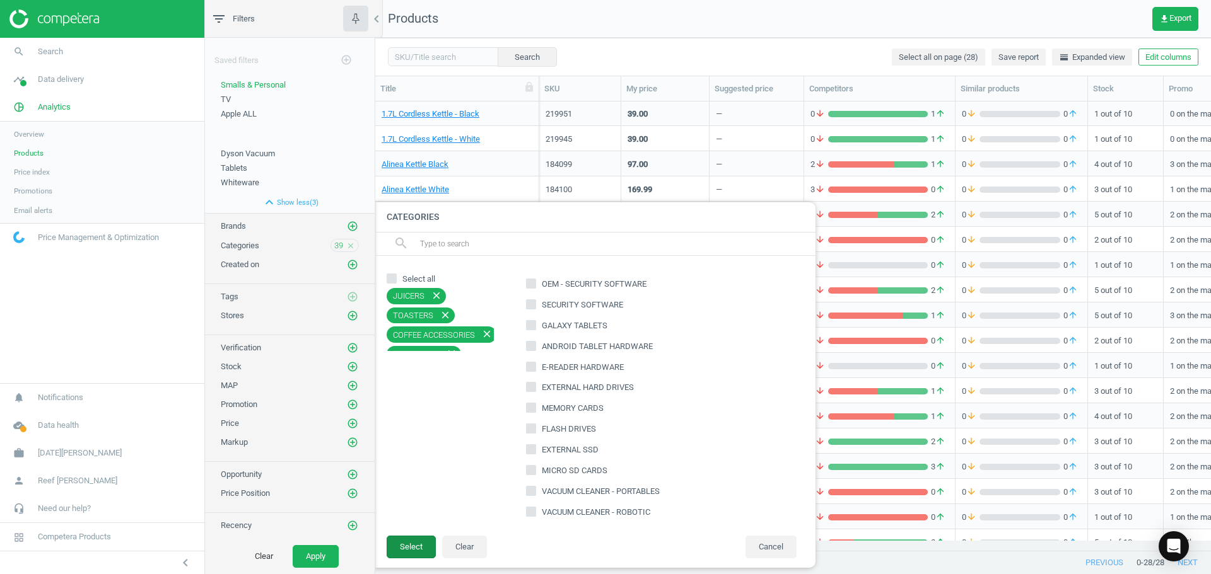
click at [397, 552] on button "Select" at bounding box center [411, 547] width 49 height 23
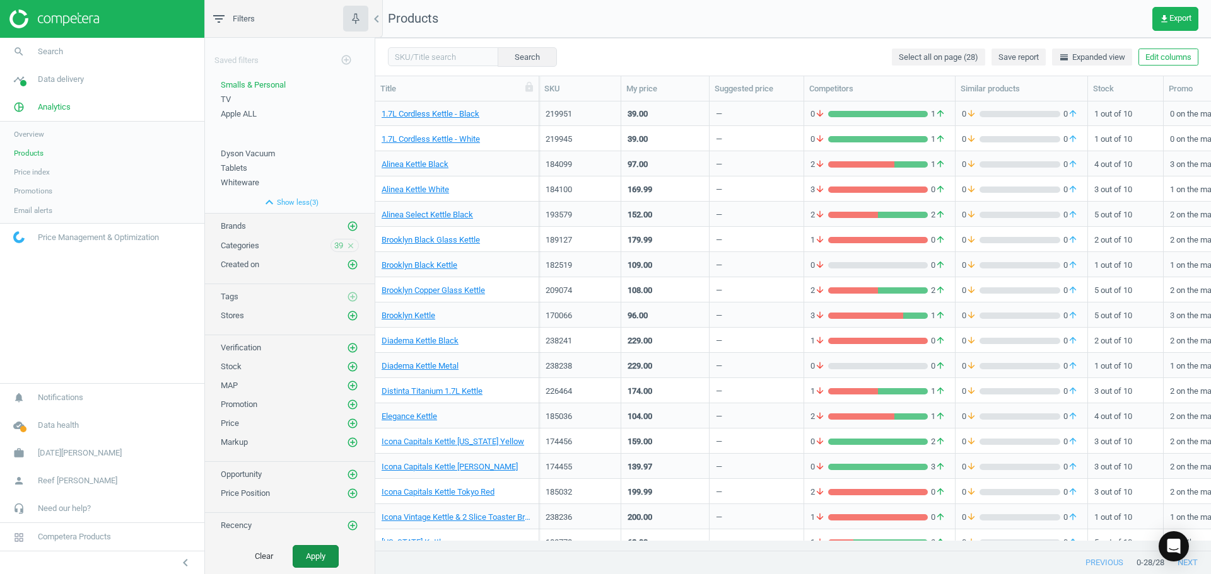
click at [308, 551] on button "Apply" at bounding box center [316, 556] width 46 height 23
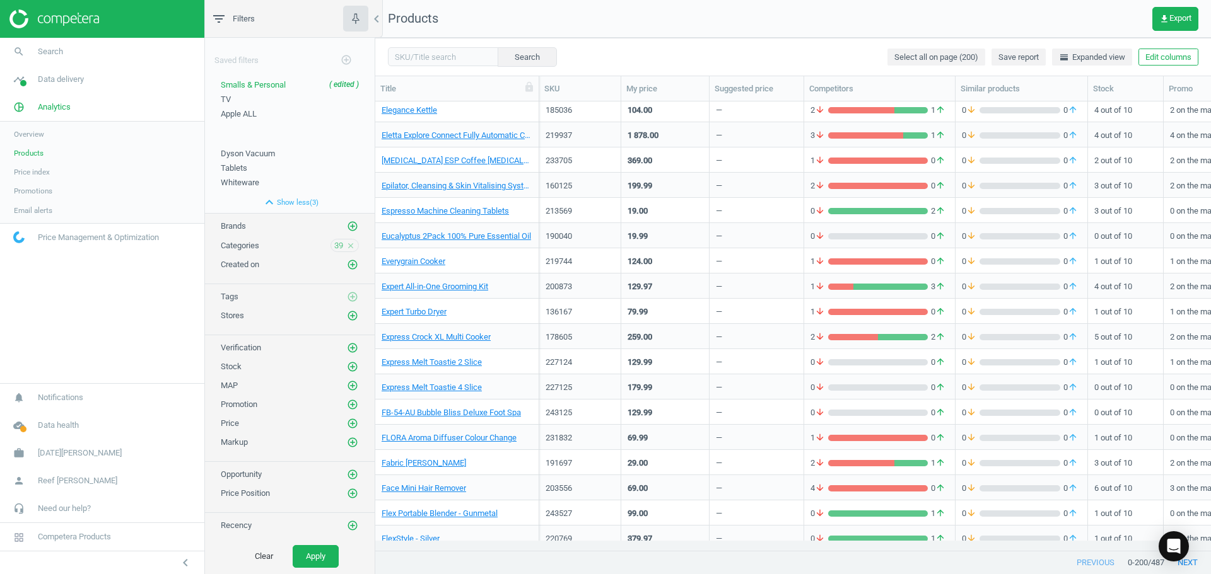
scroll to position [3764, 0]
click at [337, 85] on icon "save" at bounding box center [335, 84] width 11 height 11
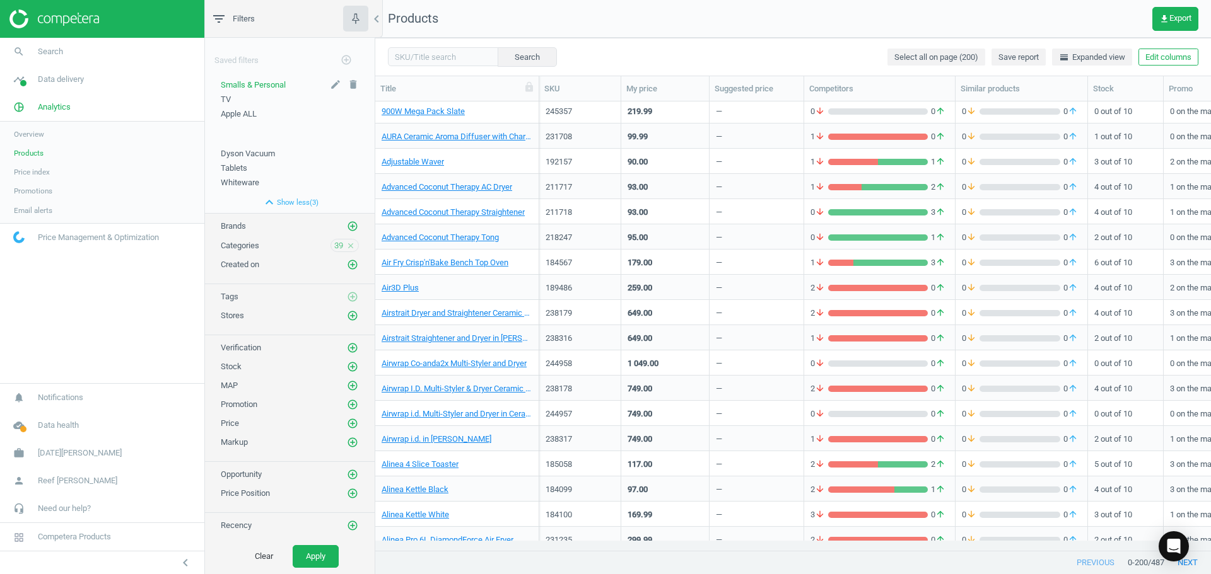
scroll to position [1038, 0]
